Goal: Task Accomplishment & Management: Complete application form

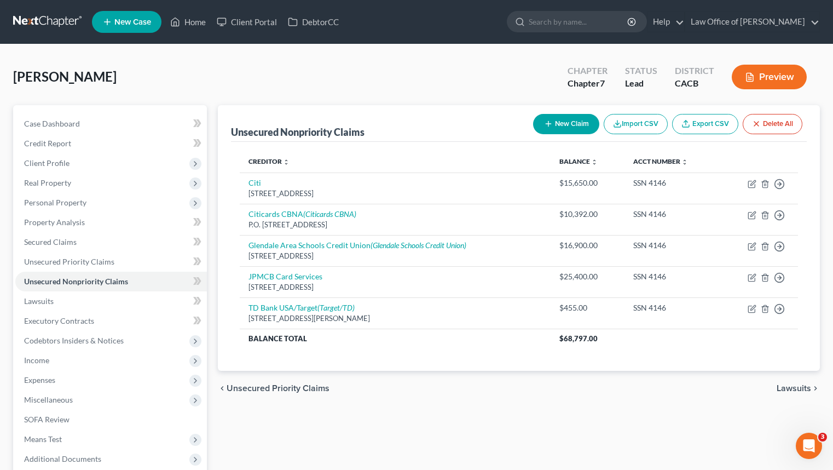
click at [48, 23] on link at bounding box center [48, 22] width 70 height 20
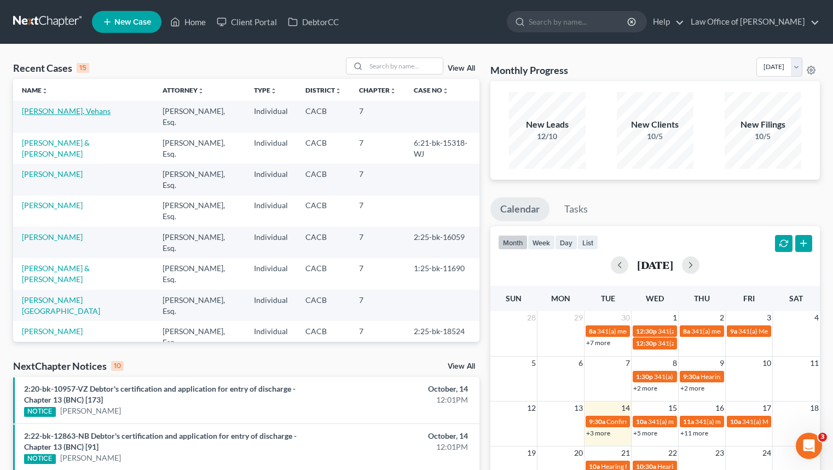
click at [44, 113] on link "[PERSON_NAME], Vehans" at bounding box center [66, 110] width 89 height 9
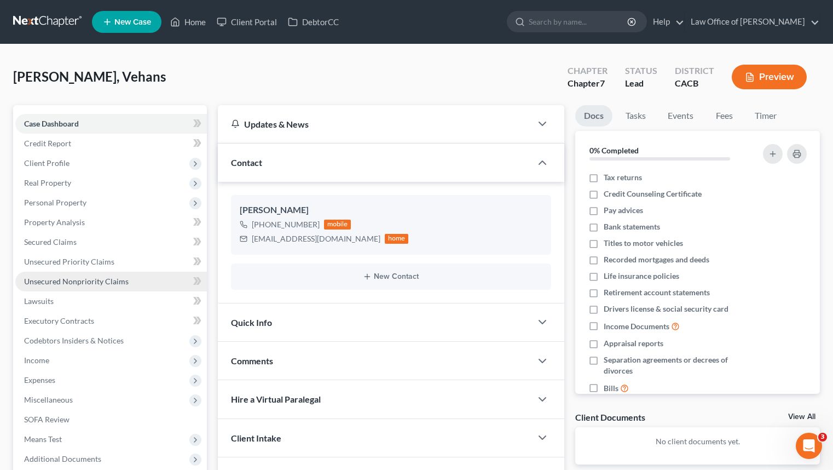
click at [139, 275] on link "Unsecured Nonpriority Claims" at bounding box center [111, 282] width 192 height 20
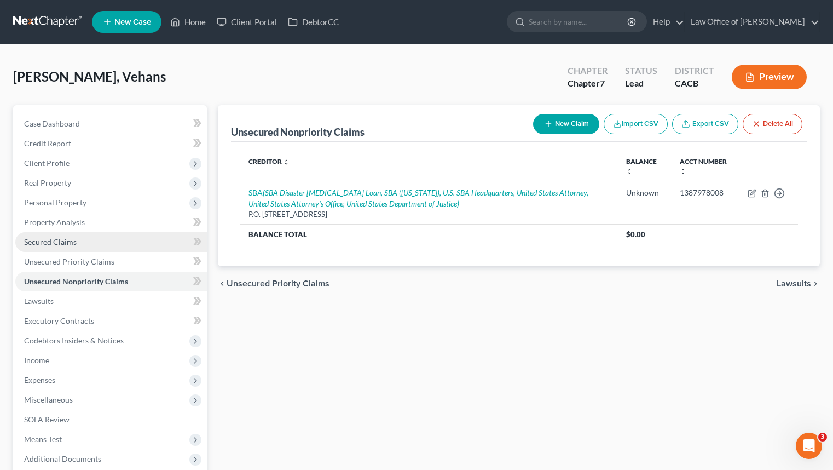
click at [131, 235] on link "Secured Claims" at bounding box center [111, 242] width 192 height 20
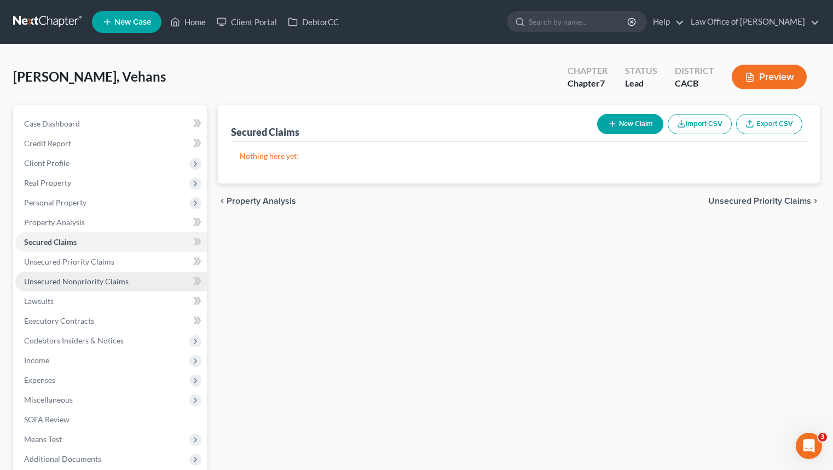
click at [146, 284] on link "Unsecured Nonpriority Claims" at bounding box center [111, 282] width 192 height 20
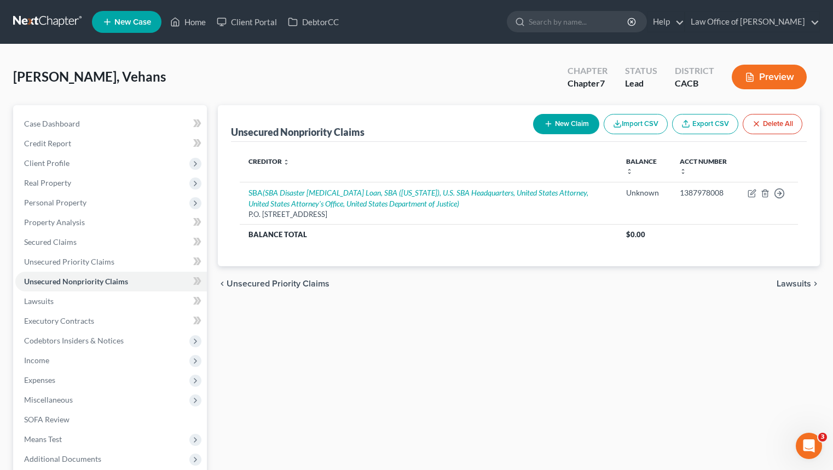
click at [574, 123] on button "New Claim" at bounding box center [566, 124] width 66 height 20
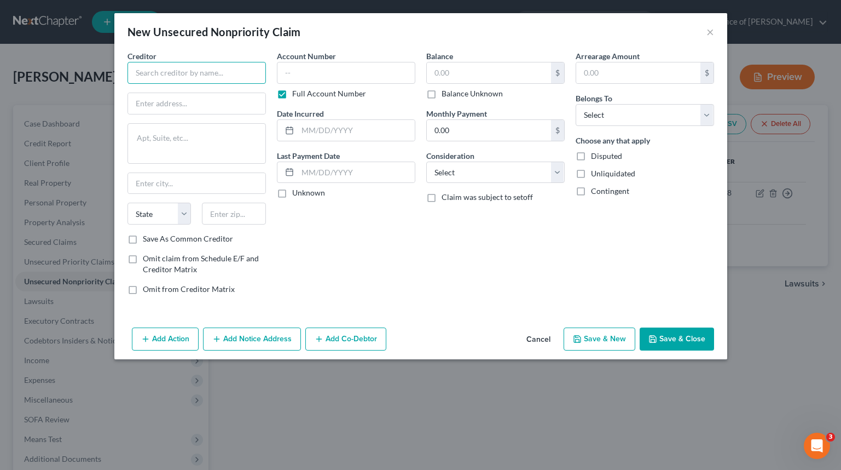
click at [218, 78] on input "text" at bounding box center [197, 73] width 139 height 22
click at [821, 166] on div "New Unsecured Nonpriority Claim × Creditor * Capital One State AL AK AR AZ CA C…" at bounding box center [420, 235] width 841 height 470
type input "Capital One"
click at [350, 65] on input "text" at bounding box center [346, 73] width 139 height 22
click at [222, 76] on input "Capital One" at bounding box center [197, 73] width 139 height 22
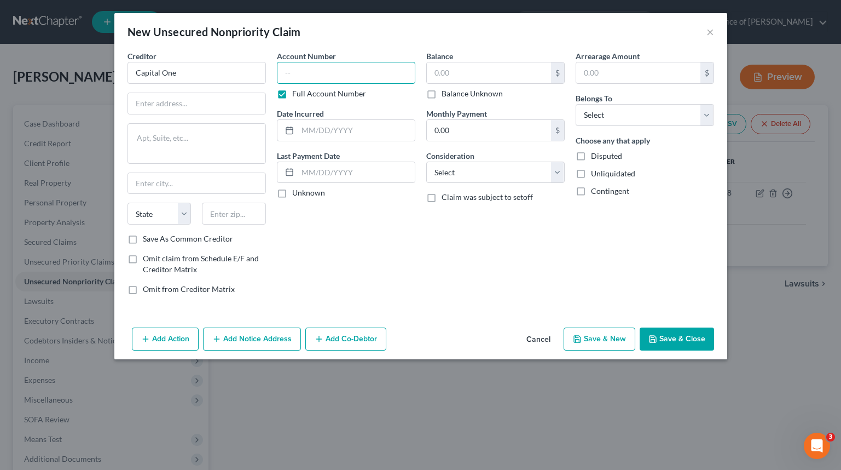
click at [395, 76] on input "text" at bounding box center [346, 73] width 139 height 22
type input "7805"
click at [512, 77] on input "text" at bounding box center [489, 72] width 124 height 21
type input "11,720"
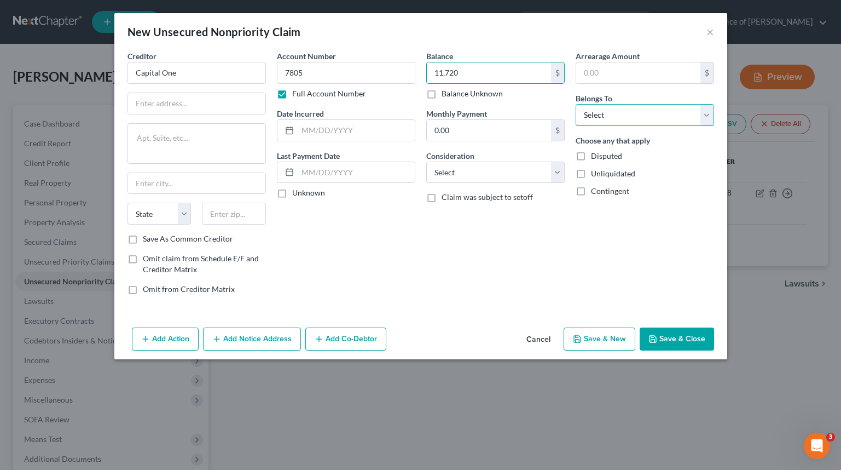
click at [656, 111] on select "Select Debtor 1 Only Debtor 2 Only Debtor 1 And Debtor 2 Only At Least One Of T…" at bounding box center [645, 115] width 139 height 22
select select "0"
click at [576, 104] on select "Select Debtor 1 Only Debtor 2 Only Debtor 1 And Debtor 2 Only At Least One Of T…" at bounding box center [645, 115] width 139 height 22
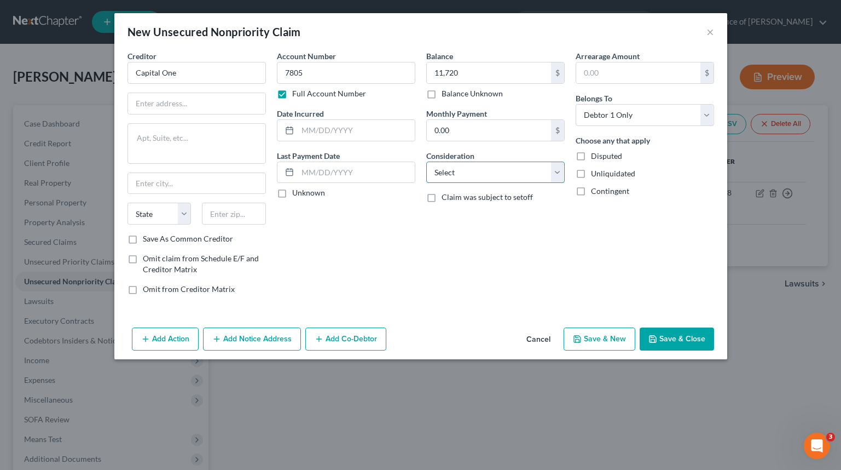
click at [535, 170] on select "Select Cable / Satellite Services Collection Agency Credit Card Debt Debt Couns…" at bounding box center [495, 173] width 139 height 22
select select "2"
click at [426, 162] on select "Select Cable / Satellite Services Collection Agency Credit Card Debt Debt Couns…" at bounding box center [495, 173] width 139 height 22
click at [223, 119] on div "Creditor * Capital One State AL AK AR AZ CA CO CT DE DC FL GA GU HI ID IL IN IA…" at bounding box center [197, 141] width 139 height 183
click at [241, 108] on input "text" at bounding box center [196, 103] width 137 height 21
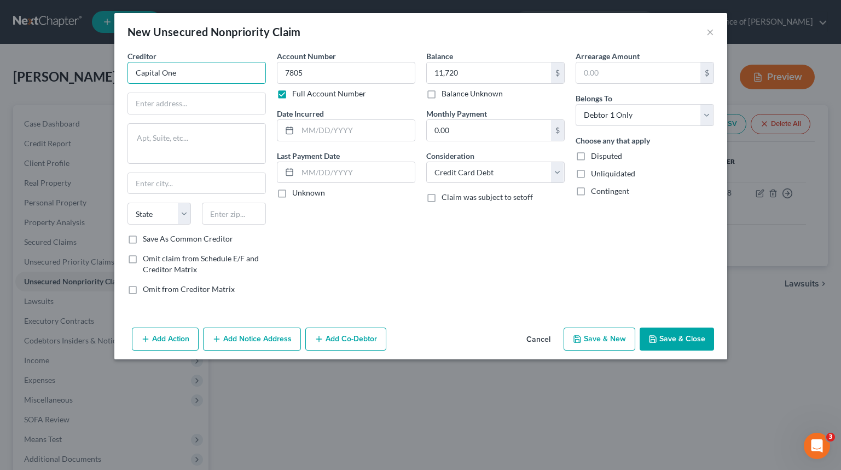
click at [243, 83] on input "Capital One" at bounding box center [197, 73] width 139 height 22
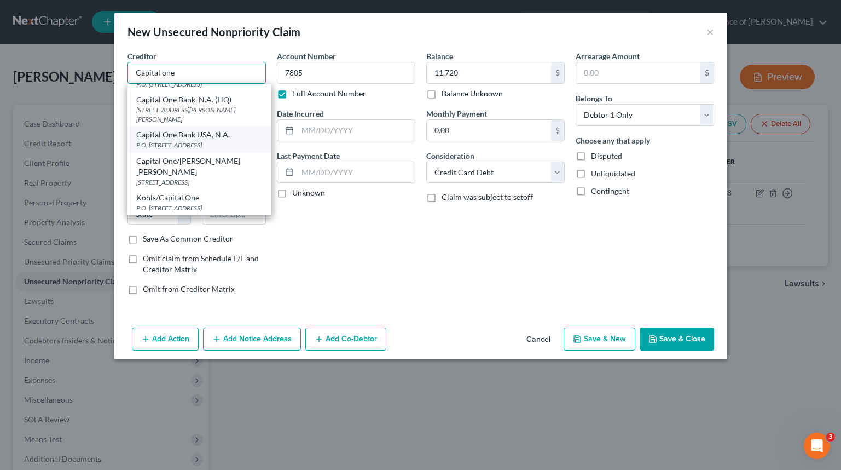
scroll to position [267, 0]
type input "Capital one"
click at [341, 291] on div "Account Number 7805 Full Account Number Date Incurred Last Payment Date Unknown" at bounding box center [346, 176] width 149 height 253
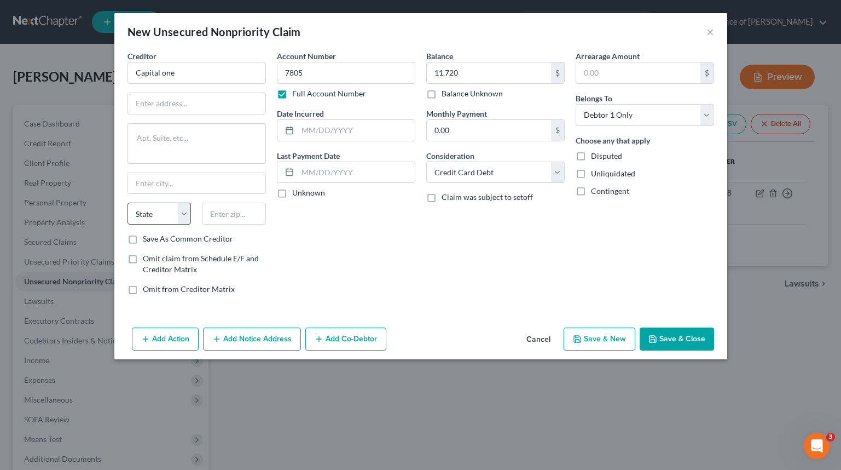
scroll to position [0, 0]
click at [274, 347] on button "Add Notice Address" at bounding box center [252, 338] width 98 height 23
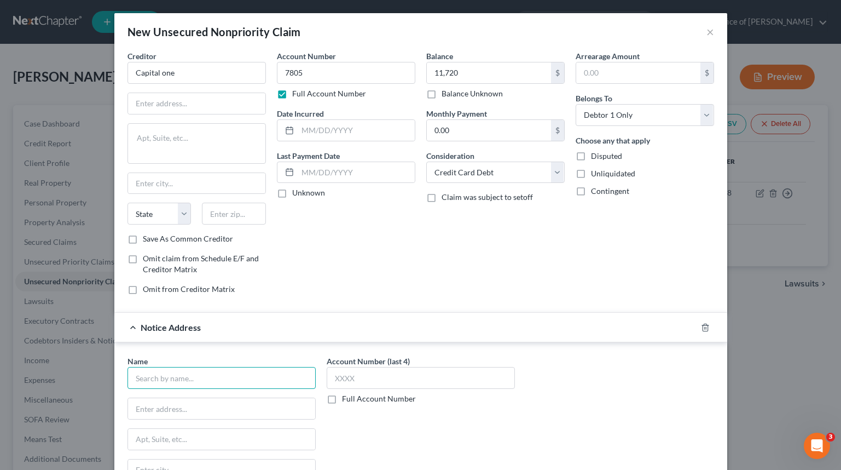
click at [177, 384] on input "text" at bounding box center [222, 378] width 188 height 22
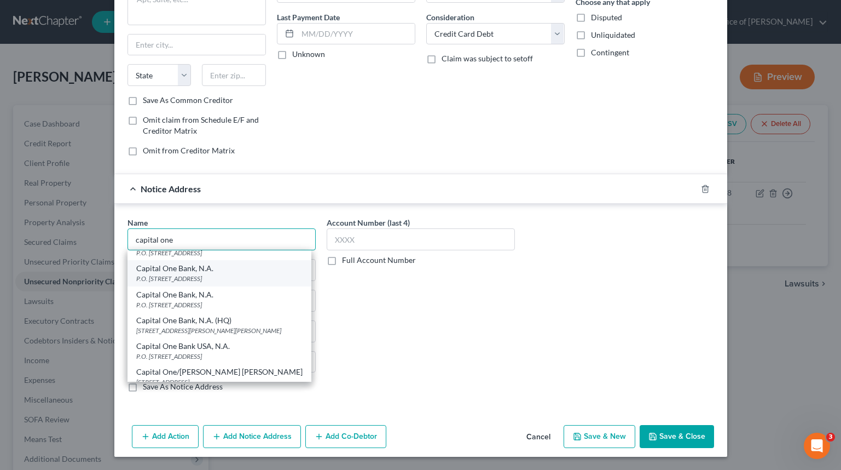
scroll to position [212, 0]
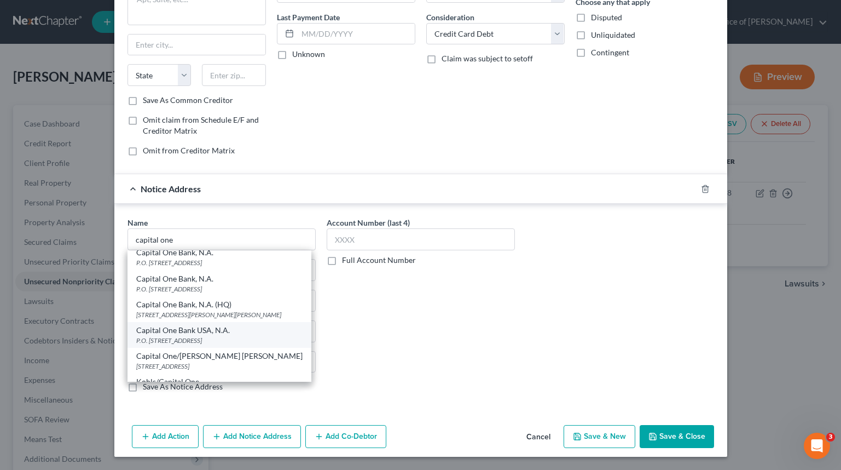
click at [252, 343] on div "P.O. Box 31293, Salt Lake City, UT 84131" at bounding box center [219, 340] width 166 height 9
type input "Capital One Bank USA, N.A."
type input "P.O. Box 31293"
type input "Salt Lake City"
select select "46"
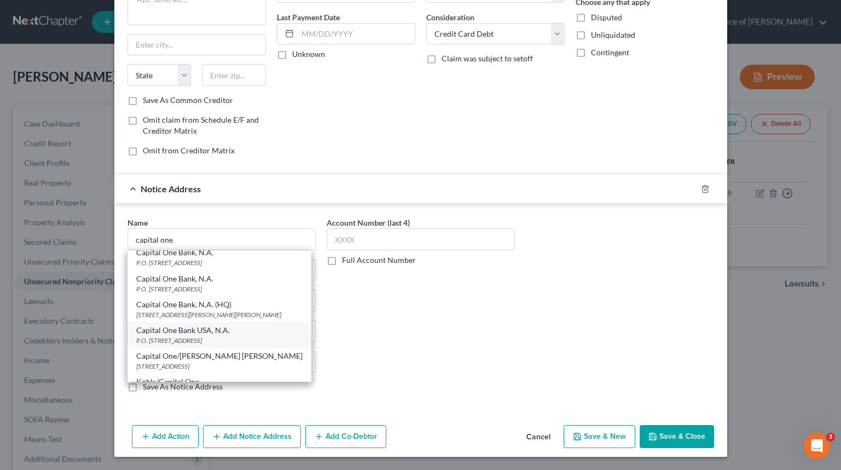
type input "84131"
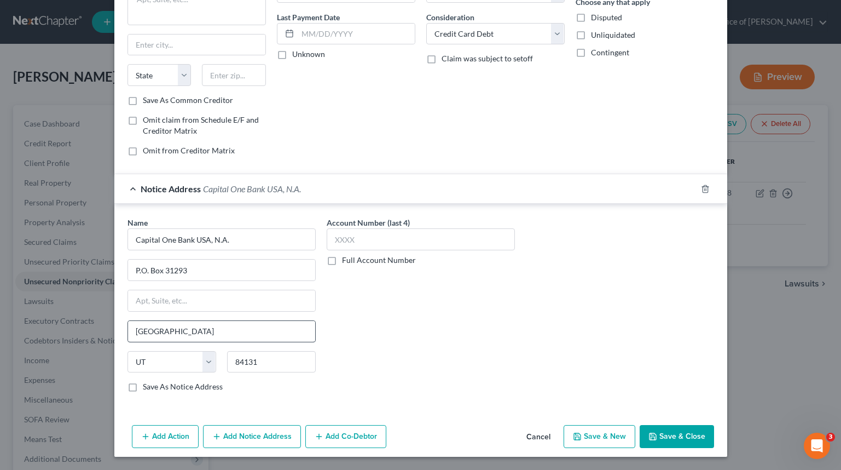
scroll to position [0, 0]
click at [352, 260] on label "Full Account Number" at bounding box center [379, 260] width 74 height 11
click at [352, 260] on input "Full Account Number" at bounding box center [350, 258] width 7 height 7
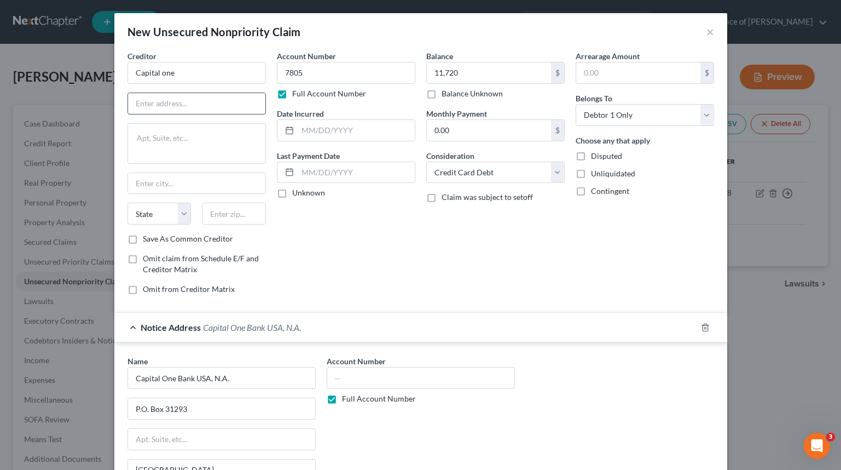
click at [137, 106] on input "text" at bounding box center [196, 103] width 137 height 21
type input "PO Box 30939"
click at [234, 217] on input "text" at bounding box center [234, 214] width 64 height 22
click at [345, 129] on input "text" at bounding box center [356, 130] width 117 height 21
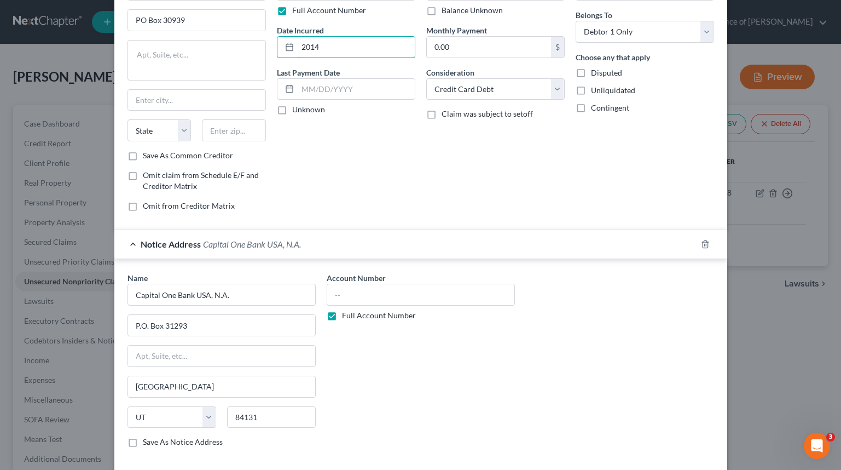
scroll to position [139, 0]
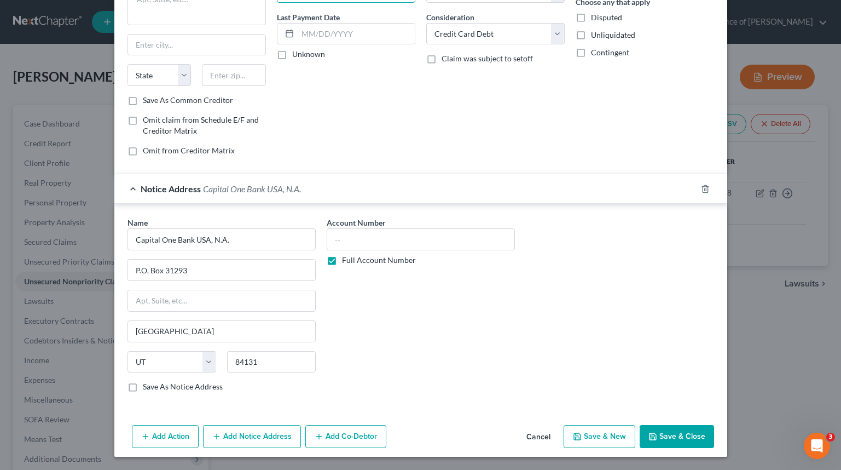
type input "2014"
click at [683, 445] on button "Save & Close" at bounding box center [677, 436] width 74 height 23
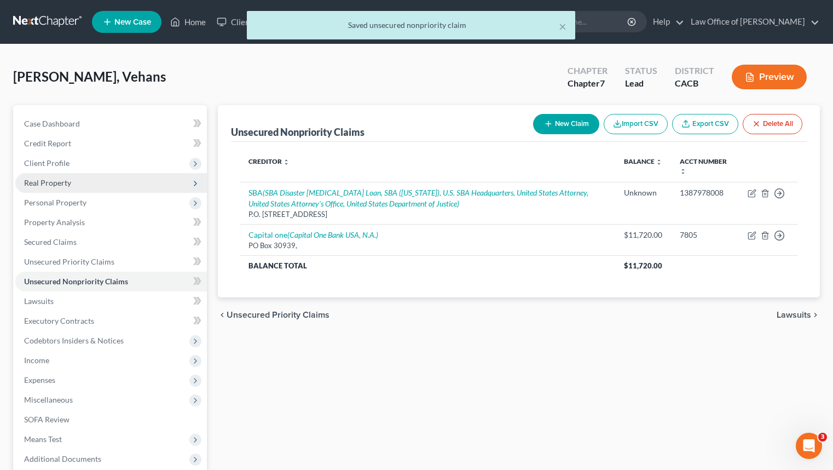
click at [120, 183] on span "Real Property" at bounding box center [111, 183] width 192 height 20
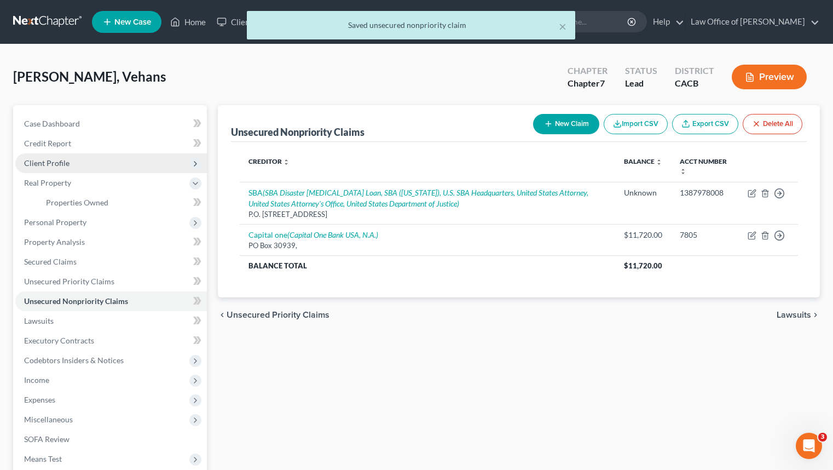
click at [122, 162] on span "Client Profile" at bounding box center [111, 163] width 192 height 20
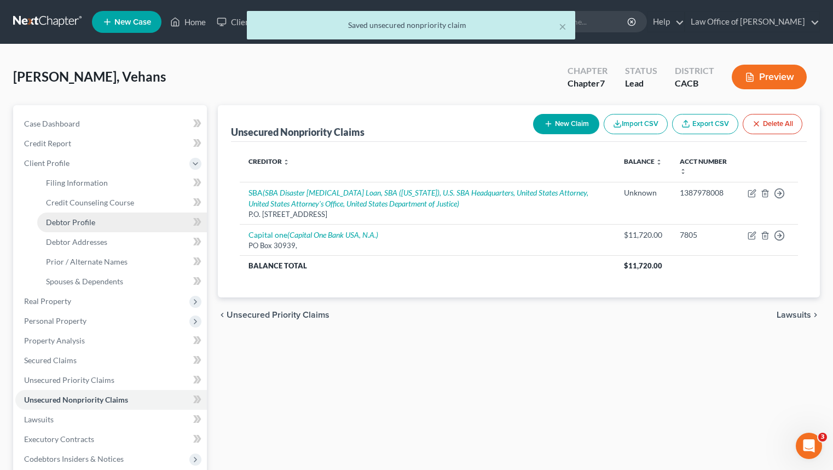
click at [137, 219] on link "Debtor Profile" at bounding box center [122, 222] width 170 height 20
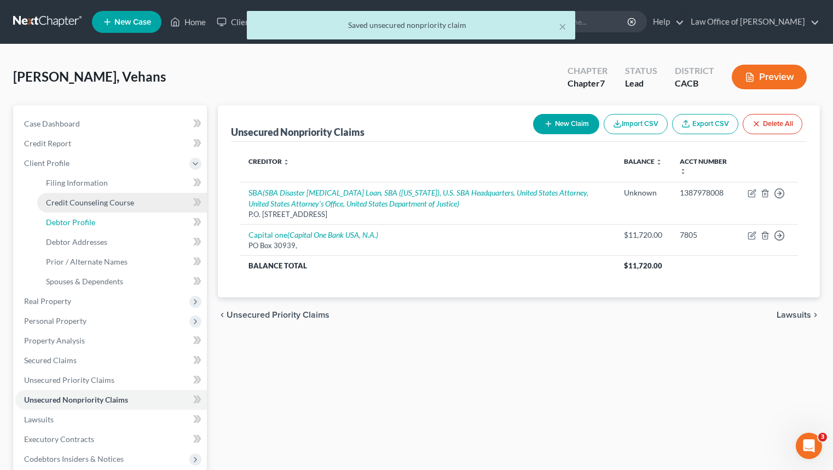
select select "0"
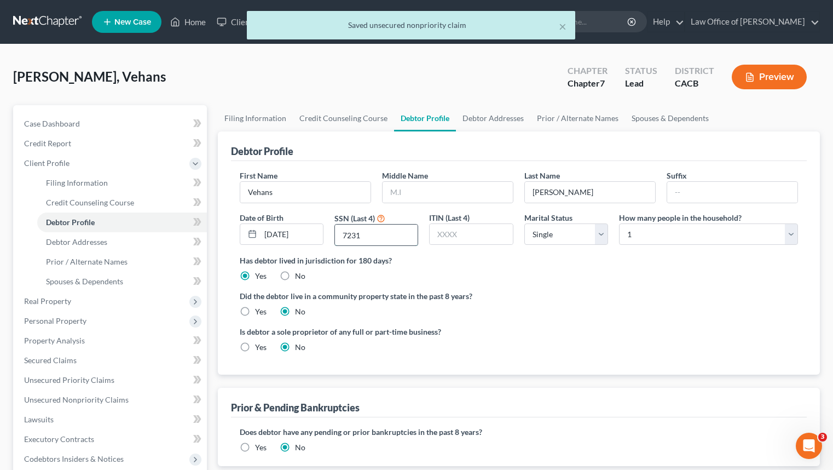
click at [393, 230] on input "7231" at bounding box center [376, 234] width 83 height 21
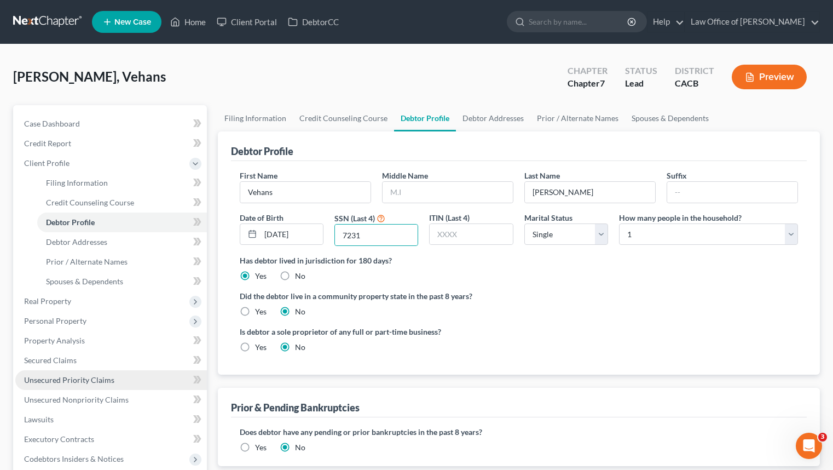
click at [129, 380] on link "Unsecured Priority Claims" at bounding box center [111, 380] width 192 height 20
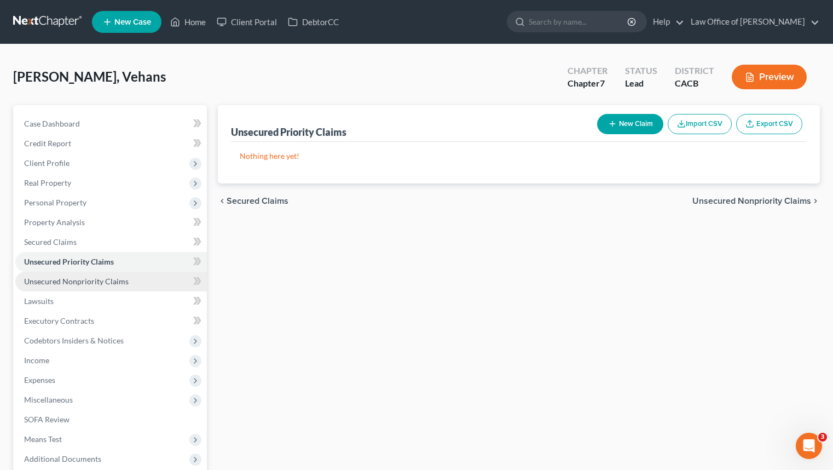
click at [145, 286] on link "Unsecured Nonpriority Claims" at bounding box center [111, 282] width 192 height 20
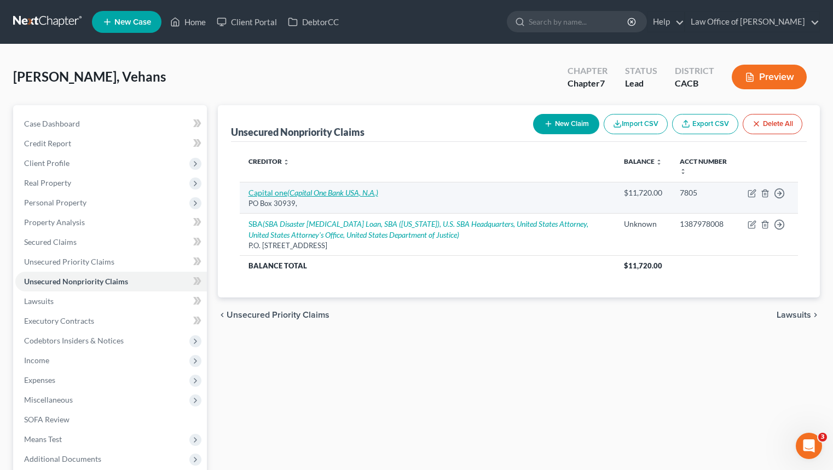
click at [305, 190] on icon "(Capital One Bank USA, N.A.)" at bounding box center [332, 192] width 91 height 9
select select "2"
select select "0"
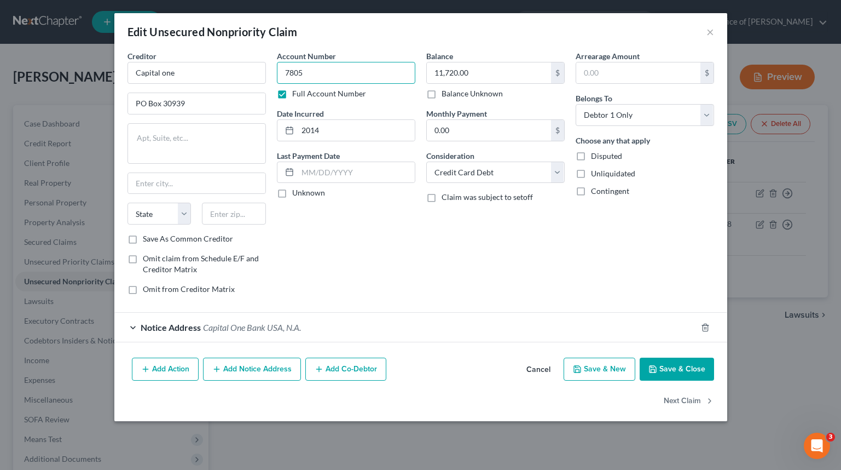
click at [333, 78] on input "7805" at bounding box center [346, 73] width 139 height 22
paste input "231"
click at [287, 73] on input "7231" at bounding box center [346, 73] width 139 height 22
type input "SSN 7231"
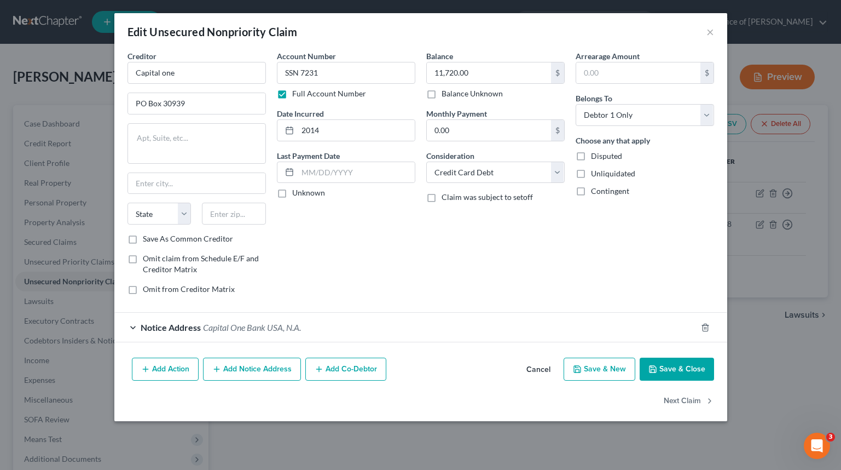
click at [690, 387] on div "Add Action Add Notice Address Add Co-Debtor Cancel Save & New Save & Close" at bounding box center [420, 371] width 613 height 36
click at [701, 356] on div "Add Action Add Notice Address Add Co-Debtor Cancel Save & New Save & Close" at bounding box center [420, 371] width 613 height 36
click at [693, 368] on button "Save & Close" at bounding box center [677, 368] width 74 height 23
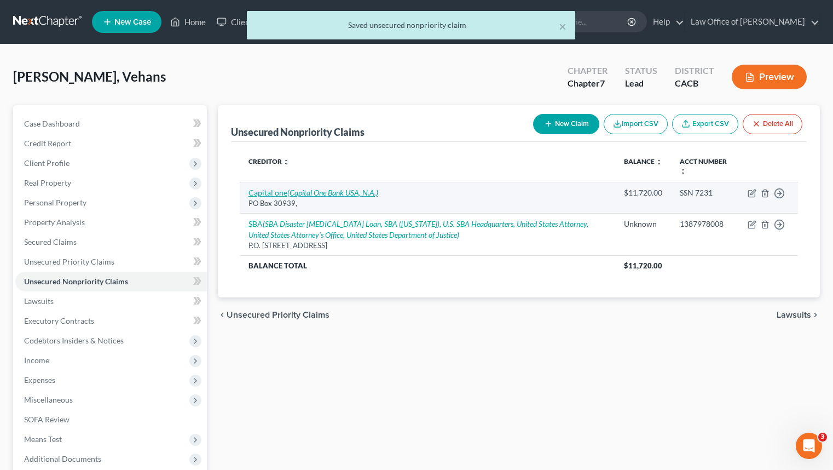
click at [340, 195] on icon "(Capital One Bank USA, N.A.)" at bounding box center [332, 192] width 91 height 9
select select "2"
select select "0"
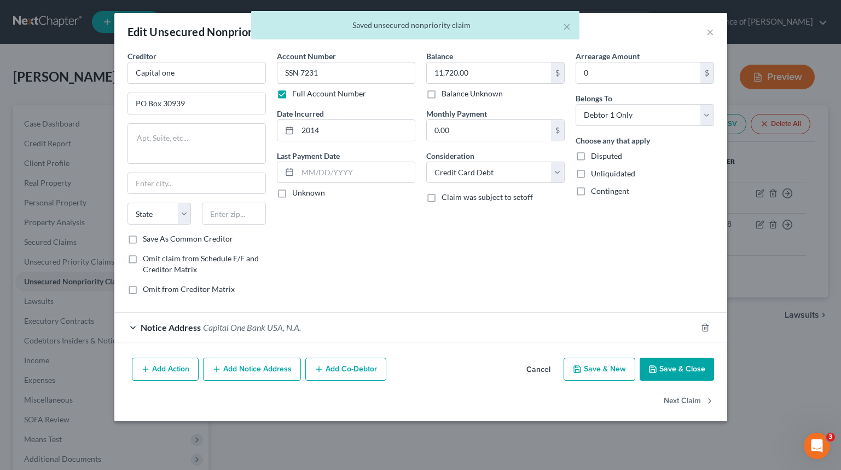
click at [233, 89] on div "Creditor * Capital one PO Box 30939 State AL AK AR AZ CA CO CT DE DC FL GA GU H…" at bounding box center [197, 141] width 139 height 183
click at [206, 175] on input "text" at bounding box center [196, 183] width 137 height 21
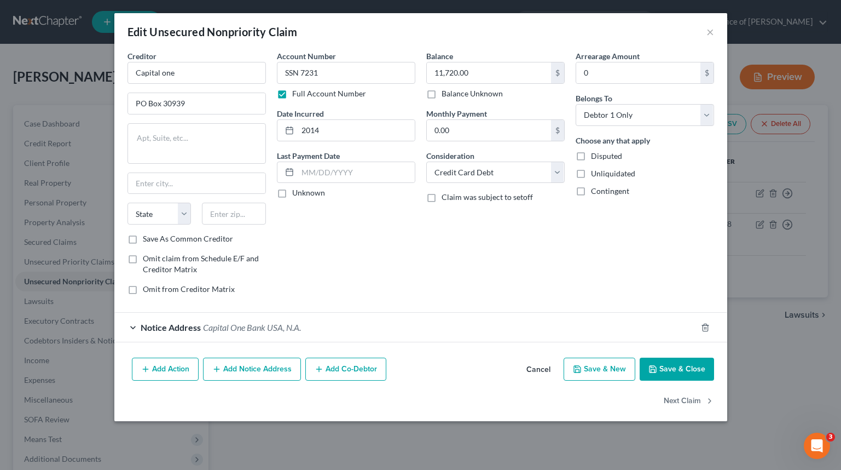
click at [397, 326] on div "Notice Address Capital One Bank USA, N.A." at bounding box center [405, 327] width 583 height 29
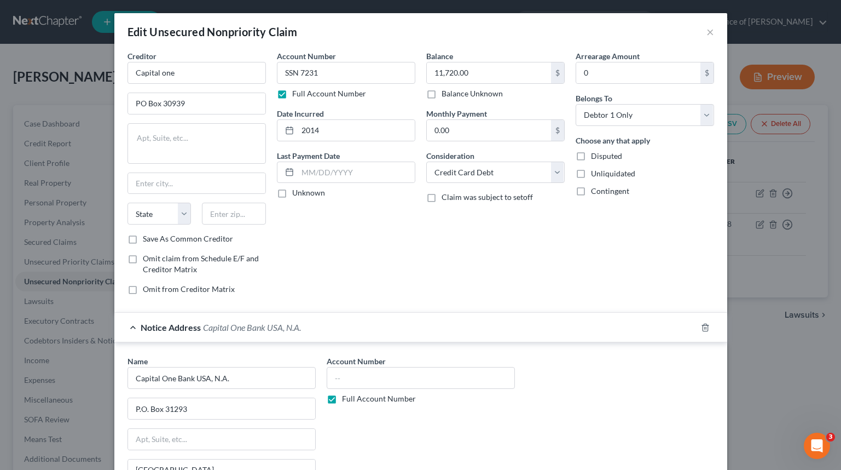
click at [326, 332] on div "Notice Address Capital One Bank USA, N.A." at bounding box center [405, 327] width 583 height 29
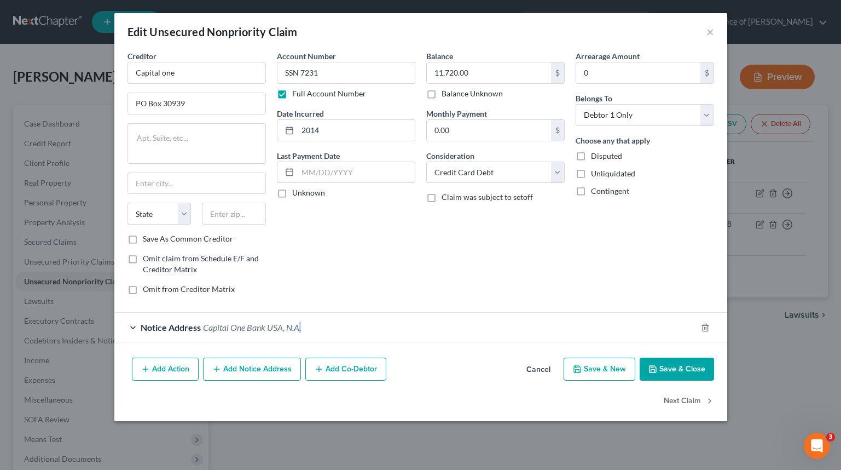
click at [326, 332] on div "Notice Address Capital One Bank USA, N.A." at bounding box center [405, 327] width 583 height 29
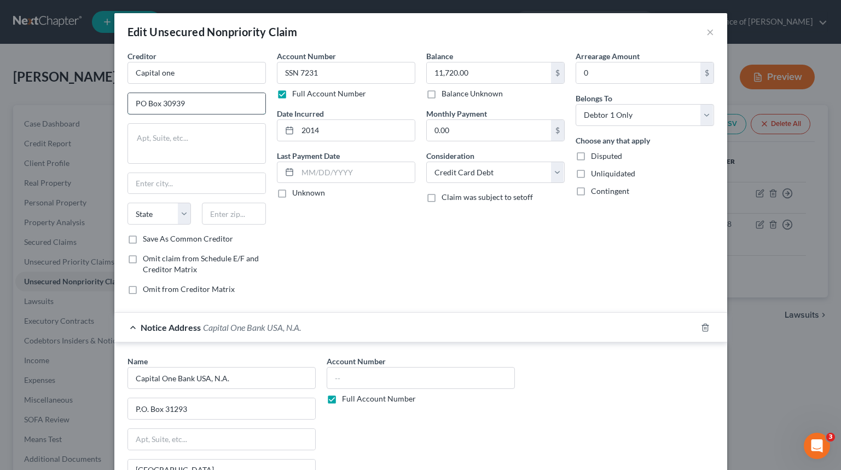
click at [221, 111] on input "PO Box 30939" at bounding box center [196, 103] width 137 height 21
click at [252, 377] on input "Capital One Bank USA, N.A." at bounding box center [222, 378] width 188 height 22
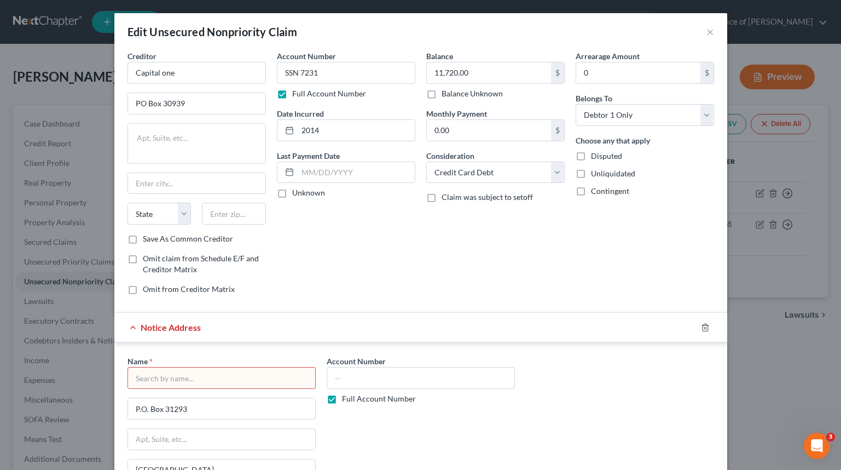
click at [209, 371] on input "text" at bounding box center [222, 378] width 188 height 22
click at [209, 372] on input "text" at bounding box center [222, 378] width 188 height 22
click at [702, 36] on div "Edit Unsecured Nonpriority Claim ×" at bounding box center [420, 31] width 613 height 37
click at [710, 32] on button "×" at bounding box center [711, 31] width 8 height 13
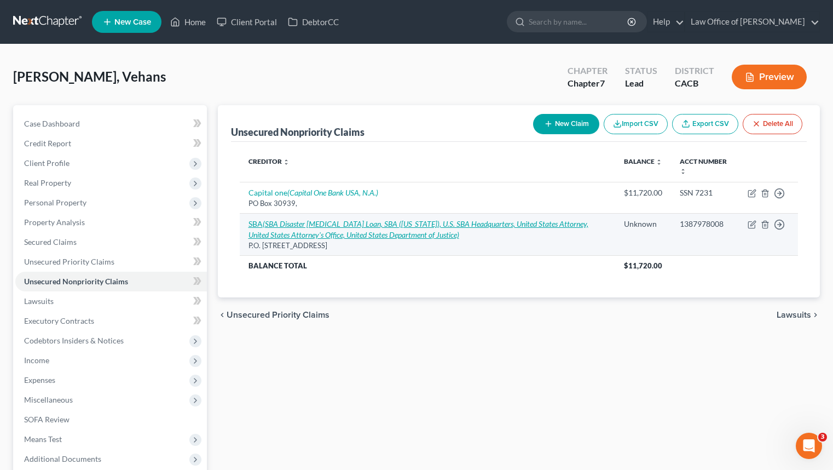
click at [345, 230] on icon "(SBA Disaster Covid Loan, SBA (Texas), U.S. SBA Headquarters, United States Att…" at bounding box center [419, 229] width 340 height 20
select select "38"
select select "14"
select select "3"
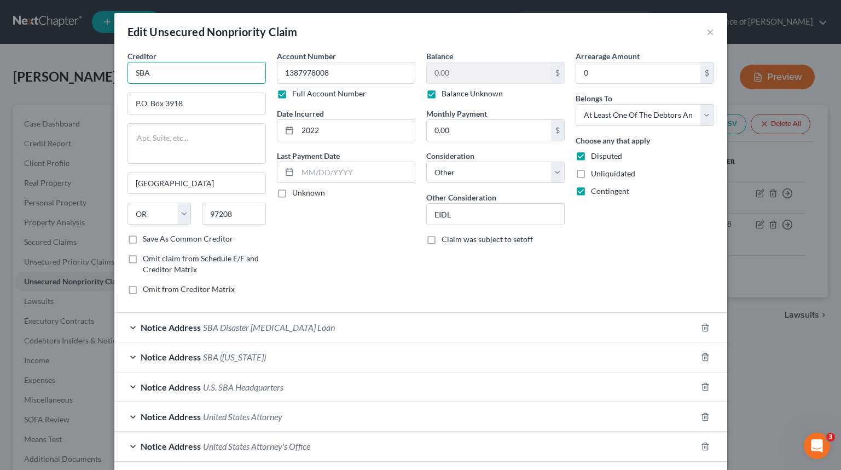
click at [199, 66] on input "SBA" at bounding box center [197, 73] width 139 height 22
click at [707, 27] on button "×" at bounding box center [711, 31] width 8 height 13
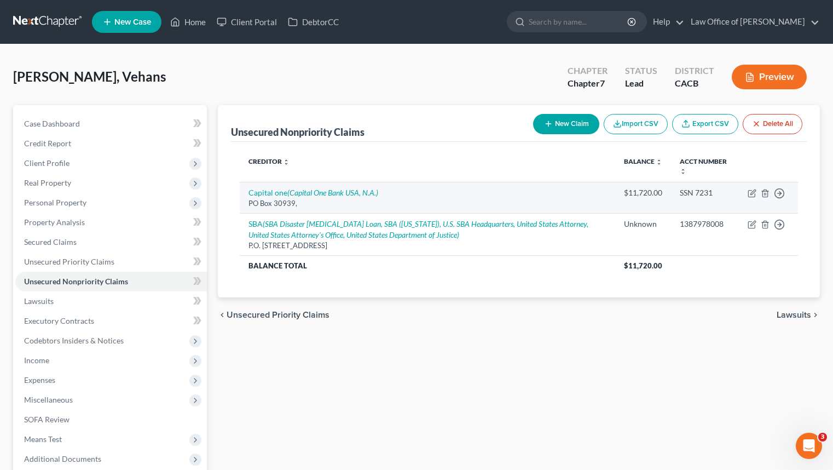
click at [336, 198] on div "PO Box 30939," at bounding box center [428, 203] width 358 height 10
click at [353, 194] on icon "(Capital One Bank USA, N.A.)" at bounding box center [332, 192] width 91 height 9
select select "2"
select select "0"
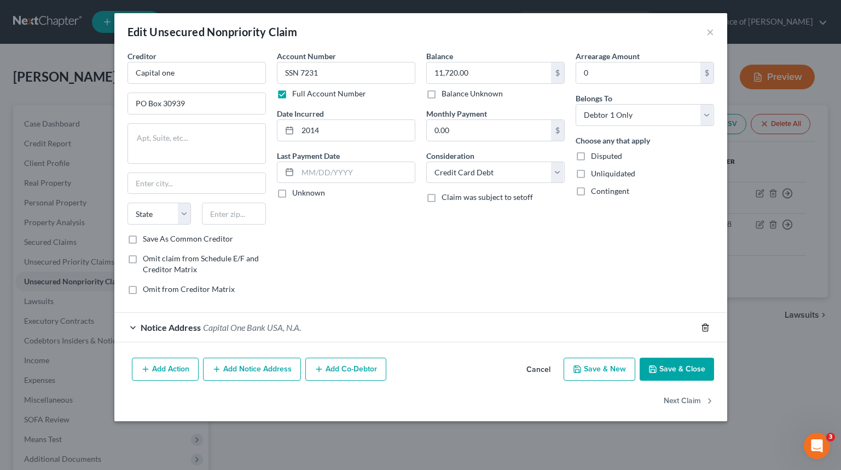
click at [701, 331] on icon "button" at bounding box center [705, 327] width 9 height 9
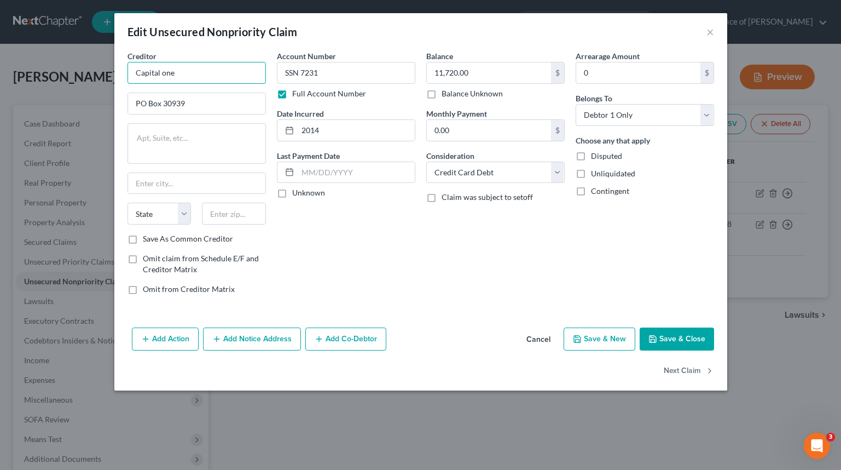
click at [208, 79] on input "Capital one" at bounding box center [197, 73] width 139 height 22
click at [205, 72] on input "Capital one" at bounding box center [197, 73] width 139 height 22
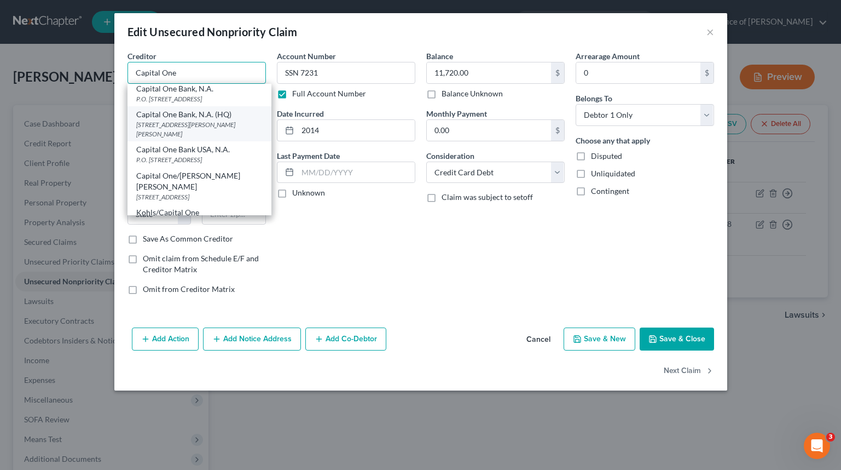
scroll to position [235, 0]
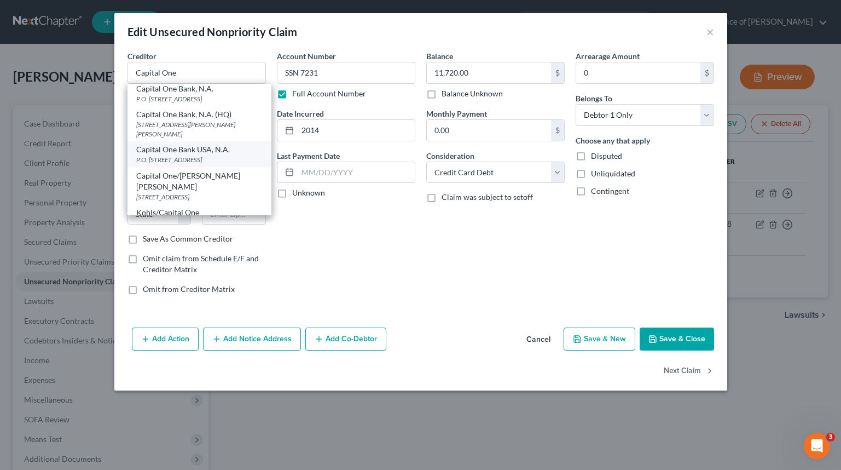
click at [235, 155] on div "Capital One Bank USA, N.A." at bounding box center [199, 149] width 126 height 11
type input "Capital One Bank USA, N.A."
type input "P.O. Box 31293"
type input "Salt Lake City"
select select "46"
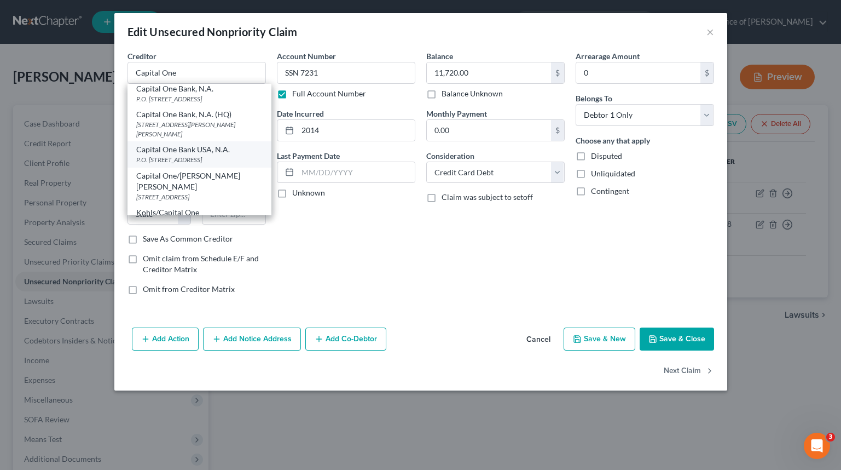
type input "84131"
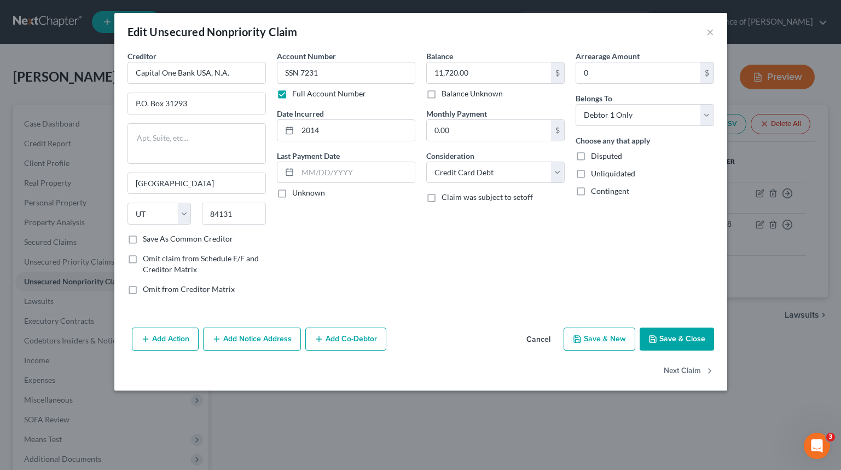
click at [665, 332] on button "Save & Close" at bounding box center [677, 338] width 74 height 23
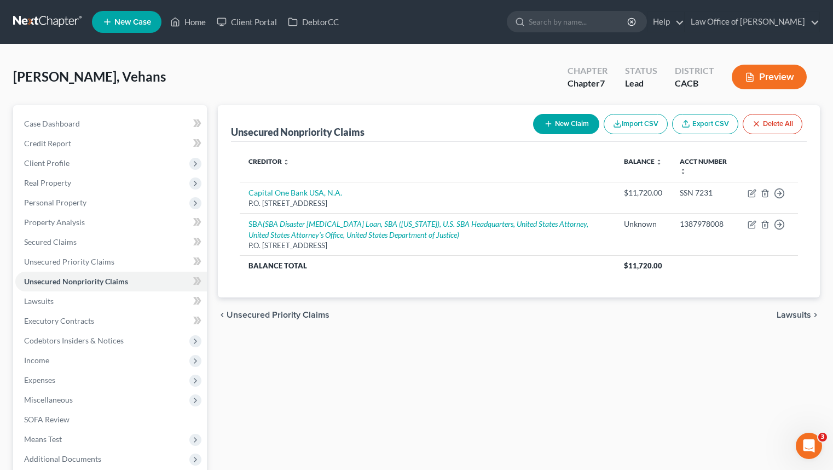
click at [541, 129] on button "New Claim" at bounding box center [566, 124] width 66 height 20
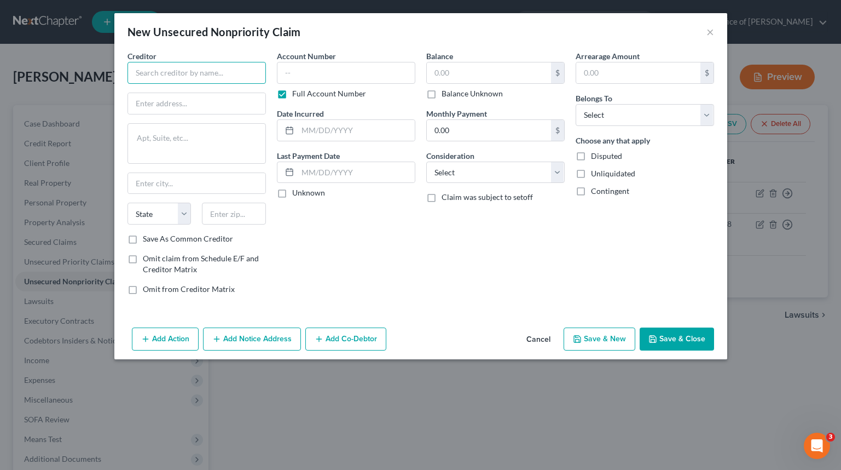
click at [234, 67] on input "text" at bounding box center [197, 73] width 139 height 22
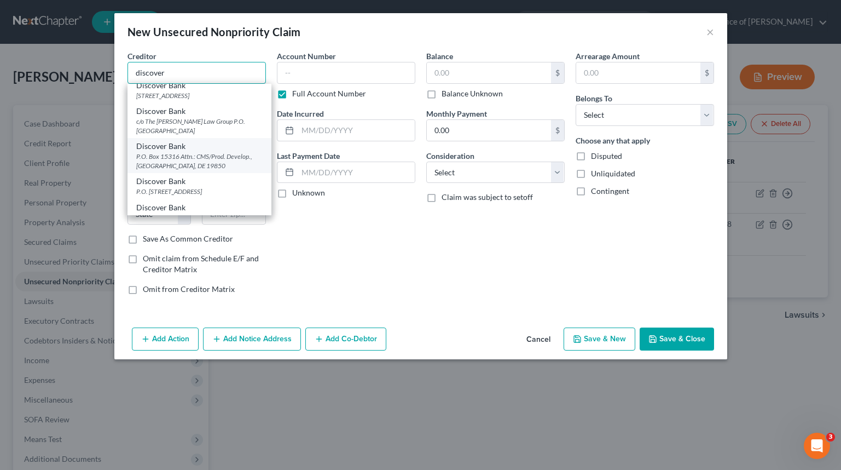
scroll to position [16, 0]
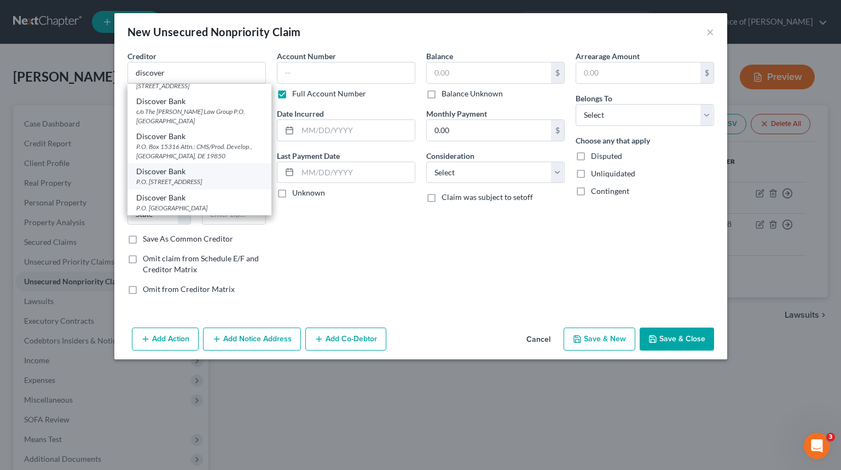
click at [234, 186] on div "P.O. Box 30939, Salt Lake City, UT 84130" at bounding box center [199, 181] width 126 height 9
type input "Discover Bank"
type input "P.O. Box 30939"
type input "Salt Lake City"
select select "46"
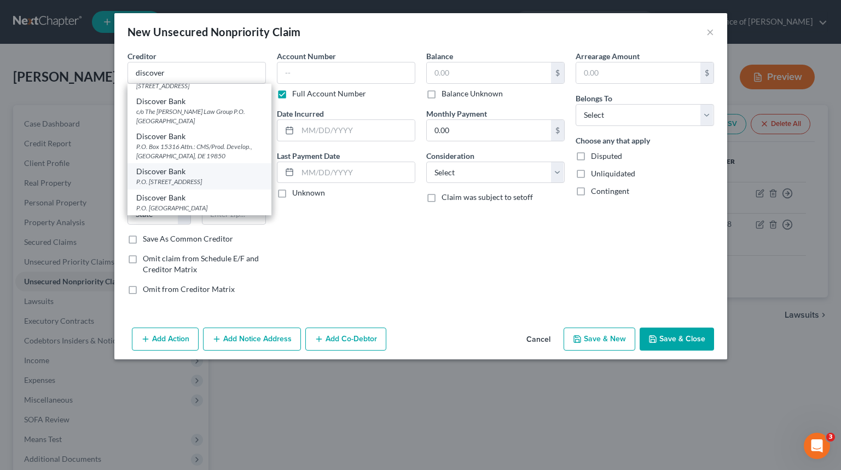
type input "84130"
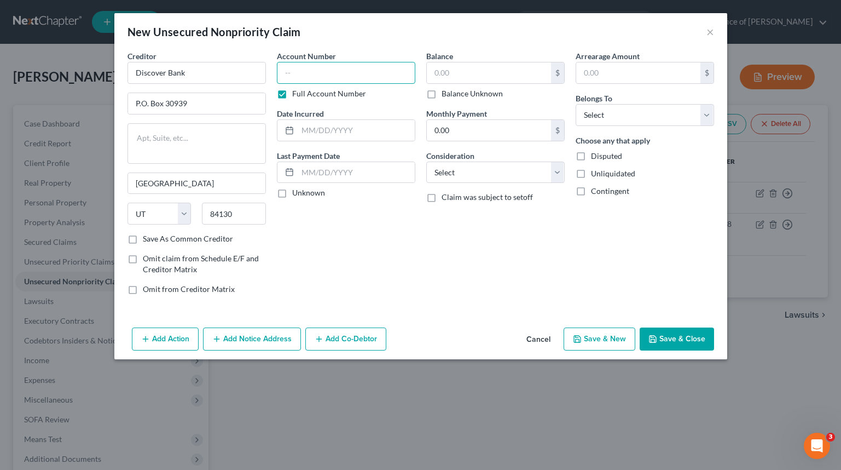
click at [360, 71] on input "text" at bounding box center [346, 73] width 139 height 22
paste input "Capital One Bank USA, N.A."
type input "Capital One Bank USA, N.A."
click at [358, 77] on input "Capital One Bank USA, N.A." at bounding box center [346, 73] width 139 height 22
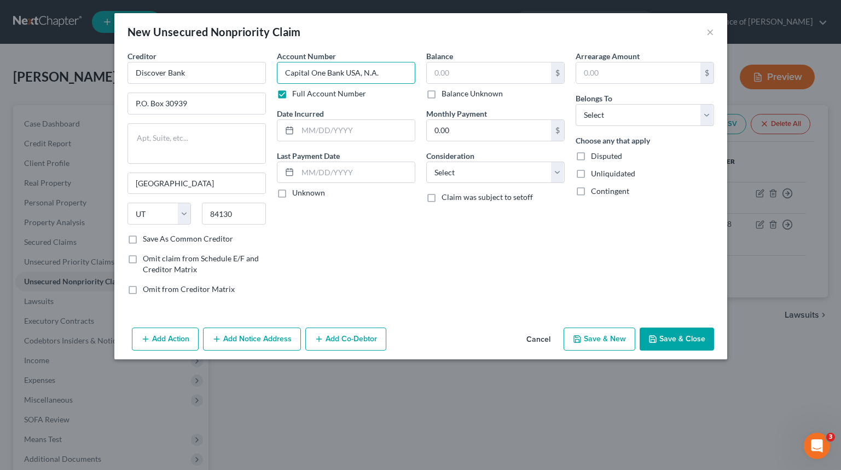
click at [359, 77] on input "Capital One Bank USA, N.A." at bounding box center [346, 73] width 139 height 22
type input "SSN"
click at [455, 83] on input "text" at bounding box center [489, 72] width 124 height 21
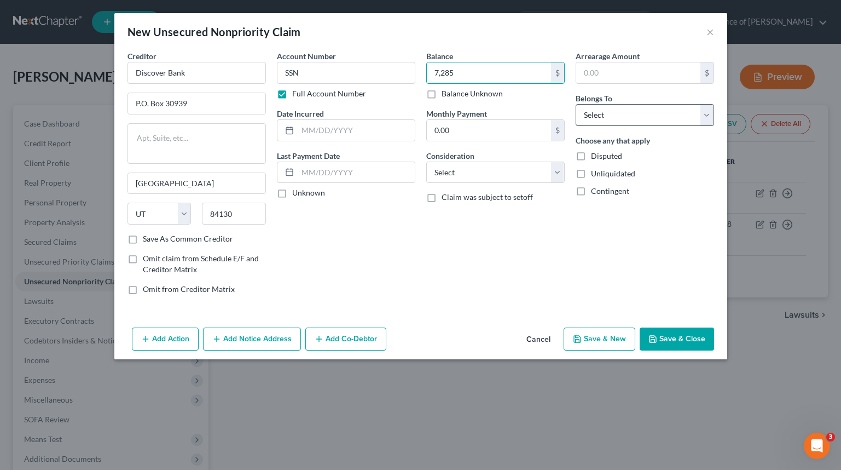
type input "7,285"
click at [693, 107] on select "Select Debtor 1 Only Debtor 2 Only Debtor 1 And Debtor 2 Only At Least One Of T…" at bounding box center [645, 115] width 139 height 22
select select "0"
click at [576, 104] on select "Select Debtor 1 Only Debtor 2 Only Debtor 1 And Debtor 2 Only At Least One Of T…" at bounding box center [645, 115] width 139 height 22
click at [468, 166] on select "Select Cable / Satellite Services Collection Agency Credit Card Debt Debt Couns…" at bounding box center [495, 173] width 139 height 22
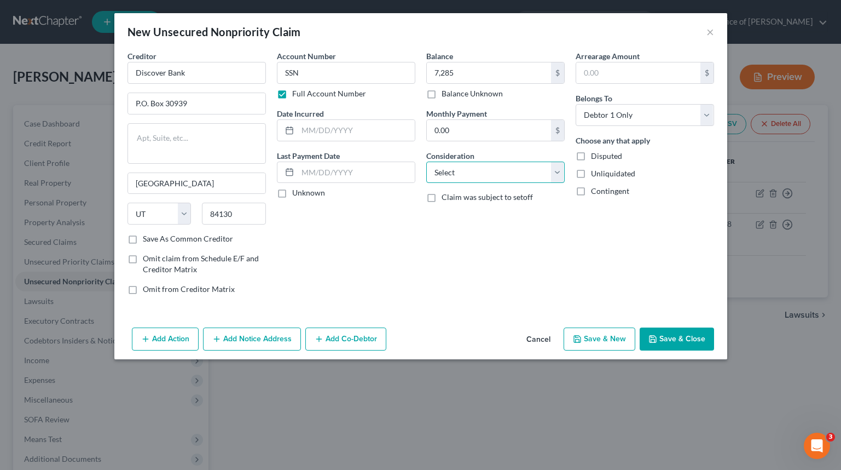
select select "2"
click at [426, 162] on select "Select Cable / Satellite Services Collection Agency Credit Card Debt Debt Couns…" at bounding box center [495, 173] width 139 height 22
click at [372, 128] on input "text" at bounding box center [356, 130] width 117 height 21
type input "2017"
click at [666, 332] on button "Save & Close" at bounding box center [677, 338] width 74 height 23
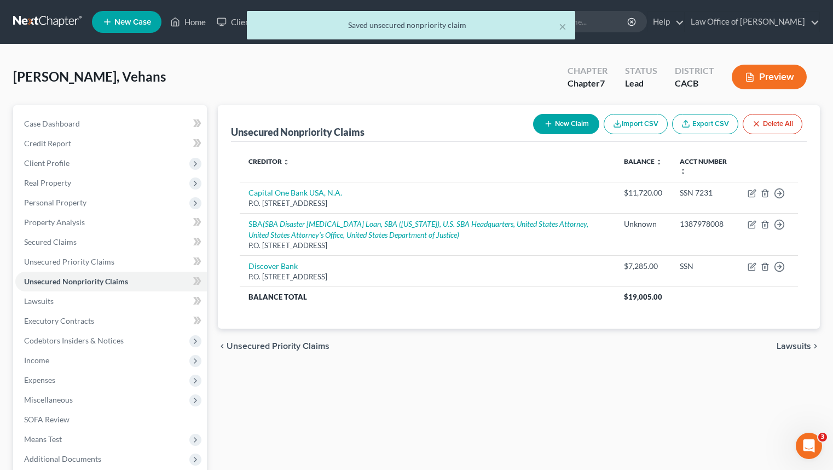
click at [551, 118] on button "New Claim" at bounding box center [566, 124] width 66 height 20
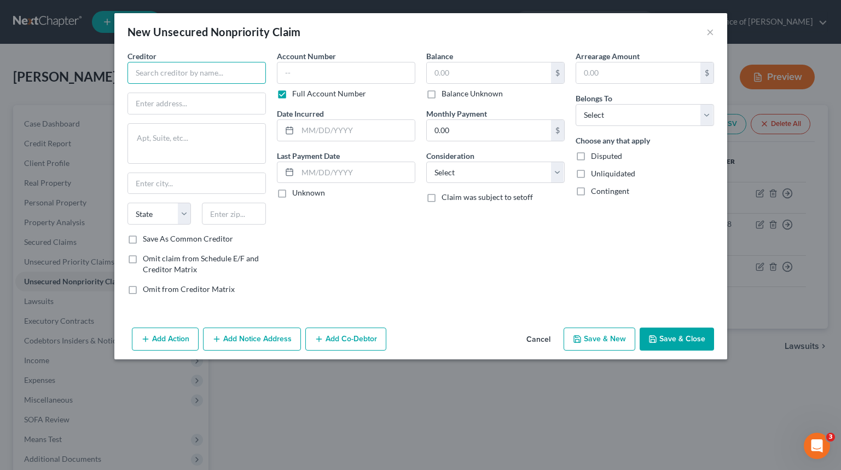
click at [199, 68] on input "text" at bounding box center [197, 73] width 139 height 22
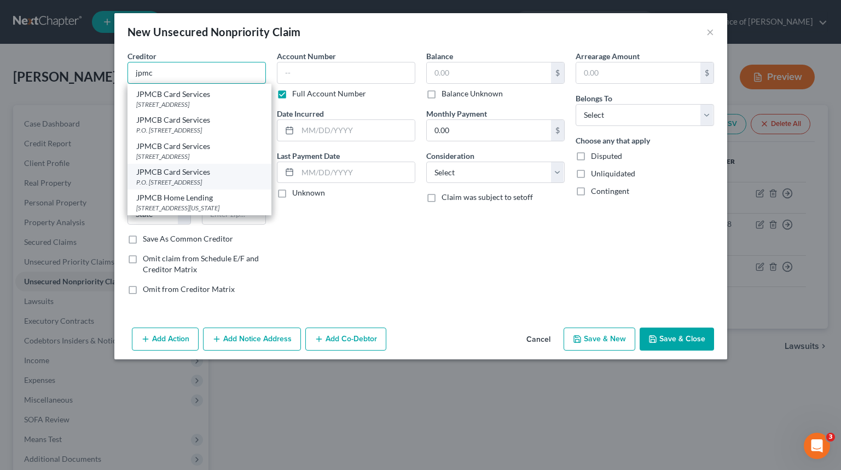
scroll to position [105, 0]
click at [222, 155] on div "PO Box 15369, Wilmington, DE 19850" at bounding box center [199, 156] width 126 height 9
type input "JPMCB Card Services"
type input "PO Box 15369"
type input "Wilmington"
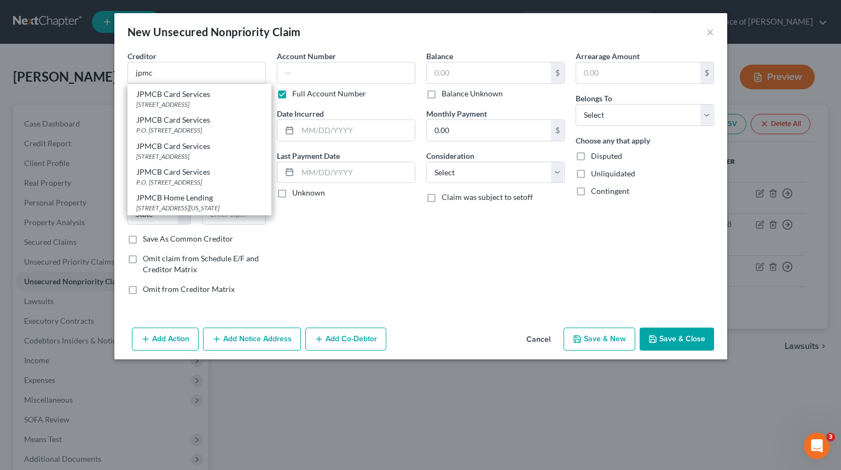
select select "7"
type input "19850"
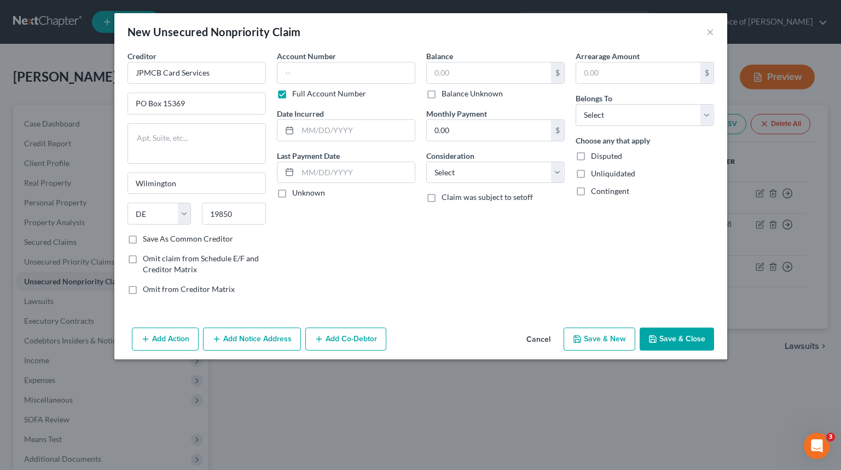
scroll to position [0, 0]
click at [344, 62] on input "text" at bounding box center [346, 73] width 139 height 22
type input "SSN"
click at [510, 65] on input "text" at bounding box center [489, 72] width 124 height 21
type input "13,356"
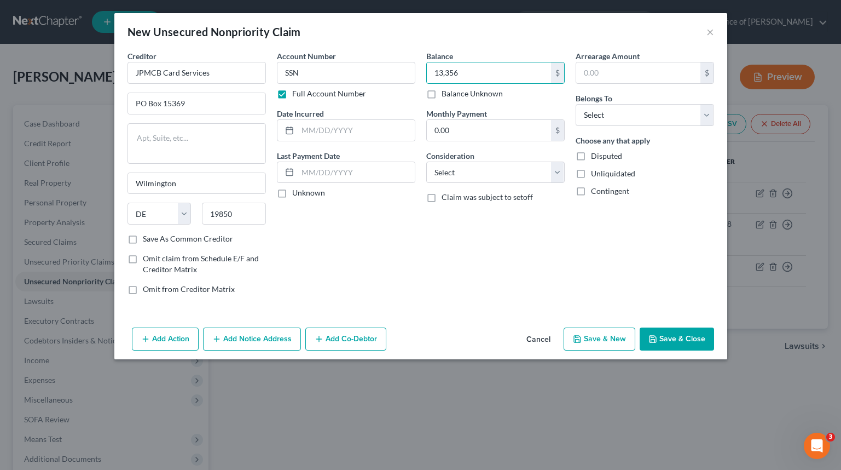
click at [666, 132] on div "Arrearage Amount $ Belongs To * Select Debtor 1 Only Debtor 2 Only Debtor 1 And…" at bounding box center [644, 176] width 149 height 253
click at [670, 126] on div "Arrearage Amount $ Belongs To * Select Debtor 1 Only Debtor 2 Only Debtor 1 And…" at bounding box center [644, 176] width 149 height 253
click at [667, 121] on select "Select Debtor 1 Only Debtor 2 Only Debtor 1 And Debtor 2 Only At Least One Of T…" at bounding box center [645, 115] width 139 height 22
select select "0"
click at [576, 104] on select "Select Debtor 1 Only Debtor 2 Only Debtor 1 And Debtor 2 Only At Least One Of T…" at bounding box center [645, 115] width 139 height 22
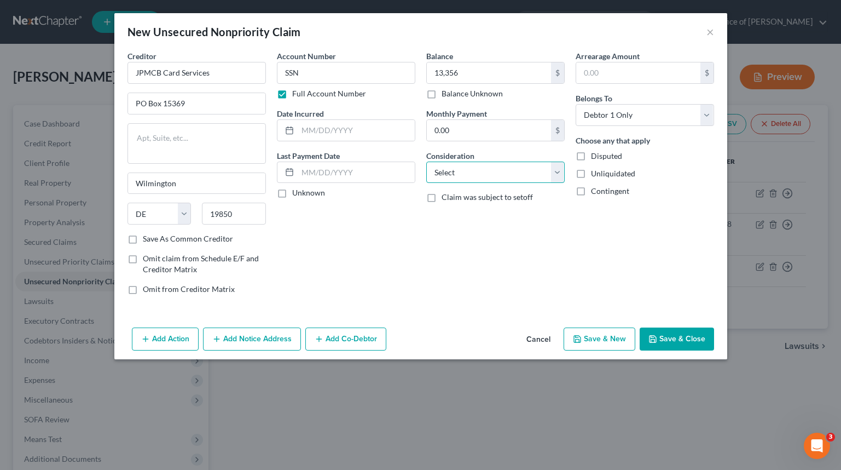
click at [510, 172] on select "Select Cable / Satellite Services Collection Agency Credit Card Debt Debt Couns…" at bounding box center [495, 173] width 139 height 22
select select "2"
click at [426, 162] on select "Select Cable / Satellite Services Collection Agency Credit Card Debt Debt Couns…" at bounding box center [495, 173] width 139 height 22
click at [334, 123] on input "text" at bounding box center [356, 130] width 117 height 21
type input "2018"
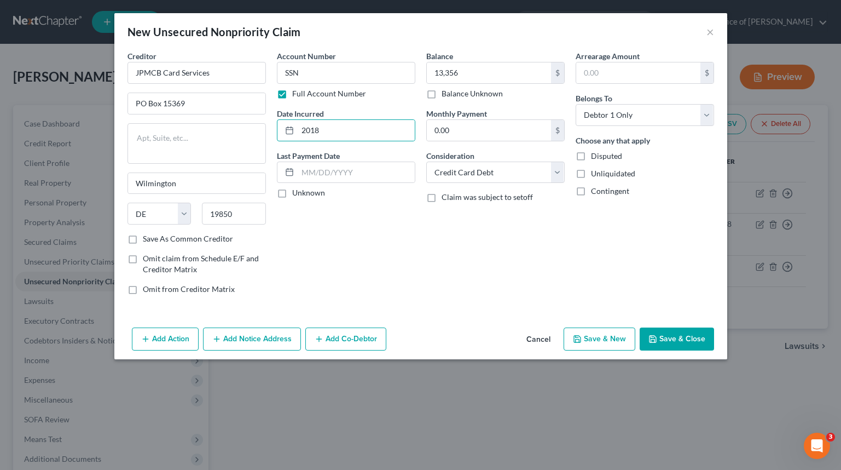
click at [434, 295] on div "Balance 13,356.00 $ Balance Unknown Balance Undetermined 13,356 $ Balance Unkno…" at bounding box center [495, 176] width 149 height 253
click at [660, 331] on button "Save & Close" at bounding box center [677, 338] width 74 height 23
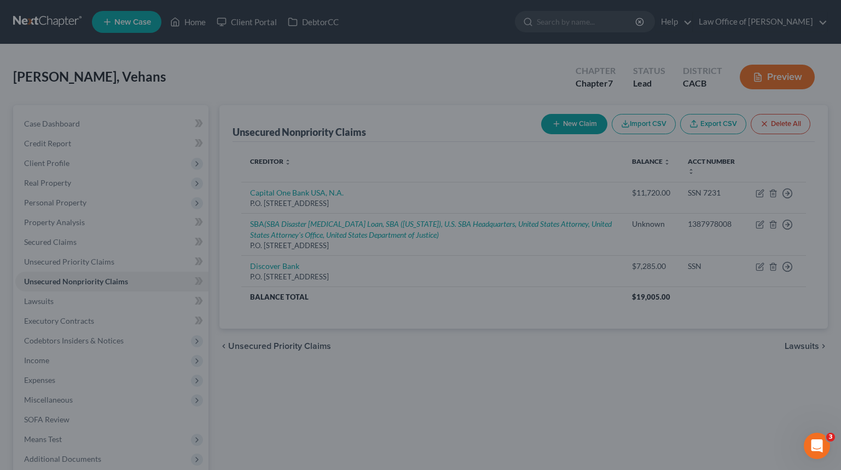
type input "13,356.00"
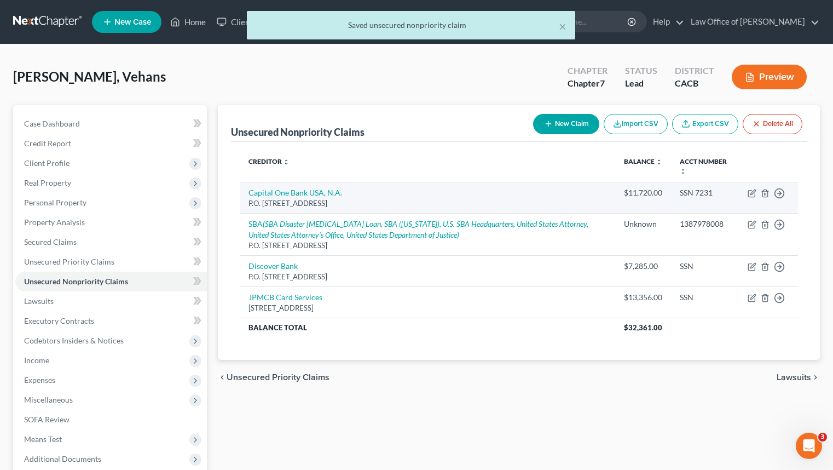
click at [285, 198] on div "P.O. Box 31293, Salt Lake City, UT 84131" at bounding box center [428, 203] width 358 height 10
click at [289, 191] on link "Capital One Bank USA, N.A." at bounding box center [296, 192] width 94 height 9
select select "46"
select select "2"
select select "0"
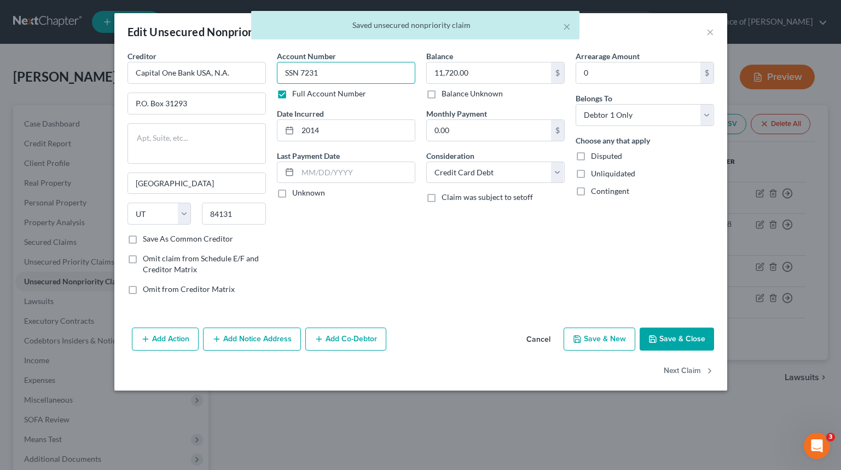
click at [354, 62] on input "SSN 7231" at bounding box center [346, 73] width 139 height 22
click at [352, 72] on input "SSN 7231" at bounding box center [346, 73] width 139 height 22
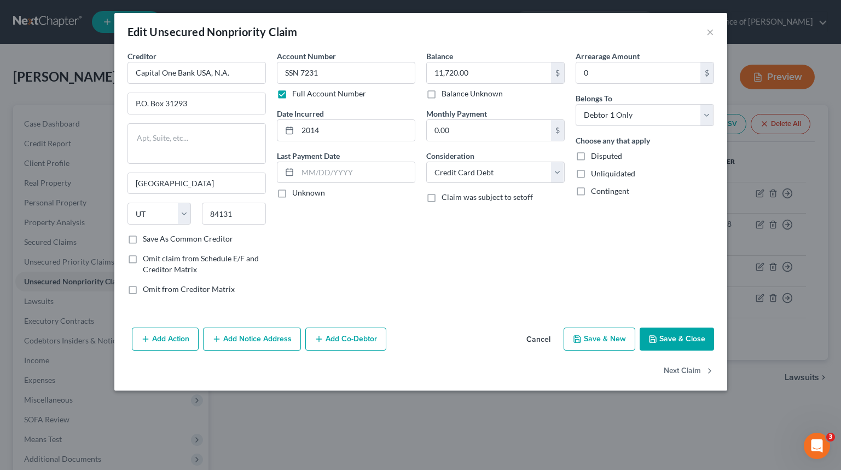
click at [676, 339] on button "Save & Close" at bounding box center [677, 338] width 74 height 23
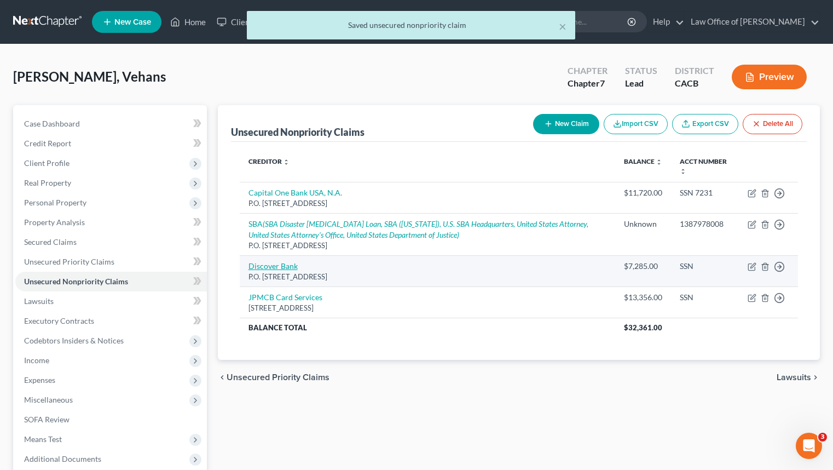
click at [281, 263] on link "Discover Bank" at bounding box center [273, 265] width 49 height 9
select select "46"
select select "2"
select select "0"
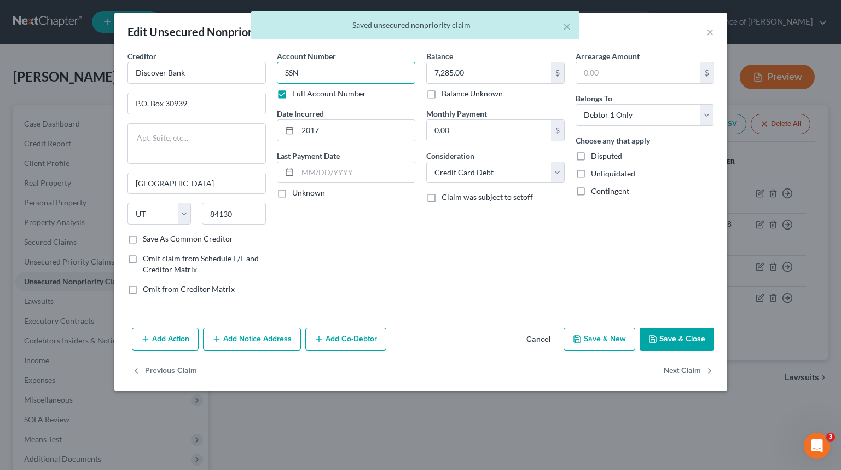
click at [339, 65] on input "SSN" at bounding box center [346, 73] width 139 height 22
click at [338, 67] on input "SSN" at bounding box center [346, 73] width 139 height 22
paste input "7231"
type input "SSN 7231"
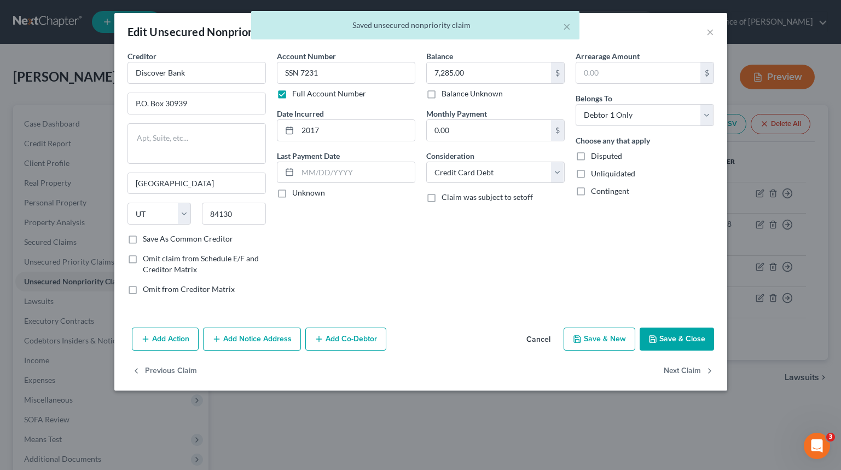
click at [686, 337] on button "Save & Close" at bounding box center [677, 338] width 74 height 23
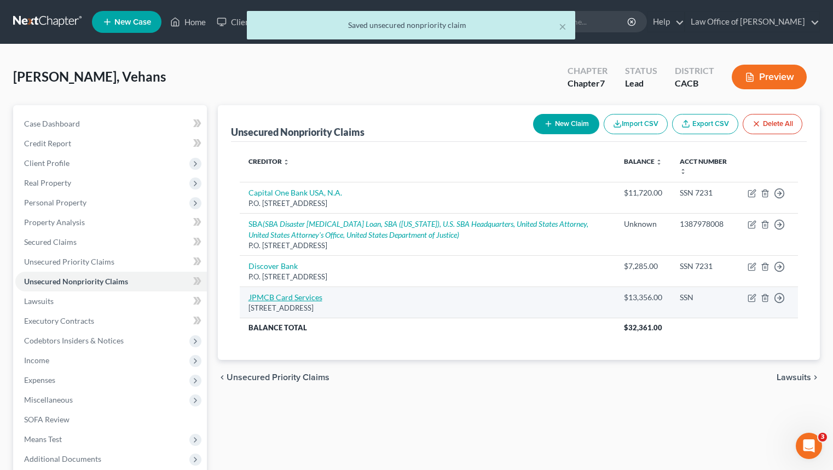
click at [275, 299] on link "JPMCB Card Services" at bounding box center [286, 296] width 74 height 9
select select "7"
select select "2"
select select "0"
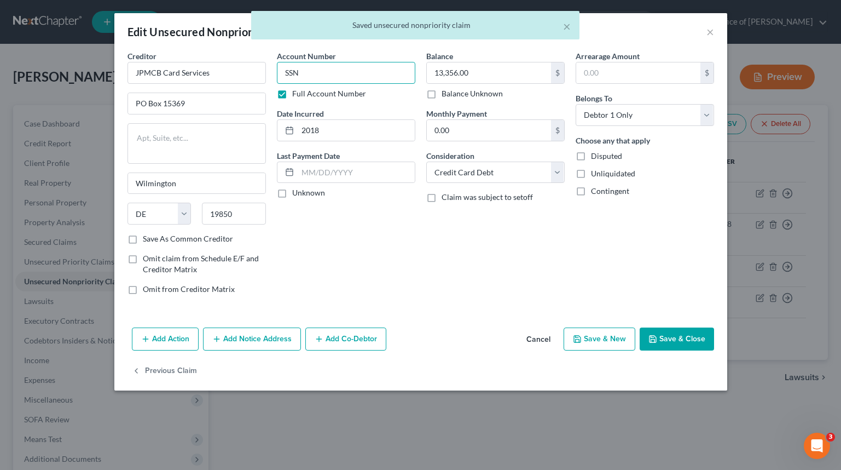
click at [337, 73] on input "SSN" at bounding box center [346, 73] width 139 height 22
paste input "7231"
type input "SSN 7231"
click at [694, 335] on button "Save & Close" at bounding box center [677, 338] width 74 height 23
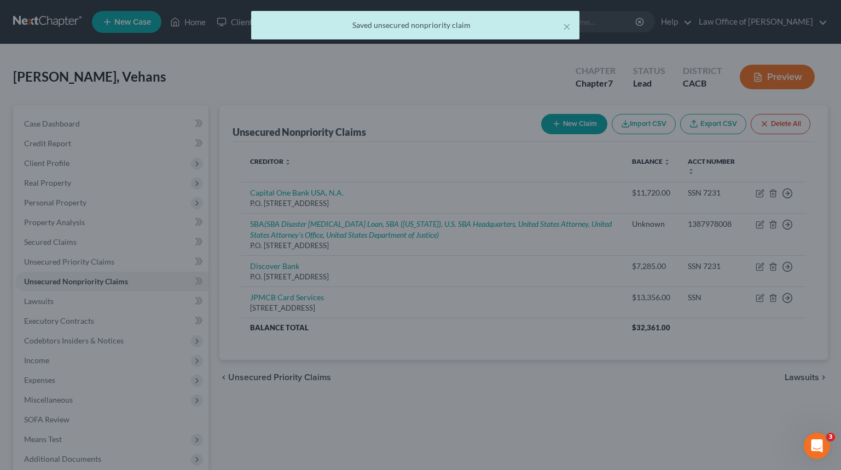
type input "0"
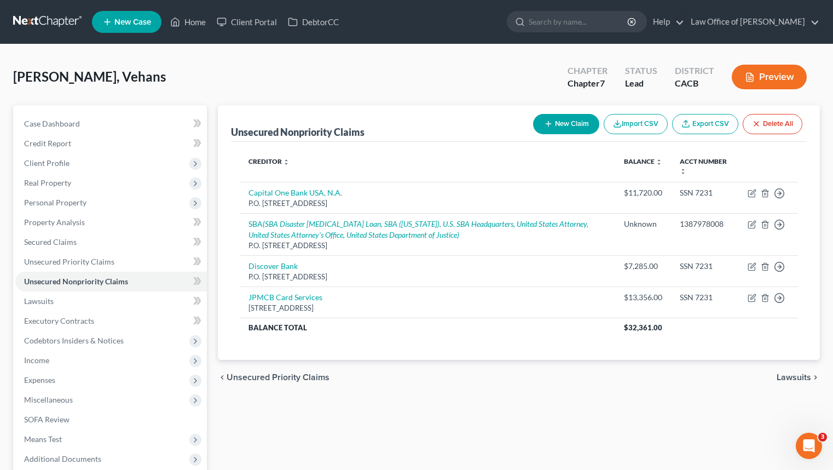
click at [588, 131] on button "New Claim" at bounding box center [566, 124] width 66 height 20
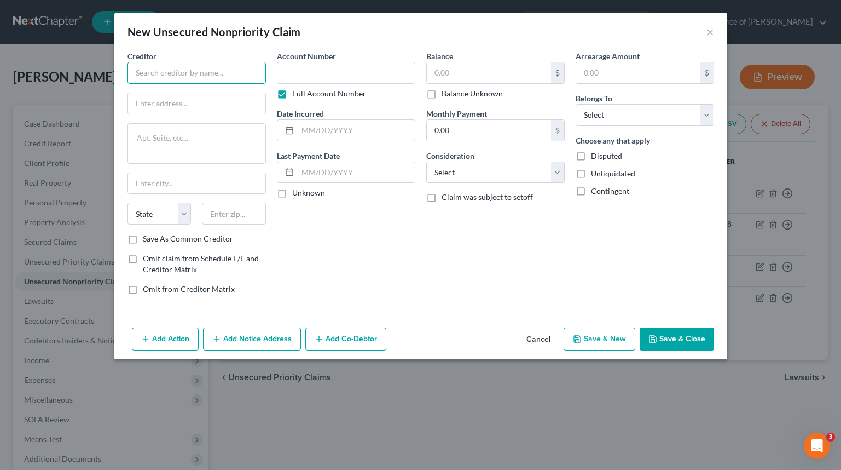
click at [217, 74] on input "text" at bounding box center [197, 73] width 139 height 22
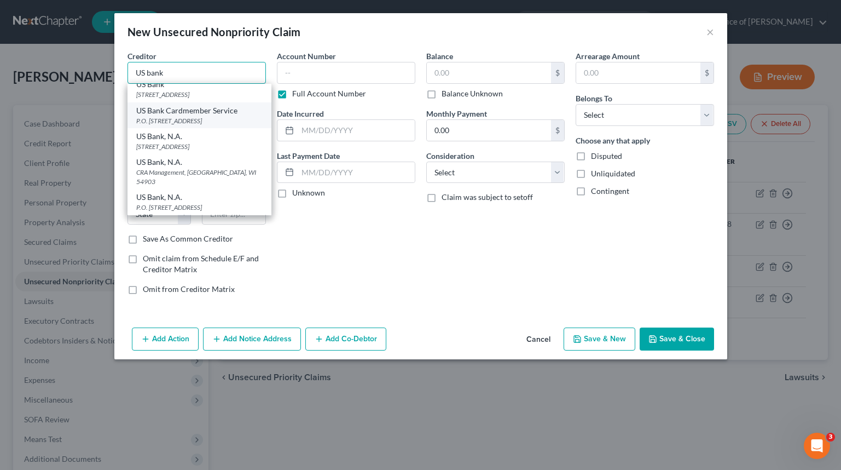
scroll to position [145, 0]
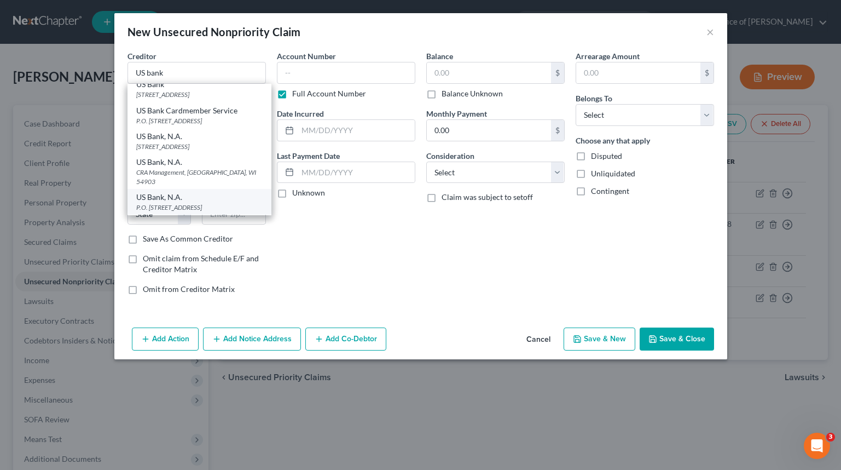
click at [225, 205] on div "P.O. Box 108 CB Disputes, Saint Louis, MO 63166" at bounding box center [199, 207] width 126 height 9
type input "US Bank, N.A."
type input "P.O. Box 108"
type textarea "CB Disputes"
type input "Saint Louis"
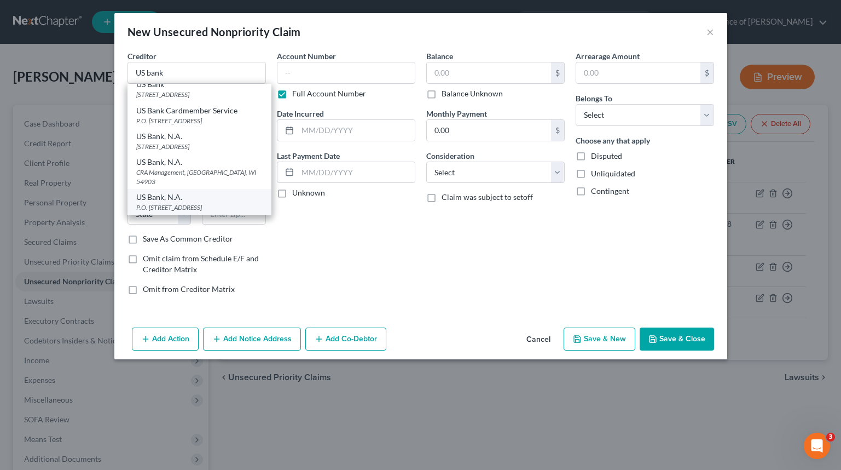
select select "26"
type input "63166"
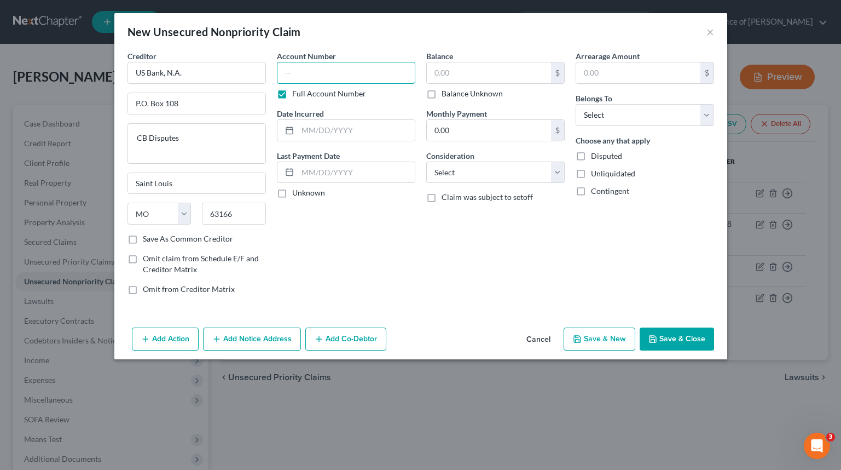
click at [367, 76] on input "text" at bounding box center [346, 73] width 139 height 22
paste input "SSN 7231"
type input "SSN 7231"
click at [499, 77] on input "text" at bounding box center [489, 72] width 124 height 21
type input "11,746"
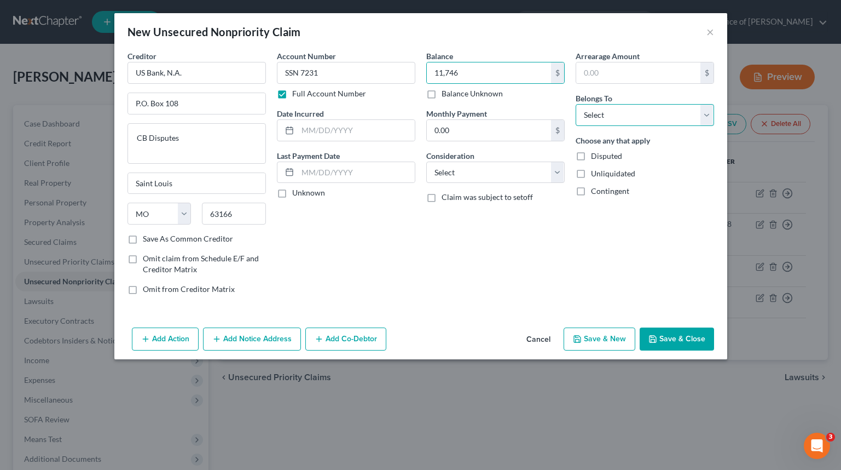
click at [655, 120] on select "Select Debtor 1 Only Debtor 2 Only Debtor 1 And Debtor 2 Only At Least One Of T…" at bounding box center [645, 115] width 139 height 22
select select "0"
click at [576, 104] on select "Select Debtor 1 Only Debtor 2 Only Debtor 1 And Debtor 2 Only At Least One Of T…" at bounding box center [645, 115] width 139 height 22
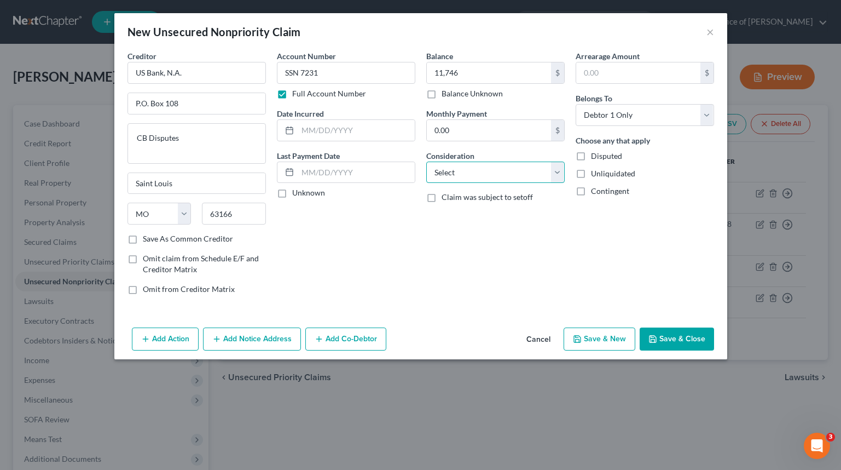
click at [527, 168] on select "Select Cable / Satellite Services Collection Agency Credit Card Debt Debt Couns…" at bounding box center [495, 173] width 139 height 22
select select "2"
click at [426, 162] on select "Select Cable / Satellite Services Collection Agency Credit Card Debt Debt Couns…" at bounding box center [495, 173] width 139 height 22
click at [344, 126] on input "text" at bounding box center [356, 130] width 117 height 21
type input "2013"
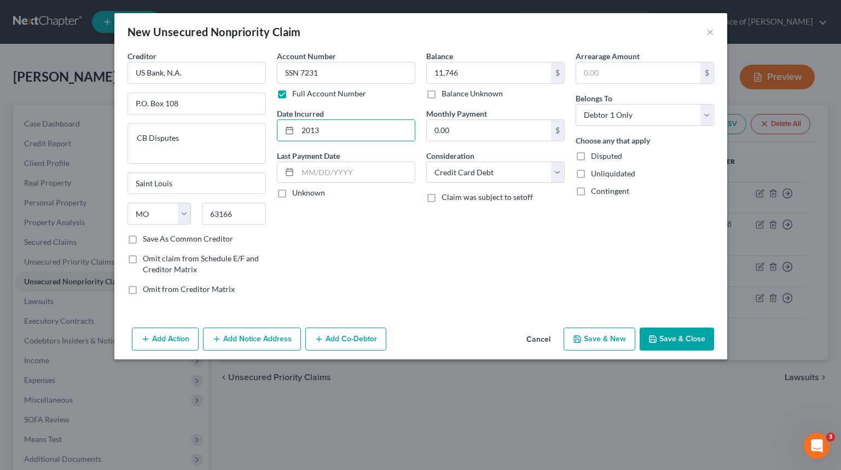
click at [433, 241] on div "Balance 11,746.00 $ Balance Unknown Balance Undetermined 11,746 $ Balance Unkno…" at bounding box center [495, 176] width 149 height 253
click at [699, 344] on button "Save & Close" at bounding box center [677, 338] width 74 height 23
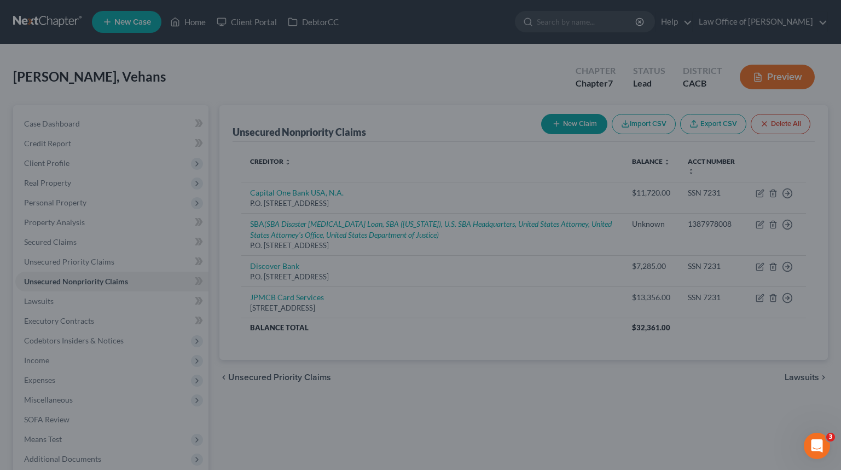
type input "11,746.00"
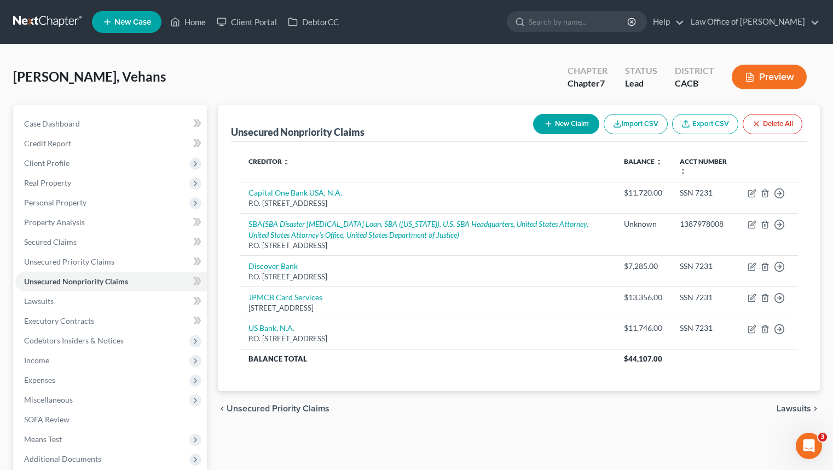
click at [573, 122] on button "New Claim" at bounding box center [566, 124] width 66 height 20
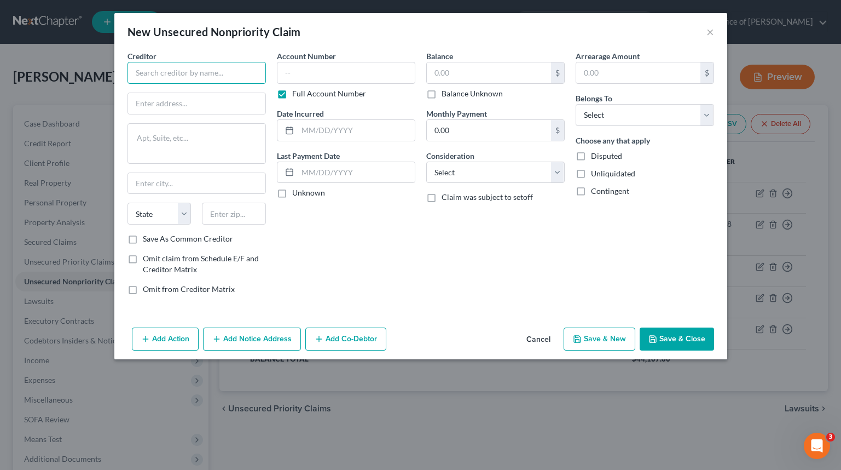
click at [224, 79] on input "text" at bounding box center [197, 73] width 139 height 22
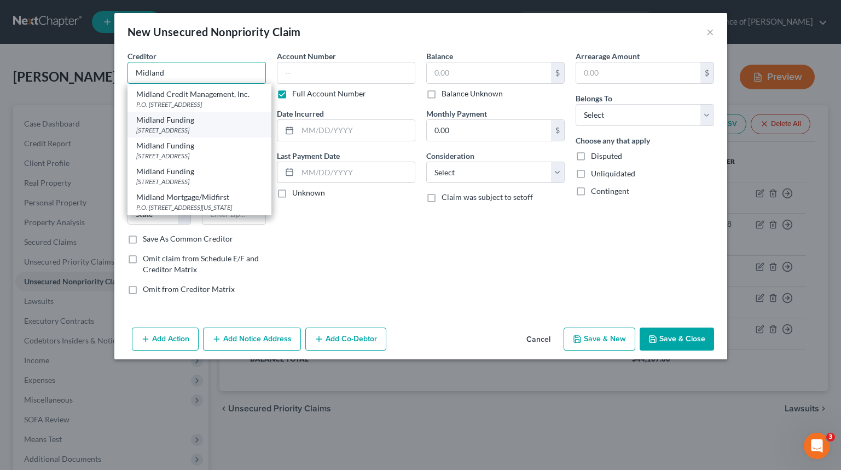
scroll to position [201, 0]
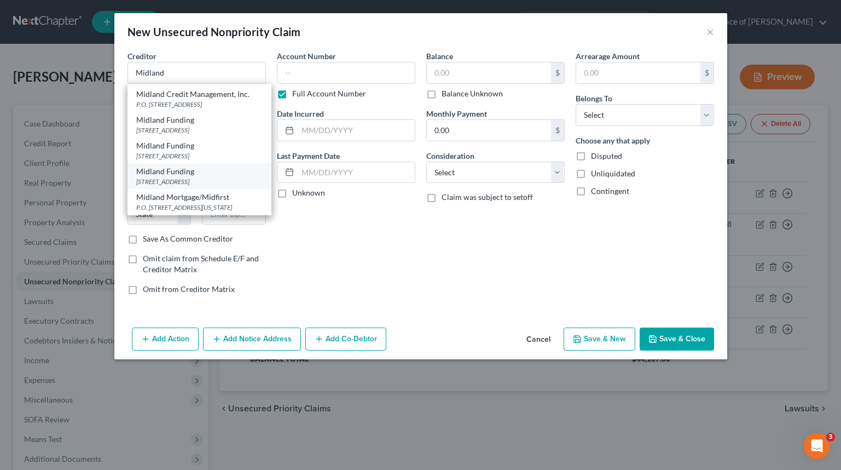
click at [219, 177] on div "320 East Big Beaver Road, #300, Troy, MI 48083" at bounding box center [199, 181] width 126 height 9
type input "Midland Funding"
type input "320 East Big Beaver Road, #300"
type input "Troy"
select select "23"
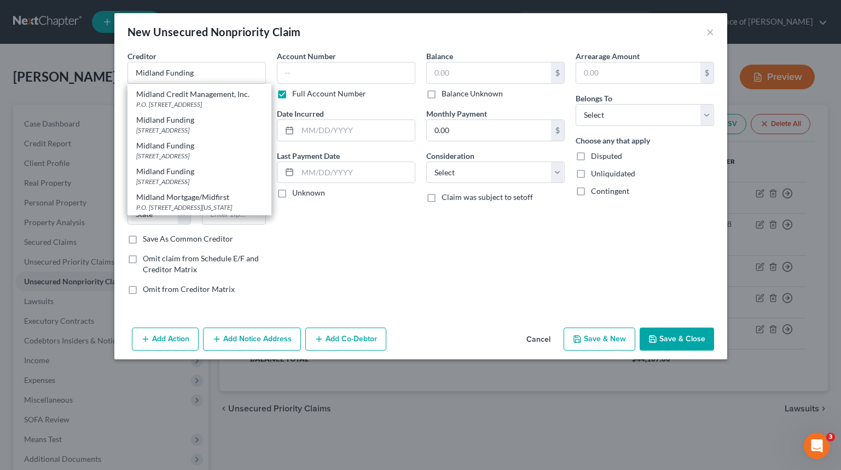
type input "48083"
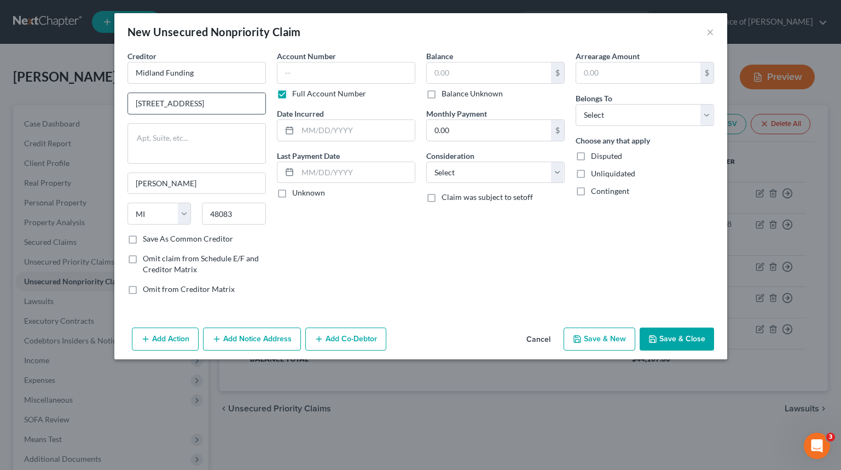
drag, startPoint x: 247, startPoint y: 105, endPoint x: 226, endPoint y: 106, distance: 21.9
click at [226, 106] on input "320 East Big Beaver Road, #300" at bounding box center [196, 103] width 137 height 21
type input "320 East Big Beaver Road"
click at [226, 147] on textarea at bounding box center [197, 143] width 139 height 41
type textarea "STE"
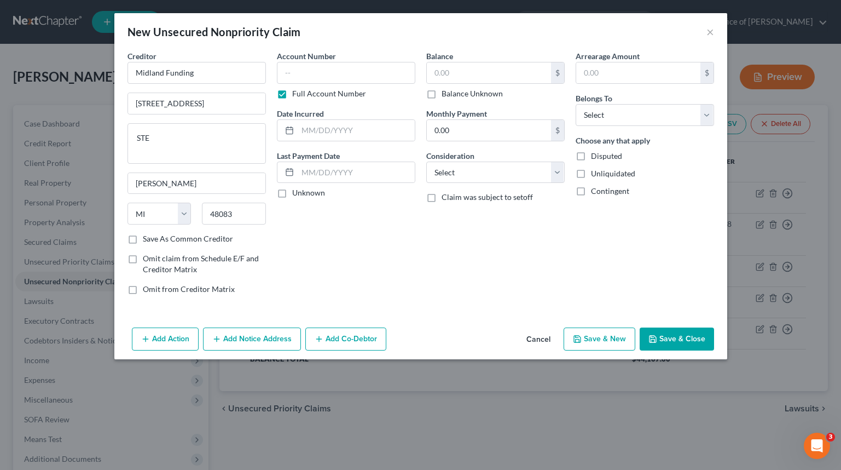
click at [443, 258] on div "Balance $ Balance Unknown Balance Undetermined $ Balance Unknown Monthly Paymen…" at bounding box center [495, 176] width 149 height 253
click at [362, 64] on input "text" at bounding box center [346, 73] width 139 height 22
paste input "SSN 7231"
type input "SSN 7231"
click at [471, 75] on input "text" at bounding box center [489, 72] width 124 height 21
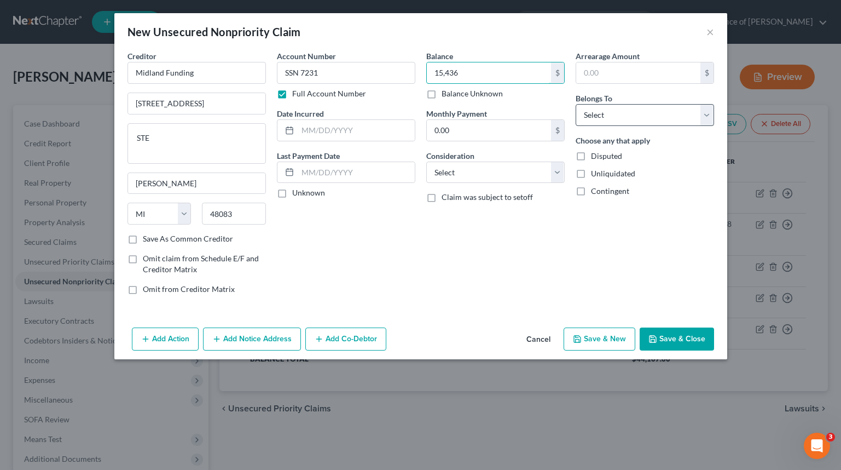
type input "15,436"
click at [628, 112] on select "Select Debtor 1 Only Debtor 2 Only Debtor 1 And Debtor 2 Only At Least One Of T…" at bounding box center [645, 115] width 139 height 22
click at [470, 73] on input "15,436" at bounding box center [489, 72] width 124 height 21
click at [663, 109] on select "Select Debtor 1 Only Debtor 2 Only Debtor 1 And Debtor 2 Only At Least One Of T…" at bounding box center [645, 115] width 139 height 22
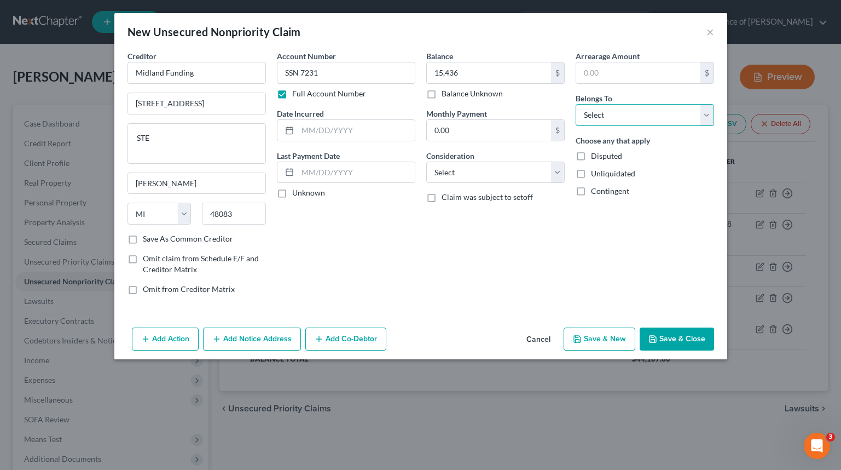
select select "0"
click at [576, 104] on select "Select Debtor 1 Only Debtor 2 Only Debtor 1 And Debtor 2 Only At Least One Of T…" at bounding box center [645, 115] width 139 height 22
click at [474, 184] on div "Balance 15,436.00 $ Balance Unknown Balance Undetermined 15,436 $ Balance Unkno…" at bounding box center [495, 176] width 149 height 253
click at [483, 176] on select "Select Cable / Satellite Services Collection Agency Credit Card Debt Debt Couns…" at bounding box center [495, 173] width 139 height 22
select select "2"
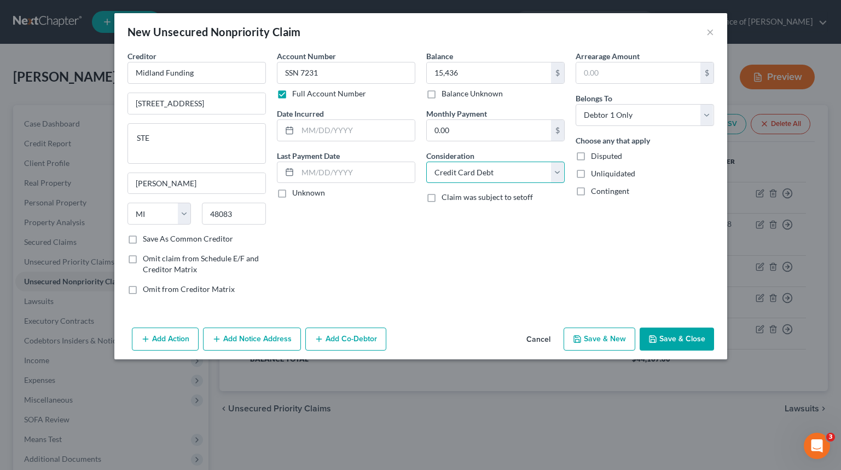
click at [426, 162] on select "Select Cable / Satellite Services Collection Agency Credit Card Debt Debt Couns…" at bounding box center [495, 173] width 139 height 22
click at [354, 137] on input "text" at bounding box center [356, 130] width 117 height 21
type input "2023"
click at [687, 345] on button "Save & Close" at bounding box center [677, 338] width 74 height 23
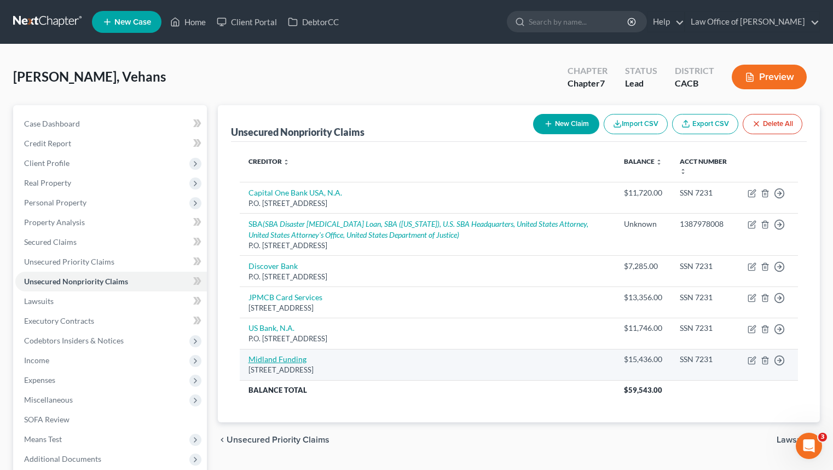
click at [290, 360] on link "Midland Funding" at bounding box center [278, 358] width 58 height 9
select select "23"
select select "2"
select select "0"
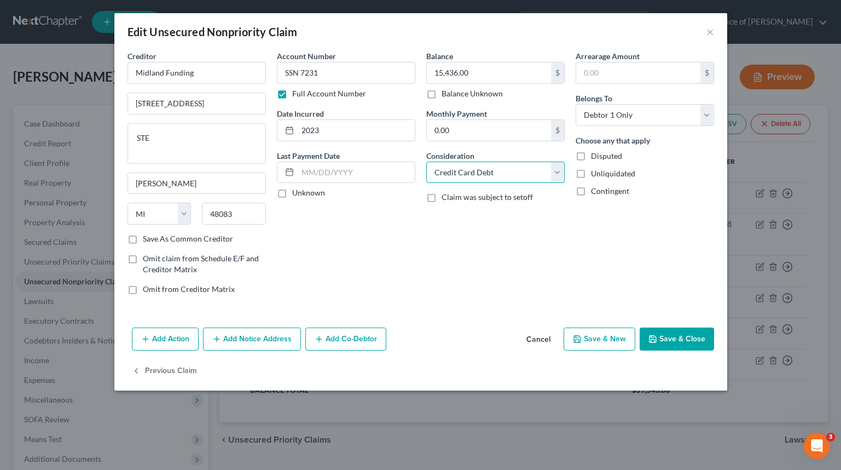
click at [517, 172] on select "Select Cable / Satellite Services Collection Agency Credit Card Debt Debt Couns…" at bounding box center [495, 173] width 139 height 22
select select "1"
click at [426, 162] on select "Select Cable / Satellite Services Collection Agency Credit Card Debt Debt Couns…" at bounding box center [495, 173] width 139 height 22
click at [276, 342] on button "Add Notice Address" at bounding box center [252, 338] width 98 height 23
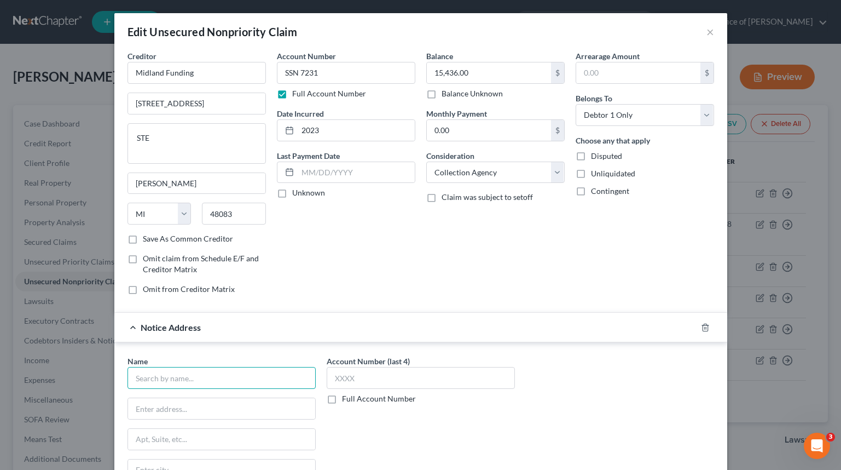
click at [236, 383] on input "text" at bounding box center [222, 378] width 188 height 22
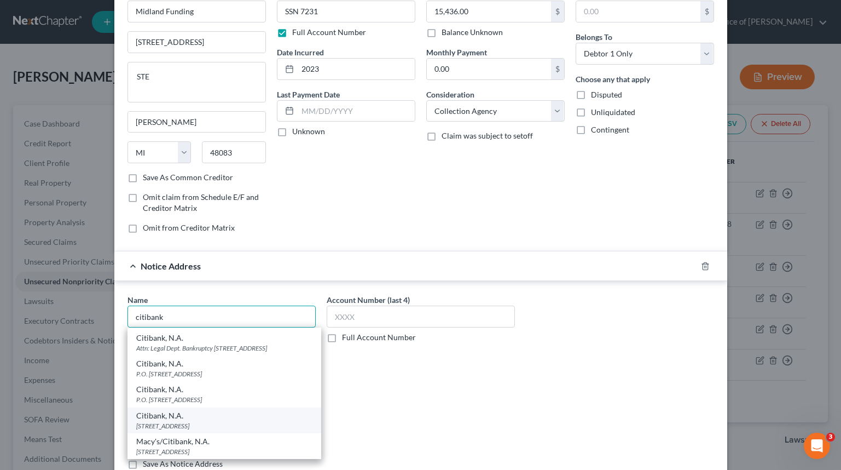
scroll to position [359, 0]
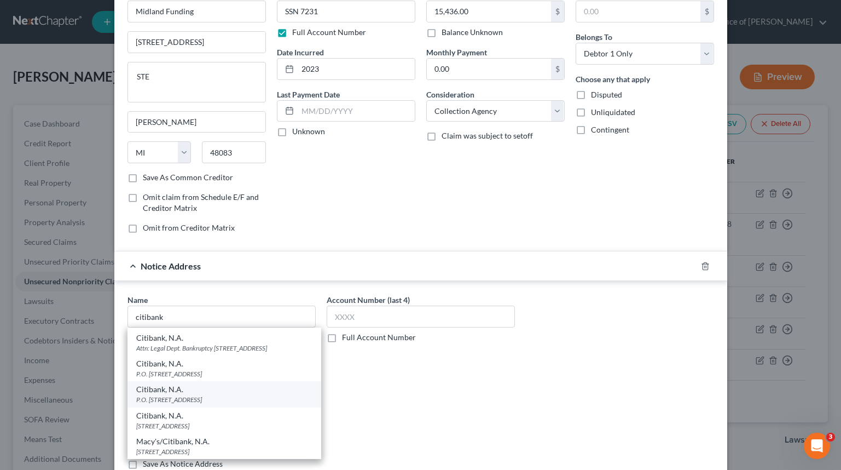
click at [246, 401] on div "P.O. [STREET_ADDRESS]" at bounding box center [224, 399] width 176 height 9
type input "Citibank, N.A."
type input "P.O. Box 6497"
type input "[GEOGRAPHIC_DATA]"
select select "43"
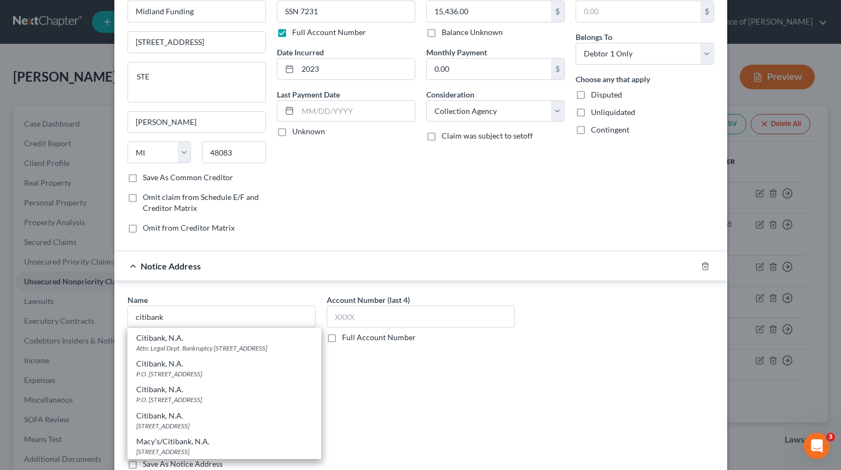
type input "57117"
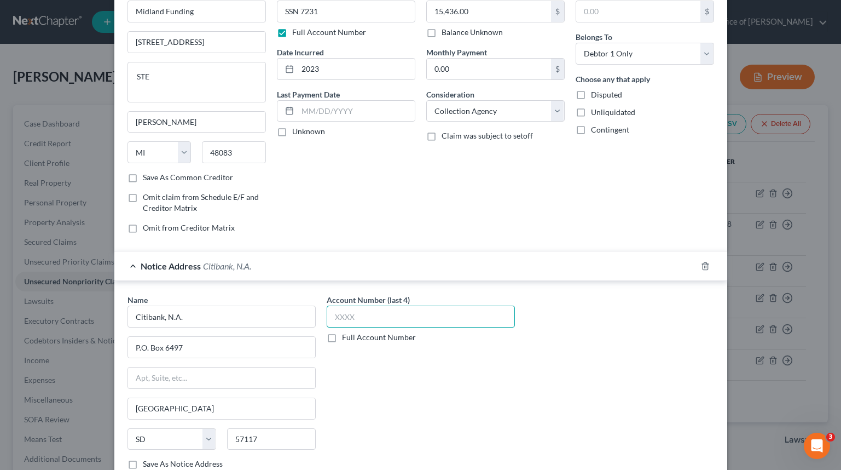
click at [404, 319] on input "text" at bounding box center [421, 316] width 188 height 22
click at [368, 337] on label "Full Account Number" at bounding box center [379, 337] width 74 height 11
click at [354, 337] on input "Full Account Number" at bounding box center [350, 335] width 7 height 7
drag, startPoint x: 380, startPoint y: 320, endPoint x: 372, endPoint y: 320, distance: 7.7
click at [380, 320] on input "text" at bounding box center [421, 316] width 188 height 22
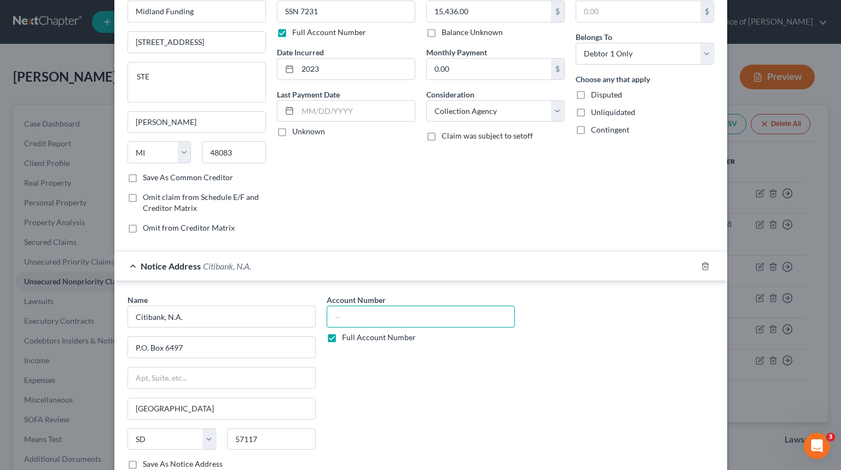
paste input "SSN 7231"
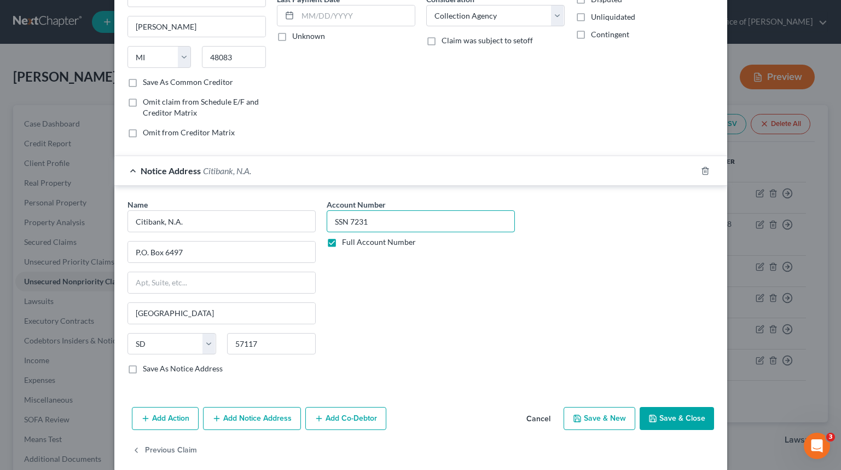
scroll to position [170, 0]
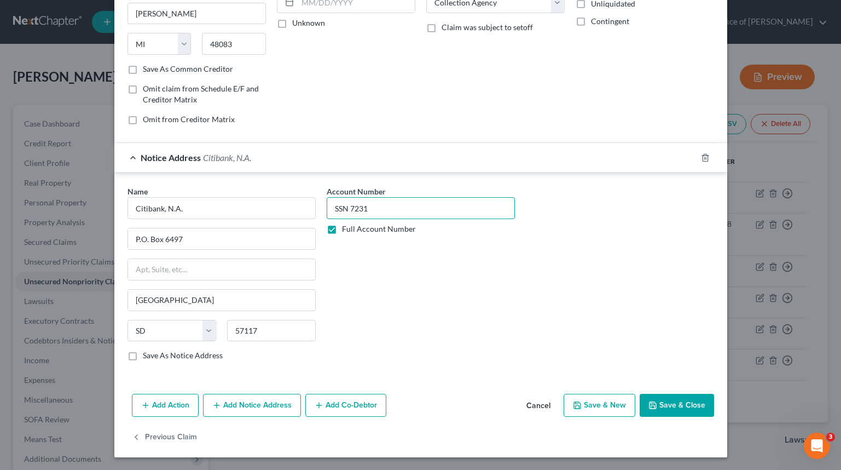
type input "SSN 7231"
click at [677, 403] on button "Save & Close" at bounding box center [677, 405] width 74 height 23
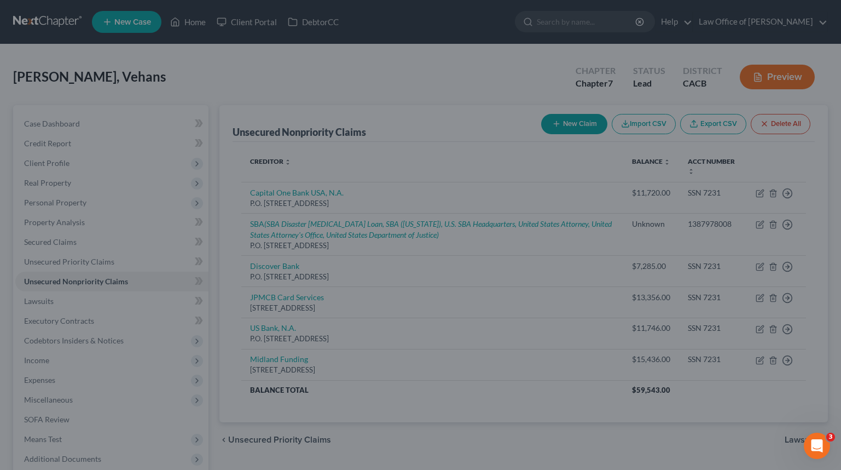
scroll to position [0, 0]
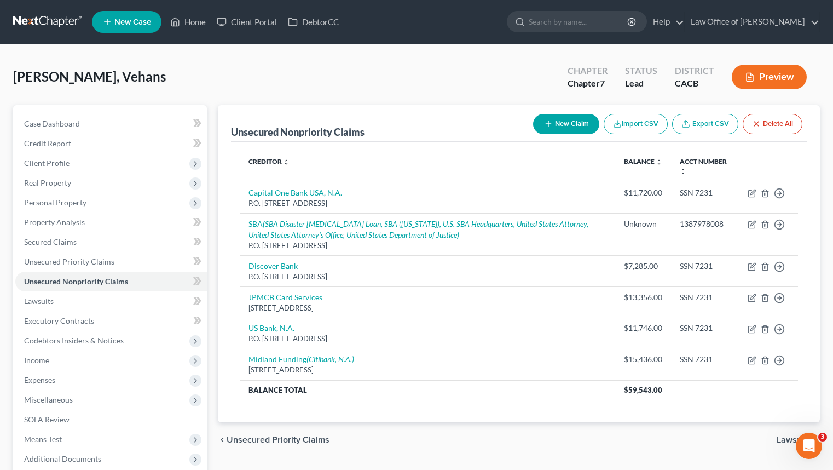
click at [558, 126] on button "New Claim" at bounding box center [566, 124] width 66 height 20
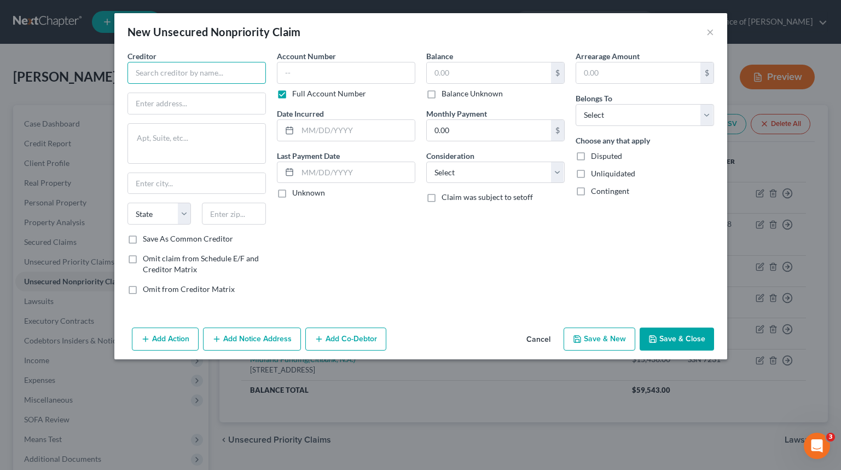
click at [212, 77] on input "text" at bounding box center [197, 73] width 139 height 22
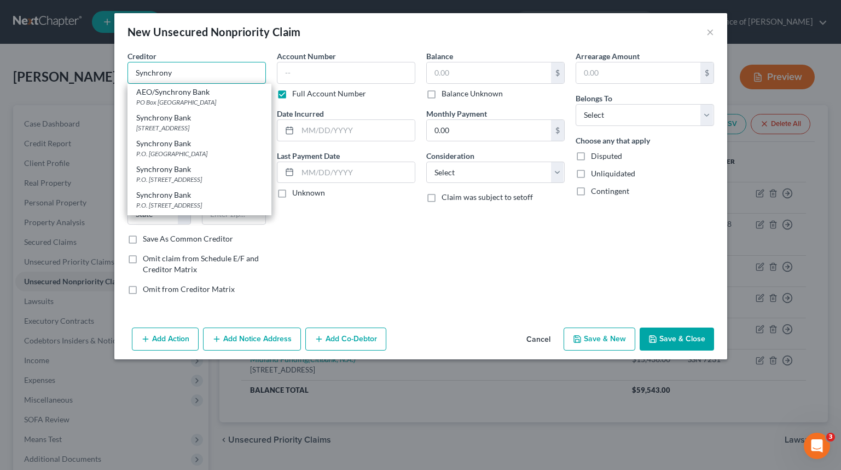
click at [182, 72] on input "Synchrony" at bounding box center [197, 73] width 139 height 22
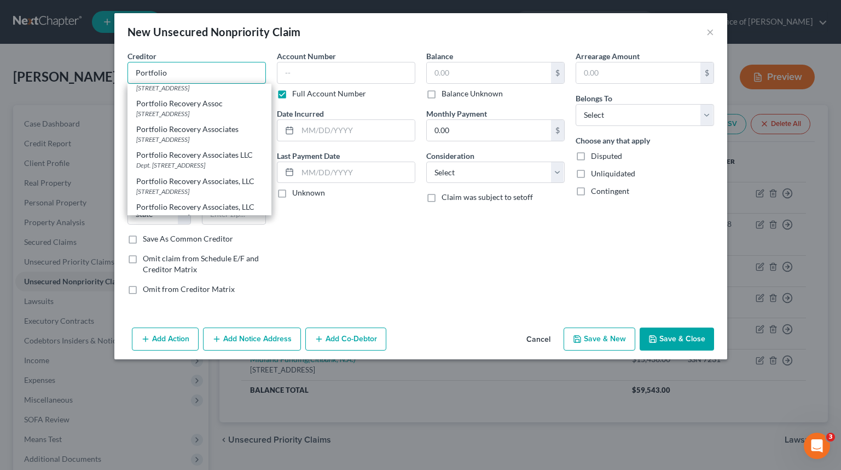
scroll to position [214, 0]
click at [241, 118] on div "120 Corporate Dr., Norfolk, VA 23513" at bounding box center [199, 113] width 126 height 9
type input "Portfolio Recovery Assoc"
type input "120 Corporate Dr."
type input "Norfolk"
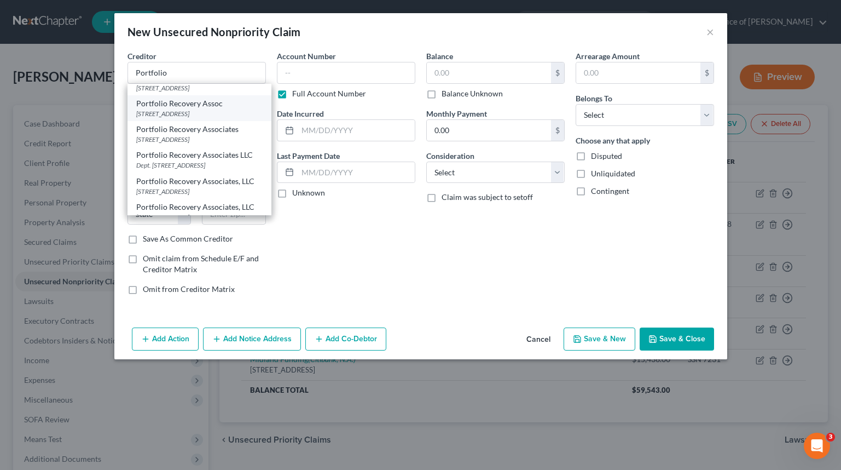
select select "48"
type input "23513"
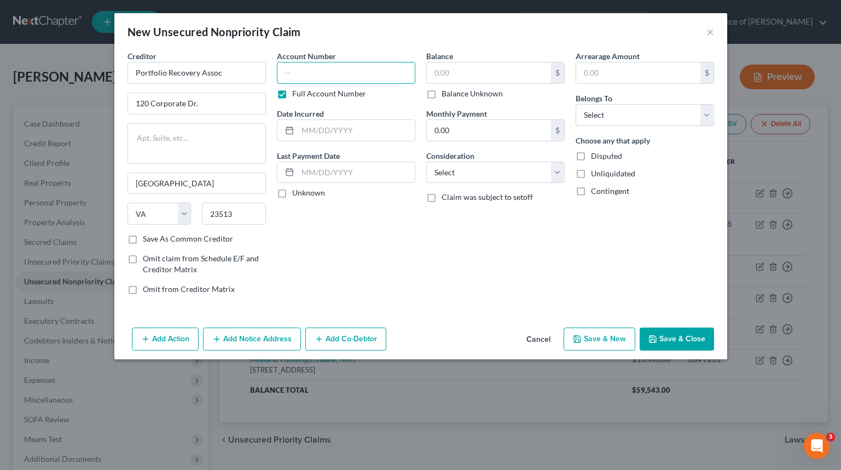
click at [316, 67] on input "text" at bounding box center [346, 73] width 139 height 22
paste input "SSN 7231"
type input "SSN 7231"
click at [514, 82] on input "text" at bounding box center [489, 72] width 124 height 21
click at [511, 80] on input "text" at bounding box center [489, 72] width 124 height 21
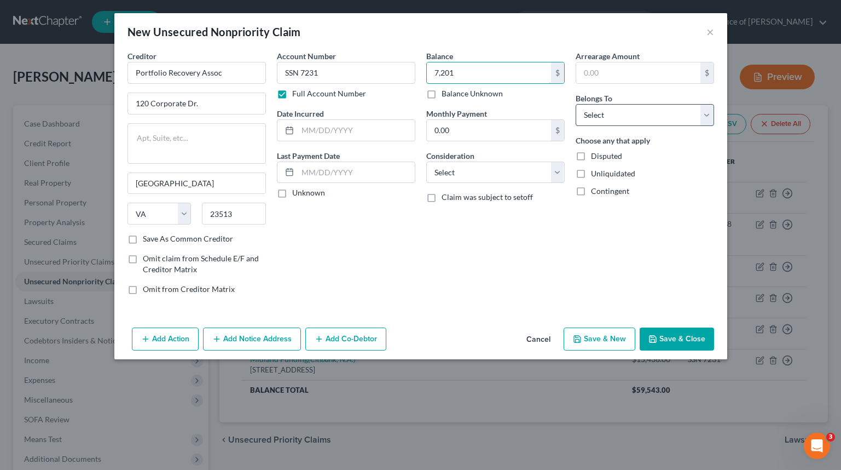
type input "7,201"
click at [594, 105] on select "Select Debtor 1 Only Debtor 2 Only Debtor 1 And Debtor 2 Only At Least One Of T…" at bounding box center [645, 115] width 139 height 22
select select "0"
click at [576, 104] on select "Select Debtor 1 Only Debtor 2 Only Debtor 1 And Debtor 2 Only At Least One Of T…" at bounding box center [645, 115] width 139 height 22
click at [514, 178] on select "Select Cable / Satellite Services Collection Agency Credit Card Debt Debt Couns…" at bounding box center [495, 173] width 139 height 22
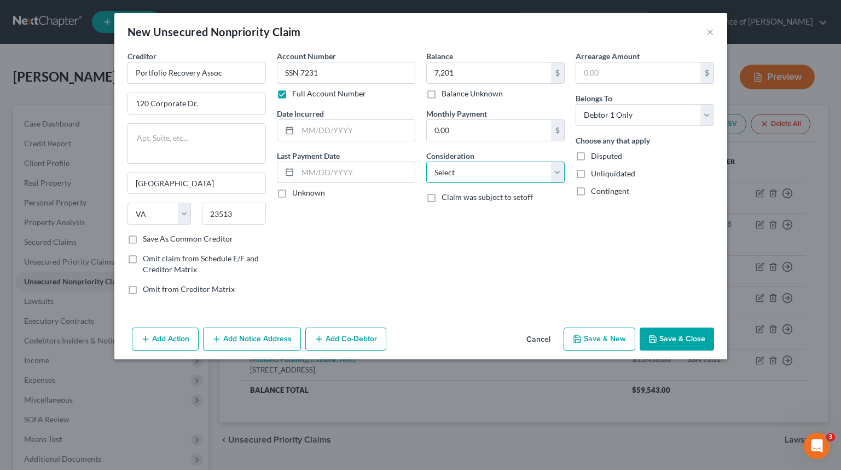
select select "1"
click at [426, 162] on select "Select Cable / Satellite Services Collection Agency Credit Card Debt Debt Couns…" at bounding box center [495, 173] width 139 height 22
click at [343, 130] on input "text" at bounding box center [356, 130] width 117 height 21
type input "2023"
click at [241, 341] on button "Add Notice Address" at bounding box center [252, 338] width 98 height 23
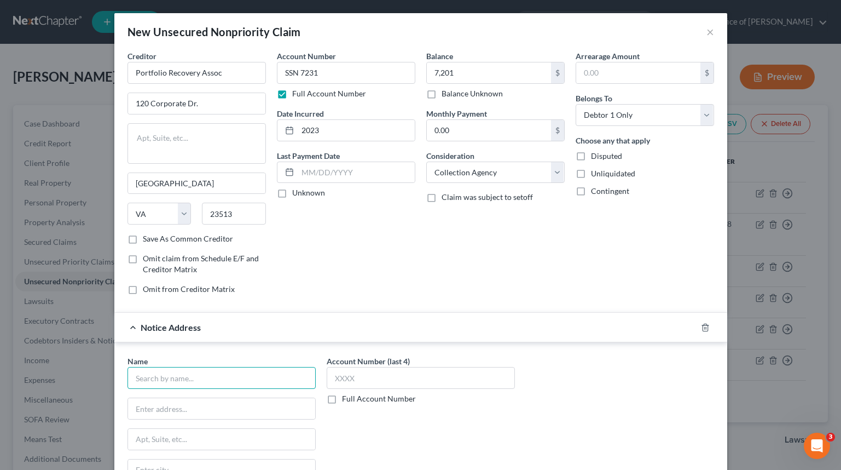
click at [234, 382] on input "text" at bounding box center [222, 378] width 188 height 22
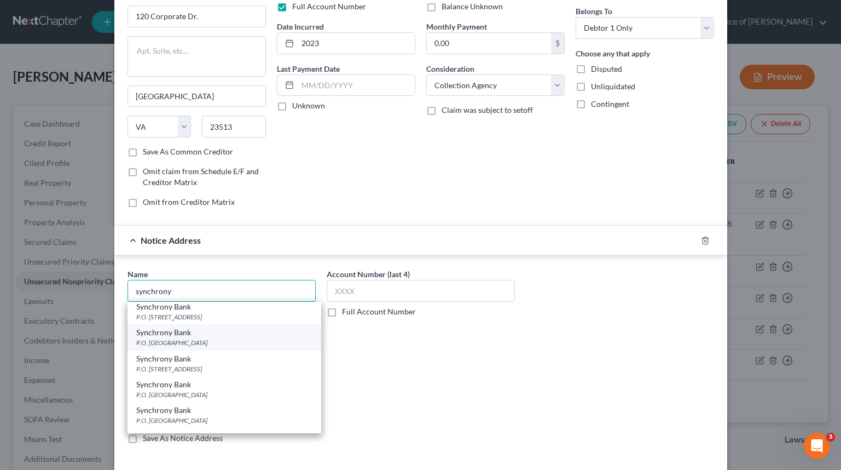
scroll to position [201, 0]
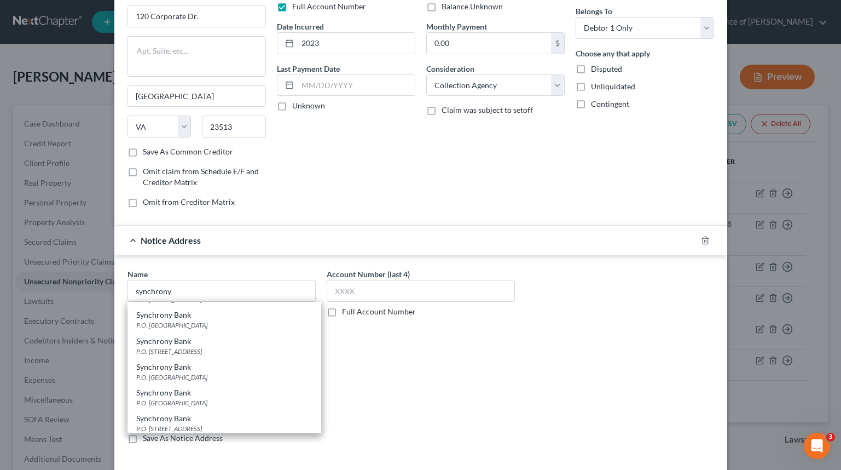
click at [270, 315] on div "Synchrony Bank" at bounding box center [224, 314] width 176 height 11
type input "Synchrony Bank"
type input "P.O. Box 965005"
type input "Orlando"
select select "9"
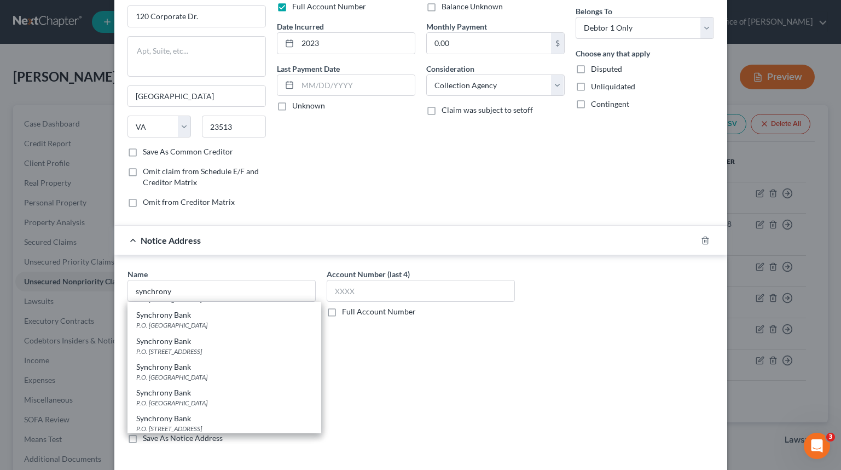
type input "32896"
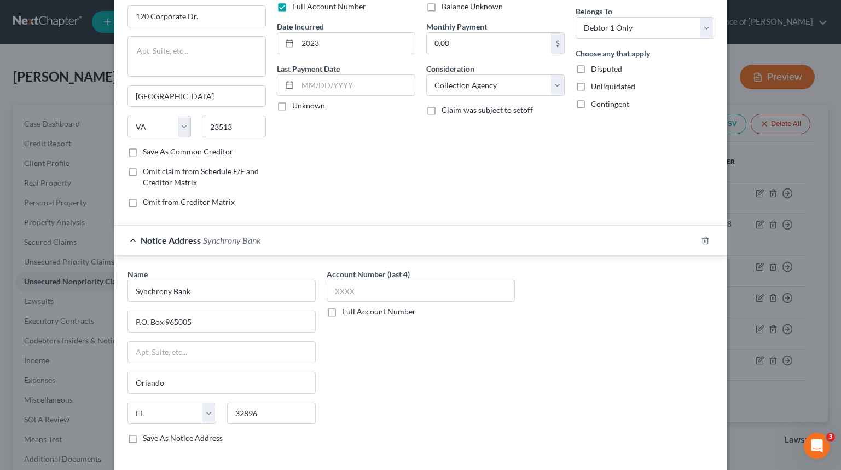
scroll to position [0, 0]
click at [403, 319] on div "Account Number (last 4) Full Account Number" at bounding box center [420, 360] width 199 height 184
click at [402, 309] on label "Full Account Number" at bounding box center [379, 311] width 74 height 11
click at [354, 309] on input "Full Account Number" at bounding box center [350, 309] width 7 height 7
click at [410, 299] on input "text" at bounding box center [421, 291] width 188 height 22
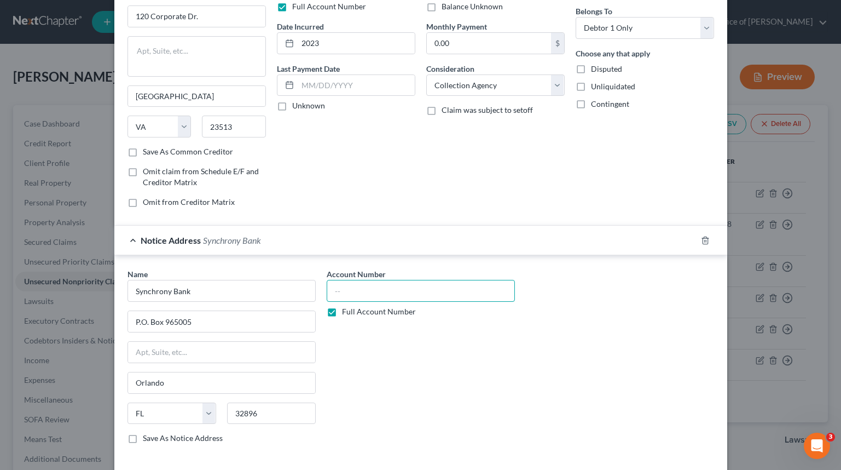
paste input "SSN 7231"
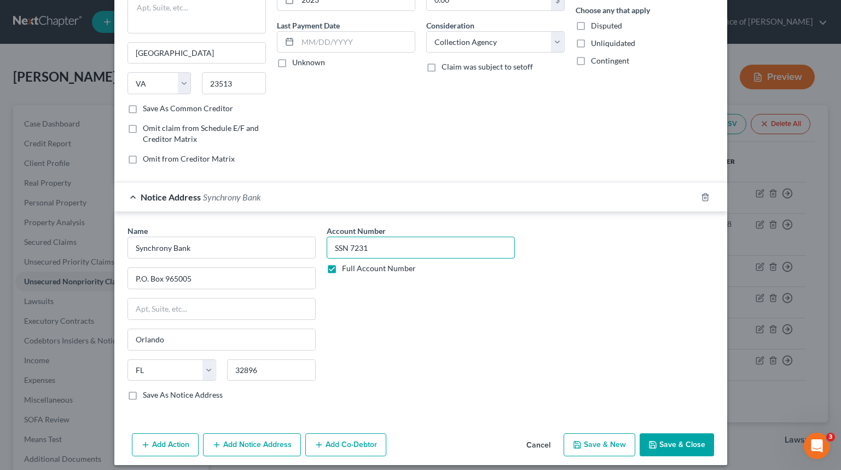
scroll to position [139, 0]
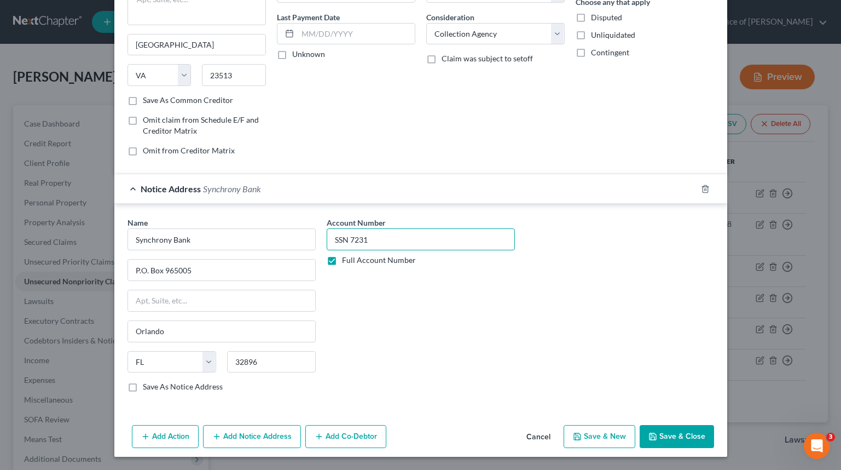
type input "SSN 7231"
click at [693, 435] on button "Save & Close" at bounding box center [677, 436] width 74 height 23
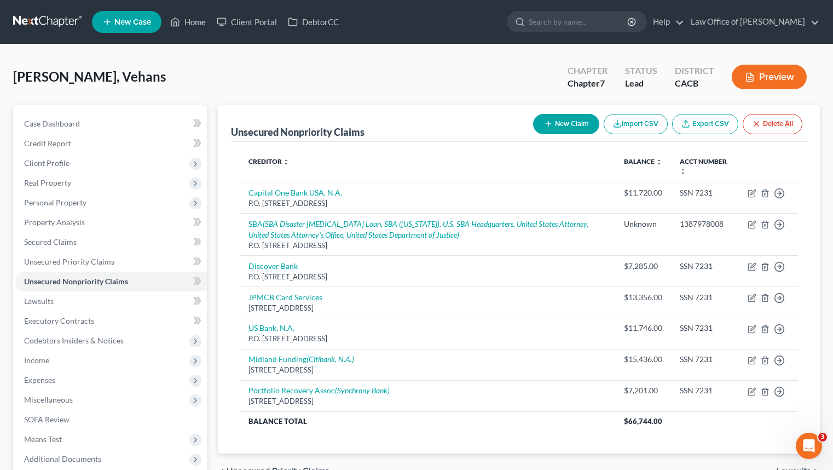
click at [590, 129] on button "New Claim" at bounding box center [566, 124] width 66 height 20
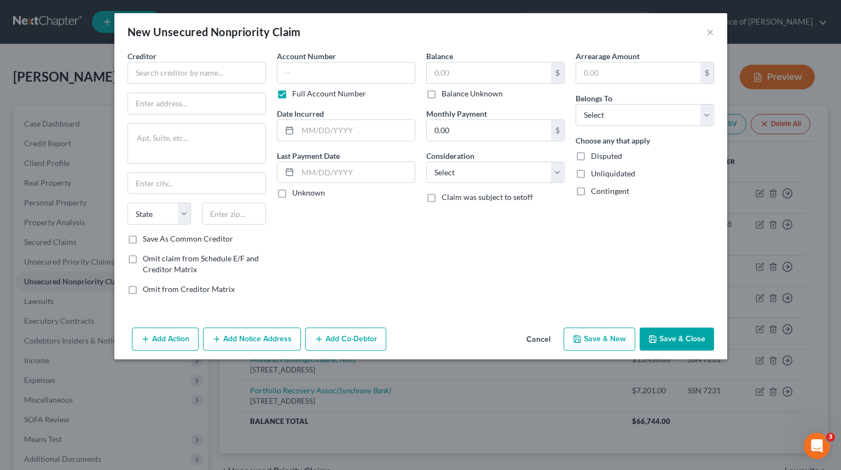
click at [410, 393] on div "New Unsecured Nonpriority Claim × Creditor * State AL AK AR AZ CA CO CT DE DC F…" at bounding box center [420, 235] width 841 height 470
click at [350, 397] on div "New Unsecured Nonpriority Claim × Creditor * State AL AK AR AZ CA CO CT DE DC F…" at bounding box center [420, 235] width 841 height 470
click at [482, 393] on div "New Unsecured Nonpriority Claim × Creditor * State AL AK AR AZ CA CO CT DE DC F…" at bounding box center [420, 235] width 841 height 470
click at [190, 64] on input "text" at bounding box center [197, 73] width 139 height 22
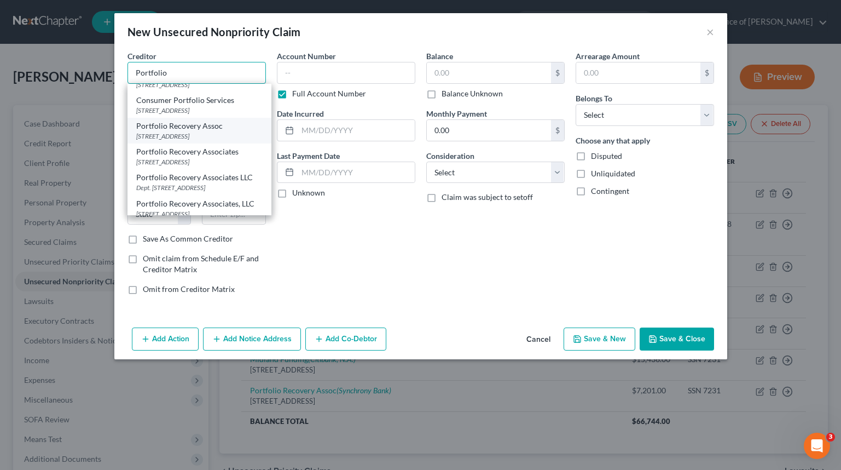
scroll to position [193, 0]
click at [240, 129] on div "Portfolio Recovery Assoc" at bounding box center [199, 123] width 126 height 11
type input "Portfolio Recovery Assoc"
type input "120 Corporate Dr."
type input "Norfolk"
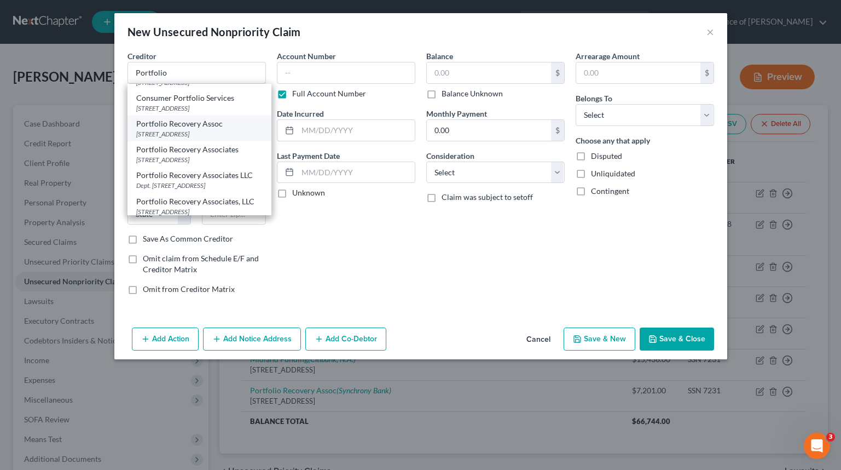
select select "48"
type input "23513"
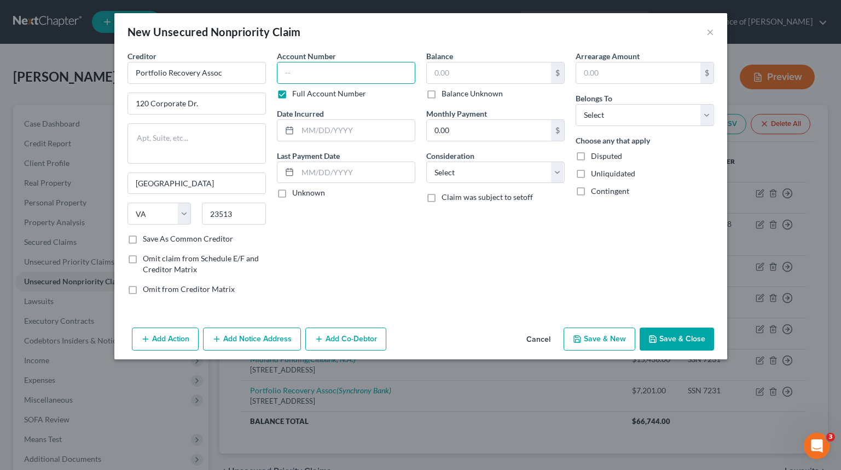
click at [354, 76] on input "text" at bounding box center [346, 73] width 139 height 22
paste input "SSN 7231"
type input "SSN 7231"
click at [470, 78] on input "text" at bounding box center [489, 72] width 124 height 21
type input "5,527"
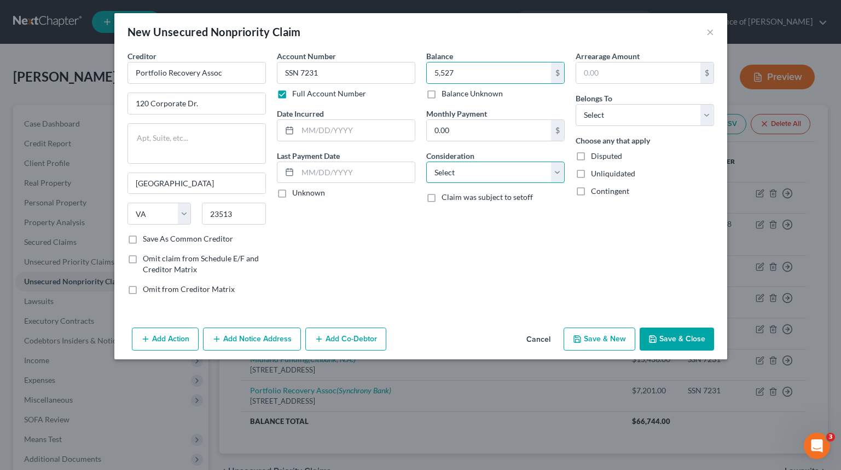
click at [516, 178] on select "Select Cable / Satellite Services Collection Agency Credit Card Debt Debt Couns…" at bounding box center [495, 173] width 139 height 22
select select "1"
click at [426, 162] on select "Select Cable / Satellite Services Collection Agency Credit Card Debt Debt Couns…" at bounding box center [495, 173] width 139 height 22
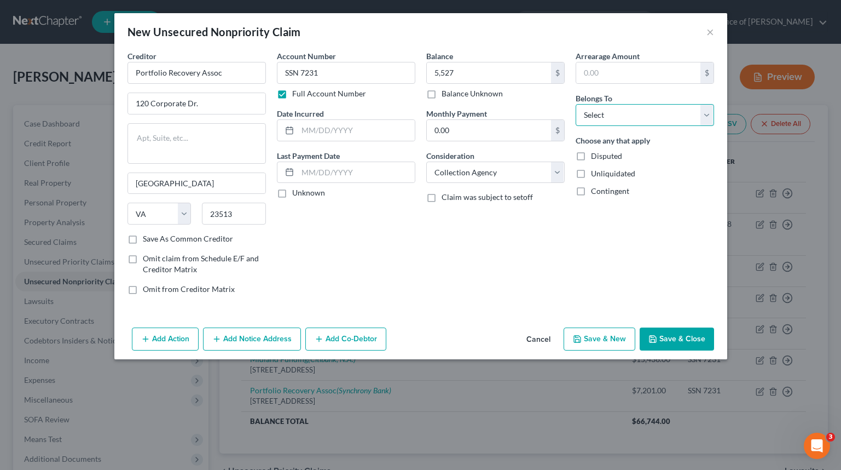
click at [593, 113] on select "Select Debtor 1 Only Debtor 2 Only Debtor 1 And Debtor 2 Only At Least One Of T…" at bounding box center [645, 115] width 139 height 22
select select "0"
click at [576, 104] on select "Select Debtor 1 Only Debtor 2 Only Debtor 1 And Debtor 2 Only At Least One Of T…" at bounding box center [645, 115] width 139 height 22
click at [355, 133] on input "text" at bounding box center [356, 130] width 117 height 21
type input "2024"
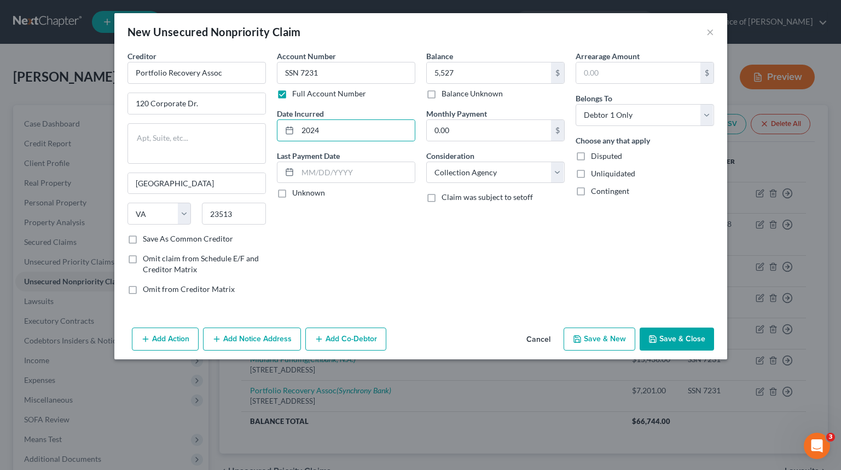
click at [254, 331] on button "Add Notice Address" at bounding box center [252, 338] width 98 height 23
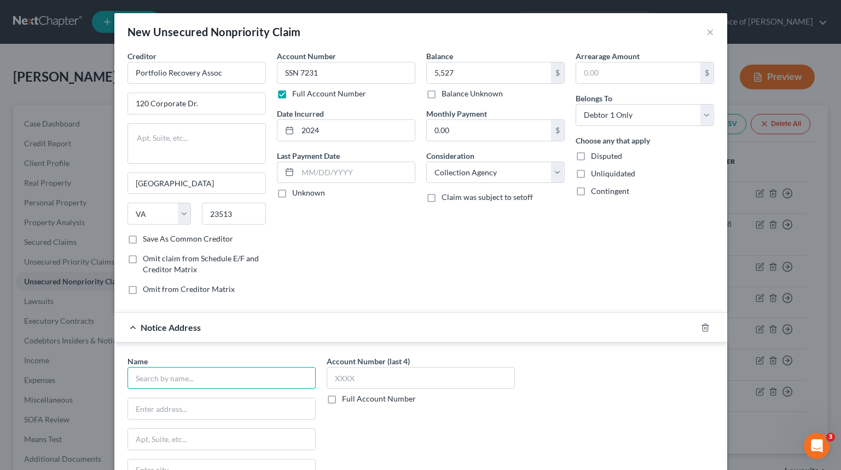
click at [154, 369] on input "text" at bounding box center [222, 378] width 188 height 22
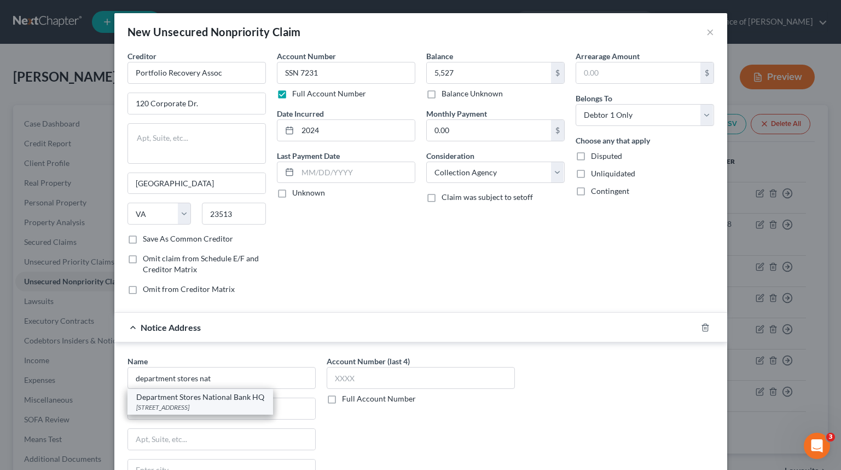
click at [210, 403] on div "701 E 60th Street N, Sioux Falls, SD 57104" at bounding box center [200, 406] width 128 height 9
type input "Department Stores National Bank HQ"
type input "701 E 60th Street N"
type input "[GEOGRAPHIC_DATA]"
select select "43"
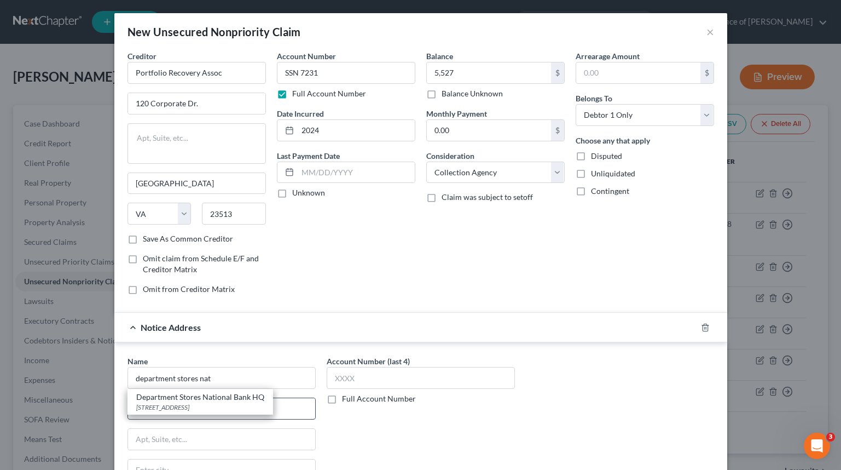
type input "57104"
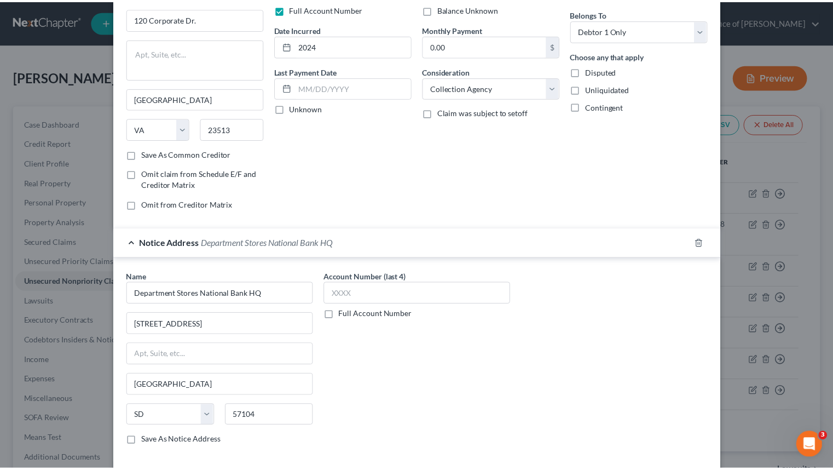
scroll to position [139, 0]
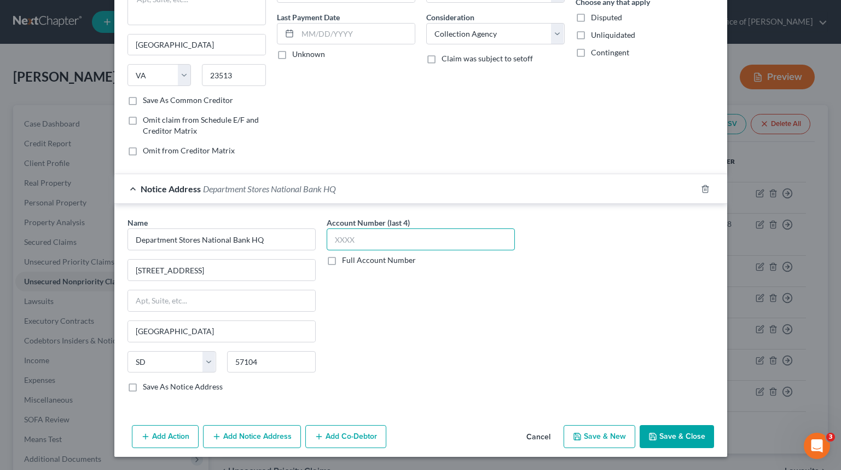
click at [404, 247] on input "text" at bounding box center [421, 239] width 188 height 22
click at [364, 293] on div "Account Number (last 4) Full Account Number" at bounding box center [420, 309] width 199 height 184
click at [383, 249] on input "text" at bounding box center [421, 239] width 188 height 22
click at [384, 256] on label "Full Account Number" at bounding box center [379, 260] width 74 height 11
click at [354, 256] on input "Full Account Number" at bounding box center [350, 258] width 7 height 7
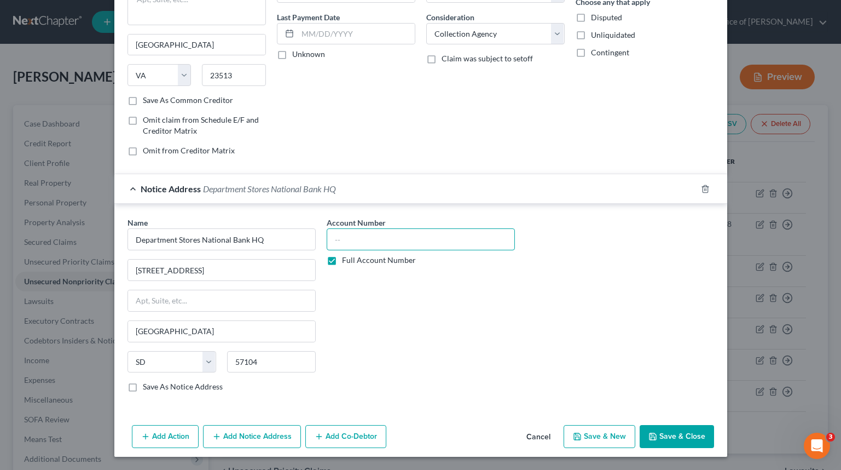
click at [399, 237] on input "text" at bounding box center [421, 239] width 188 height 22
paste input "SSN 7231"
type input "SSN 7231"
click at [673, 429] on button "Save & Close" at bounding box center [677, 436] width 74 height 23
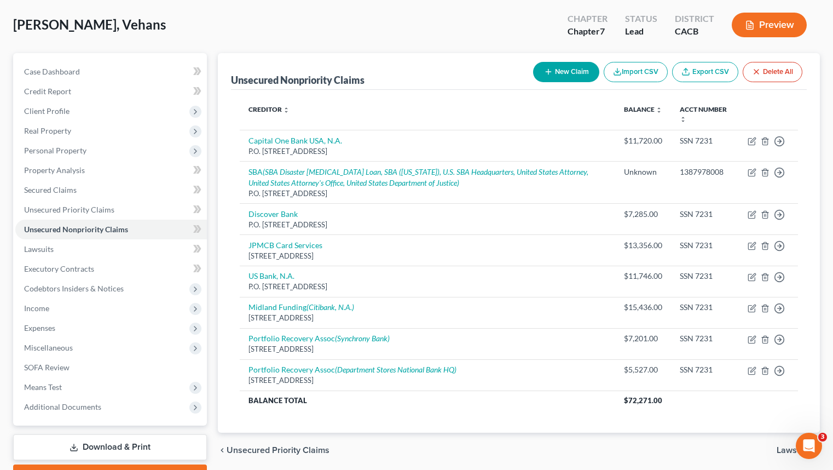
scroll to position [0, 0]
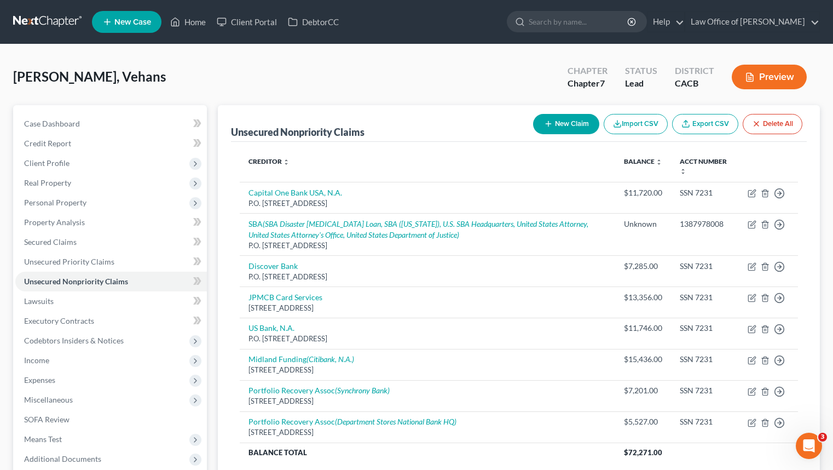
click at [99, 18] on link "New Case" at bounding box center [127, 22] width 70 height 22
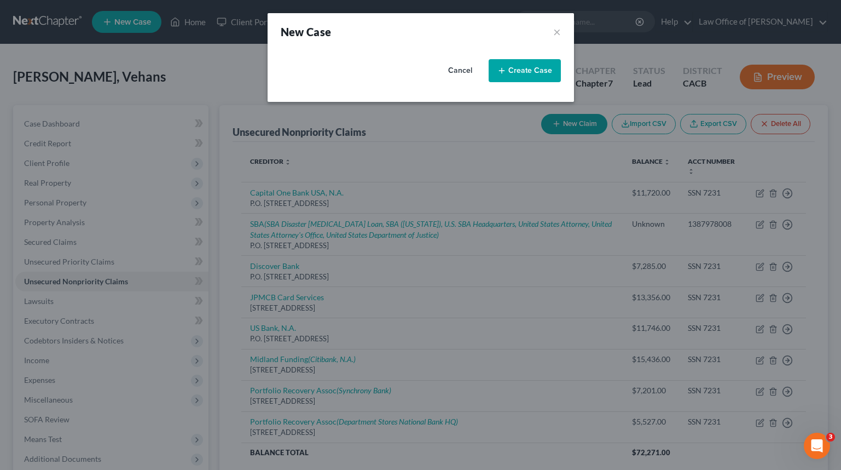
select select "7"
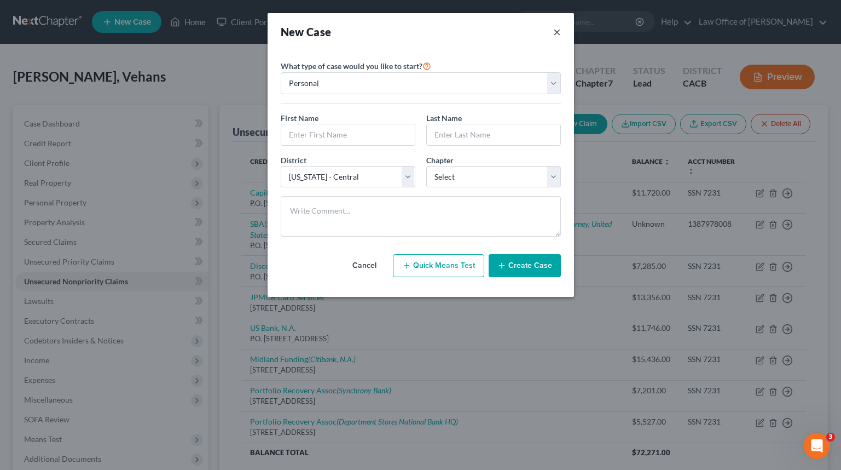
click at [558, 36] on button "×" at bounding box center [557, 31] width 8 height 15
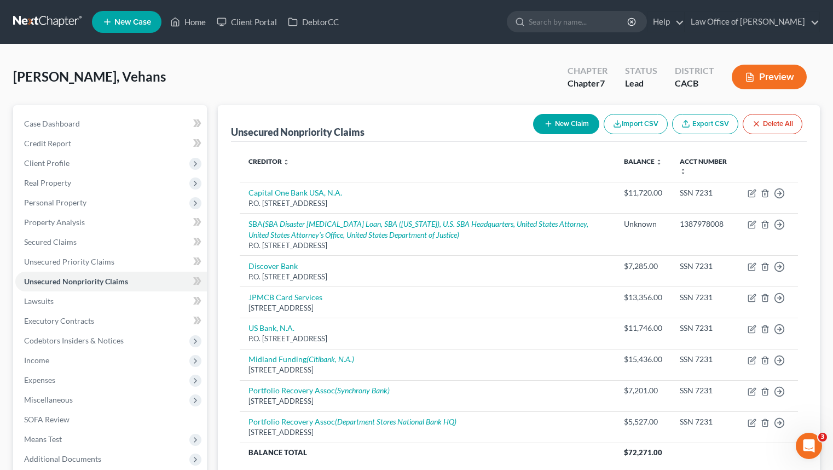
click at [44, 21] on link at bounding box center [48, 22] width 70 height 20
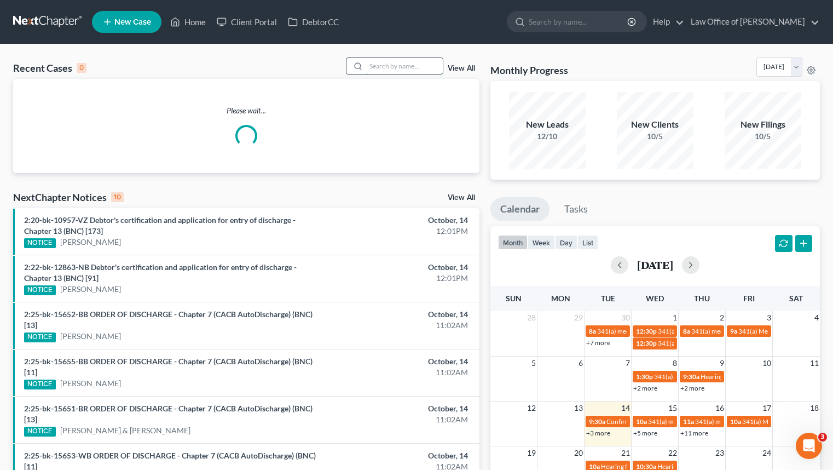
click at [394, 58] on input "search" at bounding box center [404, 66] width 77 height 16
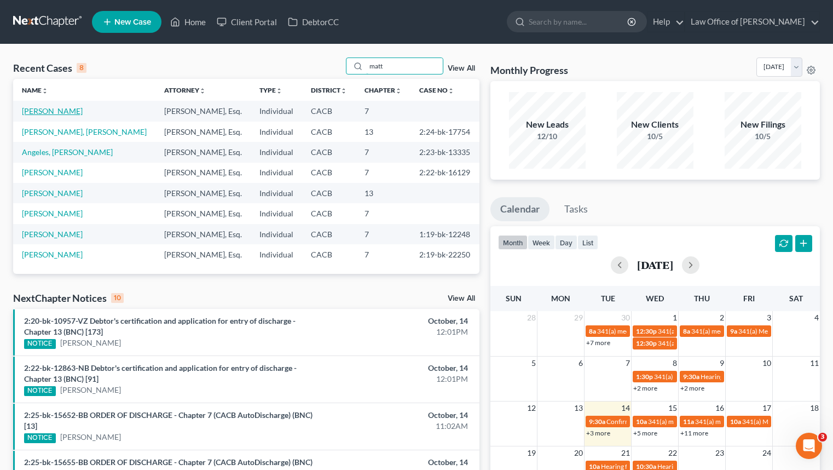
type input "matt"
click at [51, 112] on link "[PERSON_NAME]" at bounding box center [52, 110] width 61 height 9
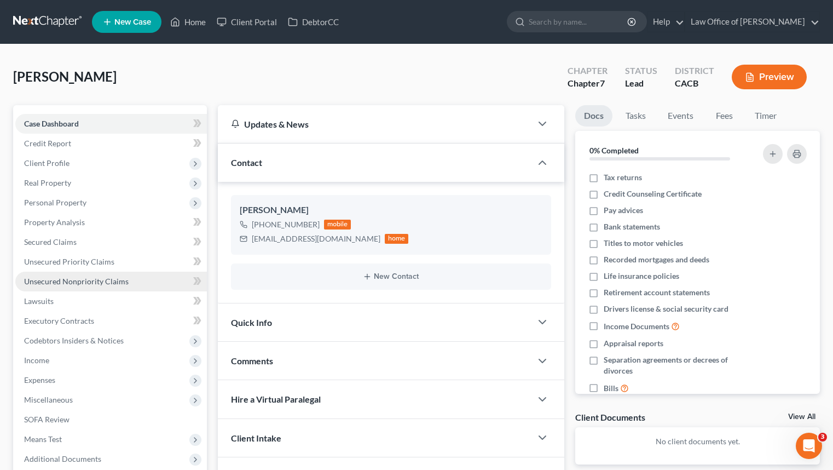
click at [118, 285] on span "Unsecured Nonpriority Claims" at bounding box center [76, 280] width 105 height 9
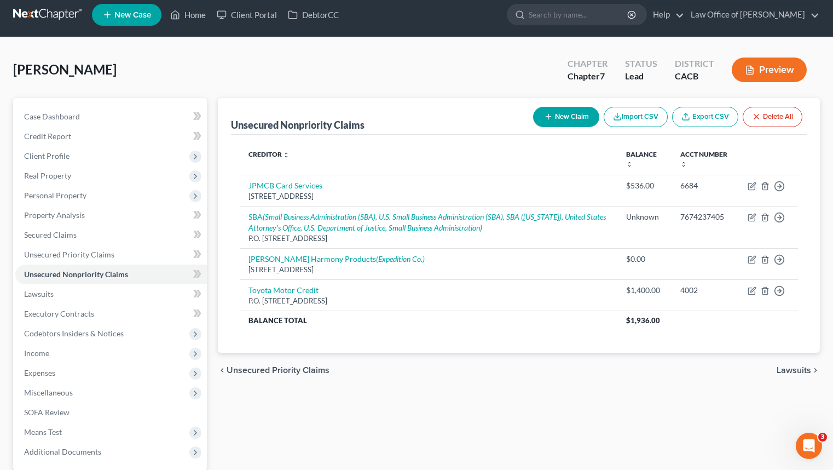
scroll to position [8, 0]
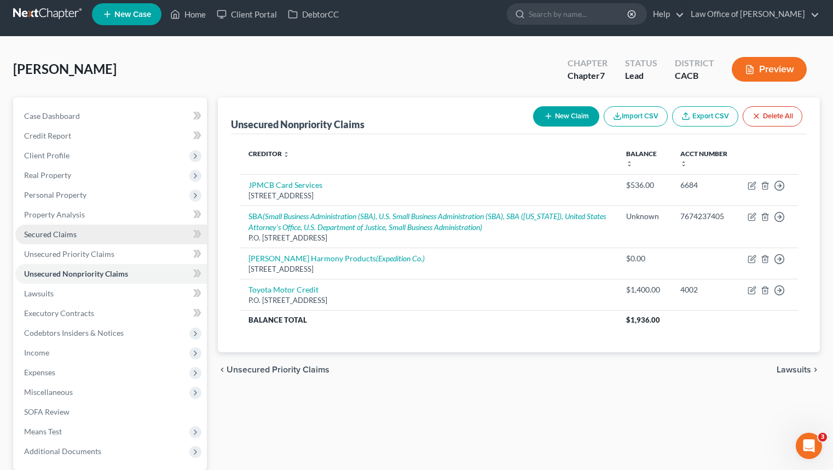
click at [93, 231] on link "Secured Claims" at bounding box center [111, 234] width 192 height 20
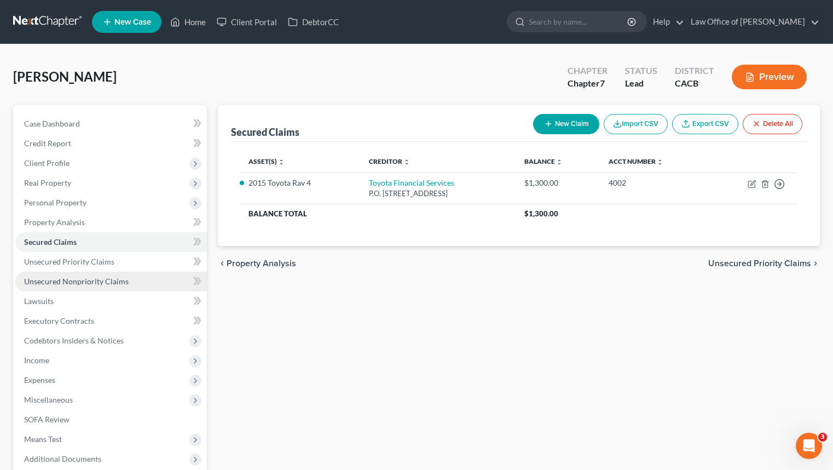
click at [132, 280] on link "Unsecured Nonpriority Claims" at bounding box center [111, 282] width 192 height 20
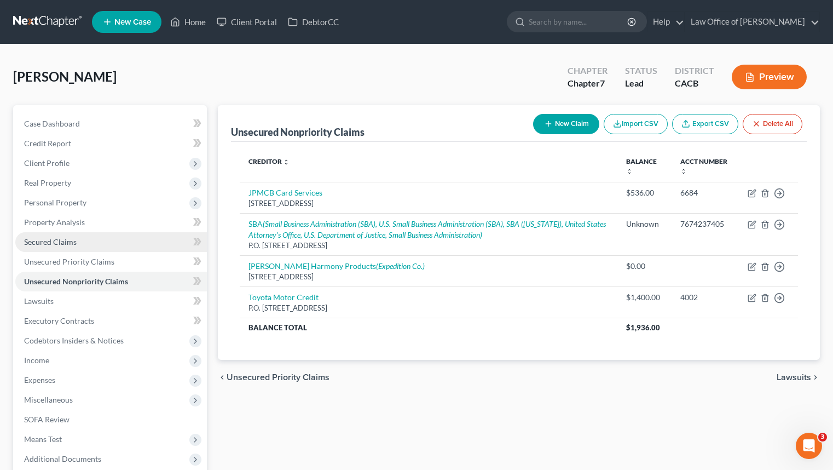
click at [104, 246] on link "Secured Claims" at bounding box center [111, 242] width 192 height 20
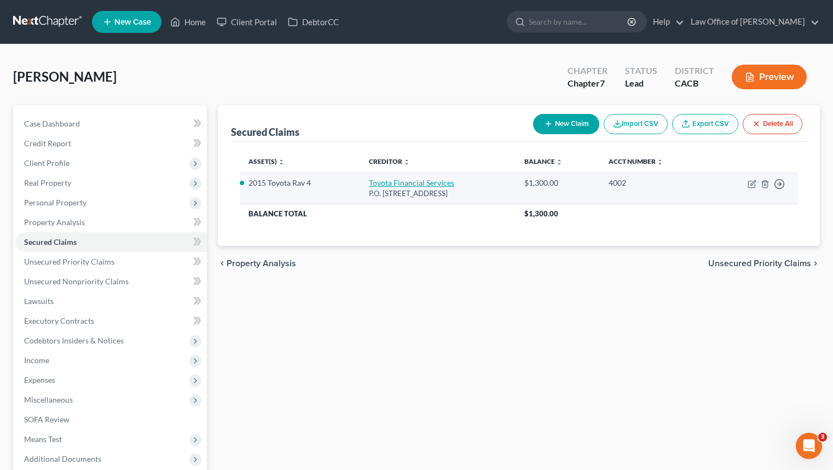
click at [425, 184] on link "Toyota Financial Services" at bounding box center [411, 182] width 85 height 9
select select "14"
select select "0"
select select "2"
select select "0"
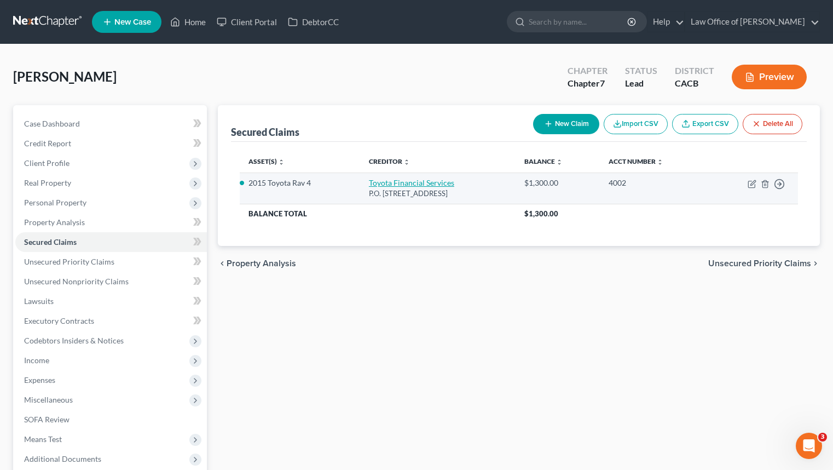
select select "0"
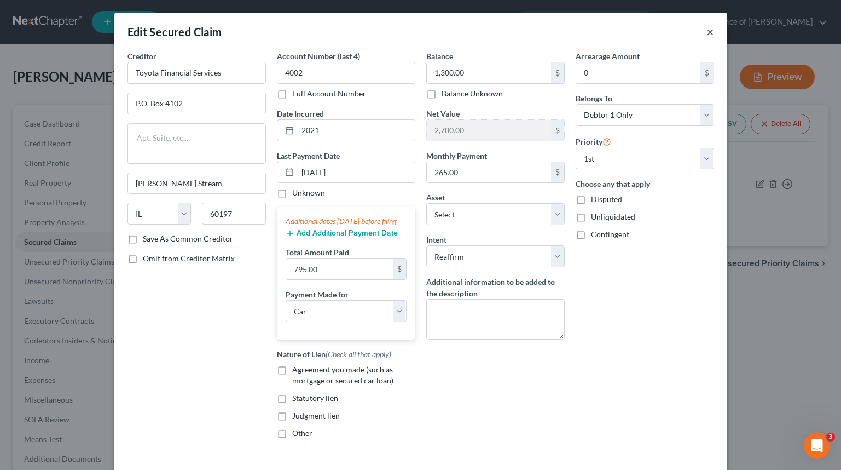
click at [707, 35] on button "×" at bounding box center [711, 31] width 8 height 13
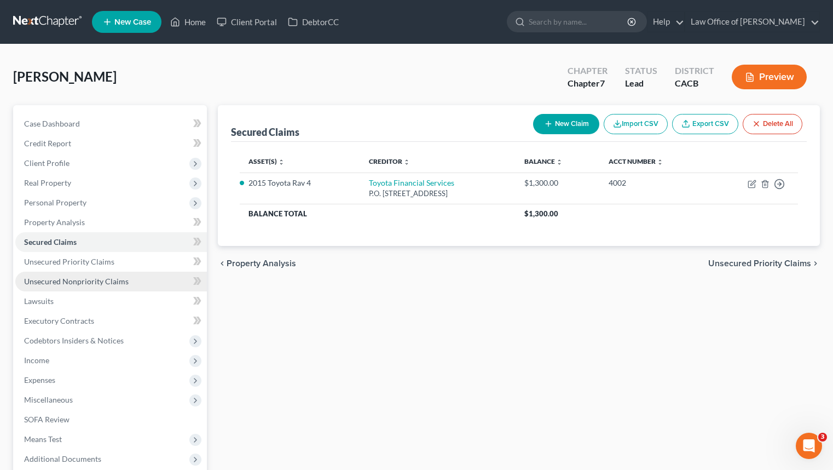
click at [146, 288] on link "Unsecured Nonpriority Claims" at bounding box center [111, 282] width 192 height 20
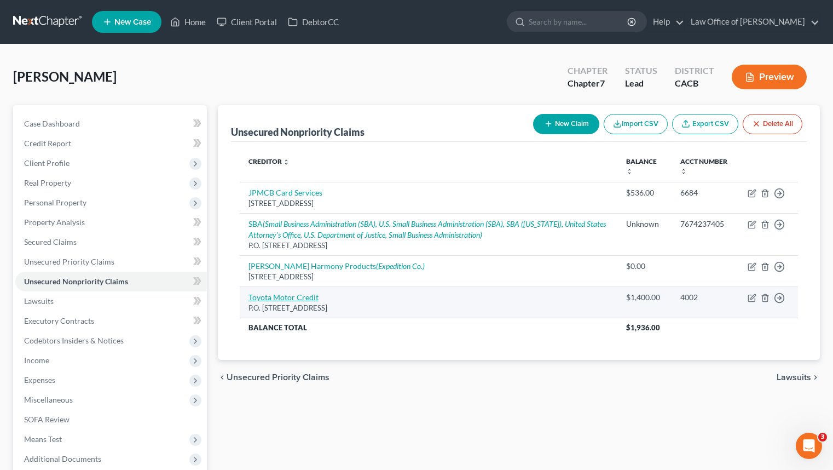
click at [304, 297] on link "Toyota Motor Credit" at bounding box center [284, 296] width 70 height 9
select select "16"
select select "4"
select select "0"
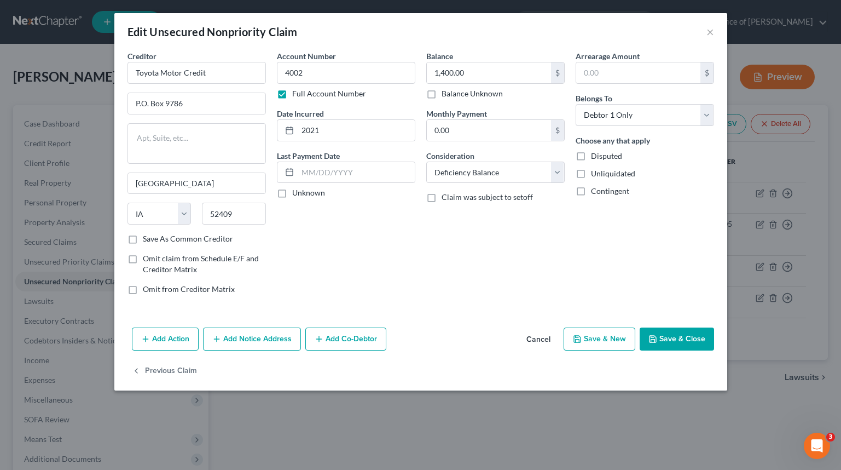
click at [715, 33] on div "Edit Unsecured Nonpriority Claim ×" at bounding box center [420, 31] width 613 height 37
click at [710, 35] on button "×" at bounding box center [711, 31] width 8 height 13
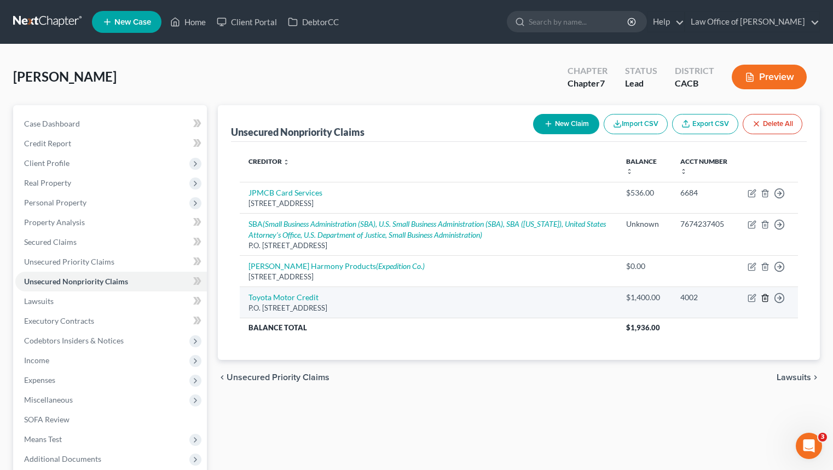
click at [763, 297] on icon "button" at bounding box center [765, 297] width 9 height 9
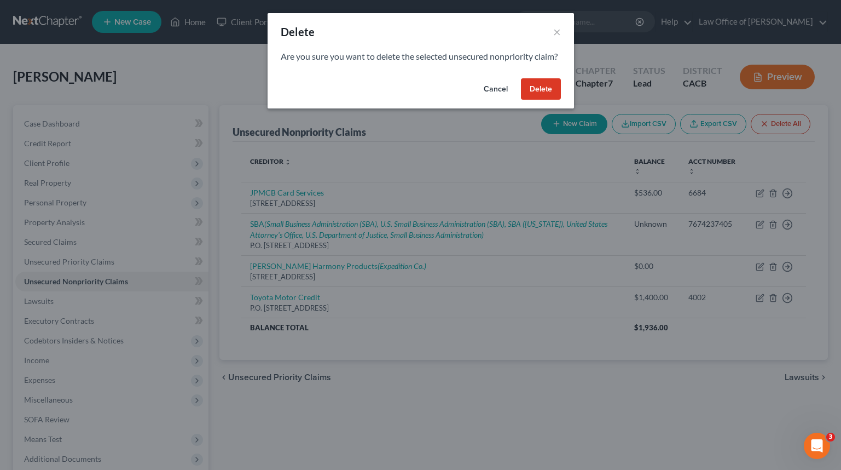
click at [545, 100] on button "Delete" at bounding box center [541, 89] width 40 height 22
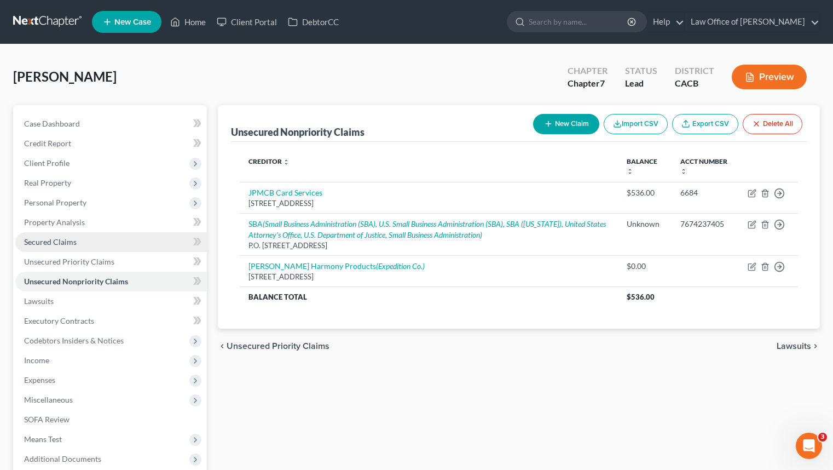
click at [109, 243] on link "Secured Claims" at bounding box center [111, 242] width 192 height 20
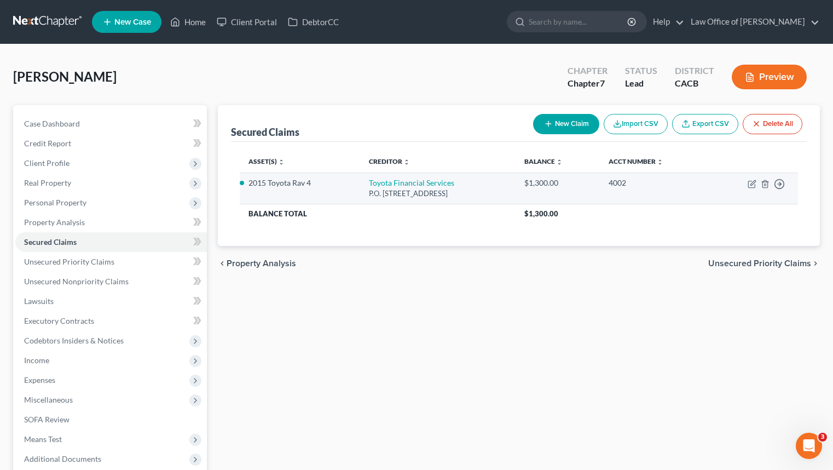
click at [409, 188] on div "P.O. Box 4102, Carol Stream, IL 60197" at bounding box center [438, 193] width 138 height 10
click at [423, 183] on link "Toyota Financial Services" at bounding box center [411, 182] width 85 height 9
select select "14"
select select "0"
select select "2"
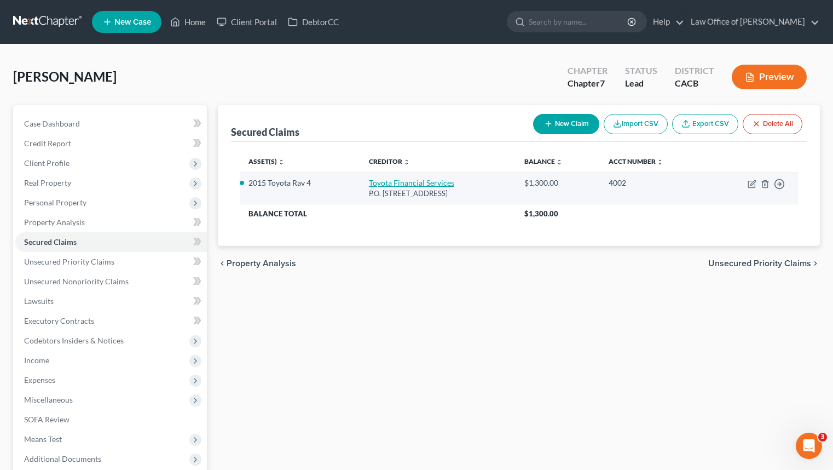
select select "0"
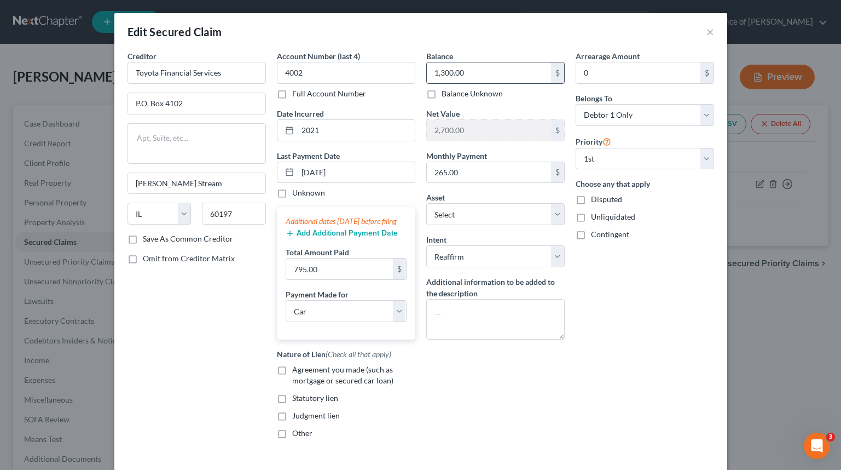
click at [441, 70] on input "1,300.00" at bounding box center [489, 72] width 124 height 21
drag, startPoint x: 445, startPoint y: 76, endPoint x: 458, endPoint y: 80, distance: 13.9
click at [446, 76] on input "1,300.00" at bounding box center [489, 72] width 124 height 21
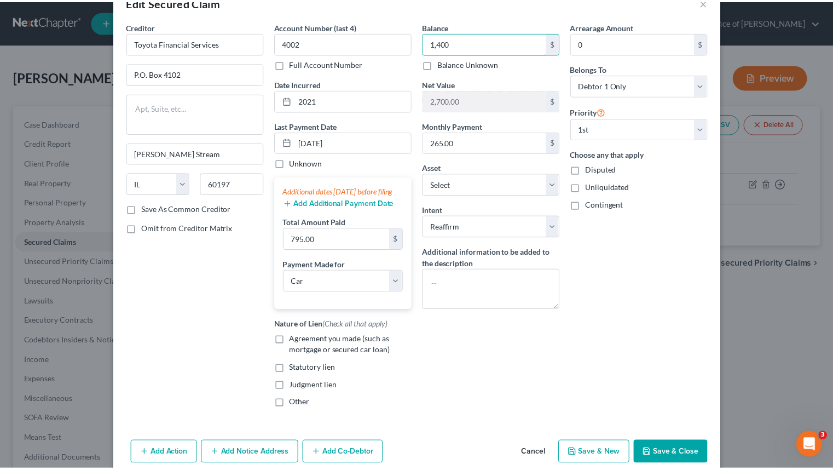
scroll to position [66, 0]
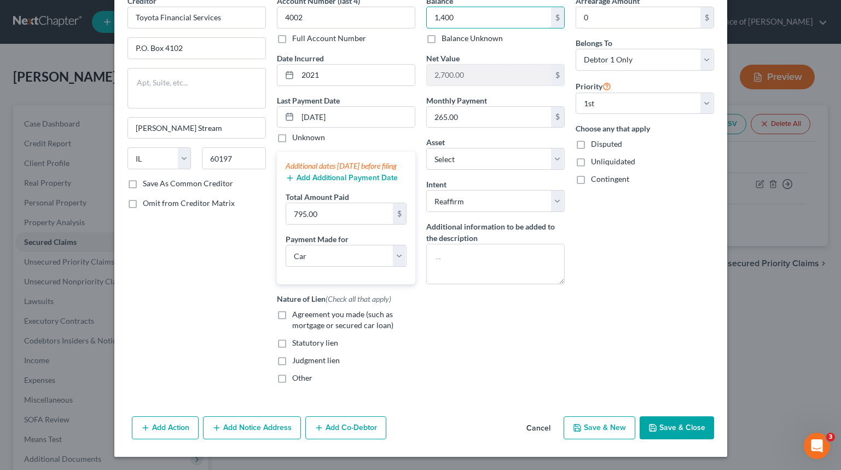
type input "1,400"
click at [529, 431] on button "Cancel" at bounding box center [539, 428] width 42 height 22
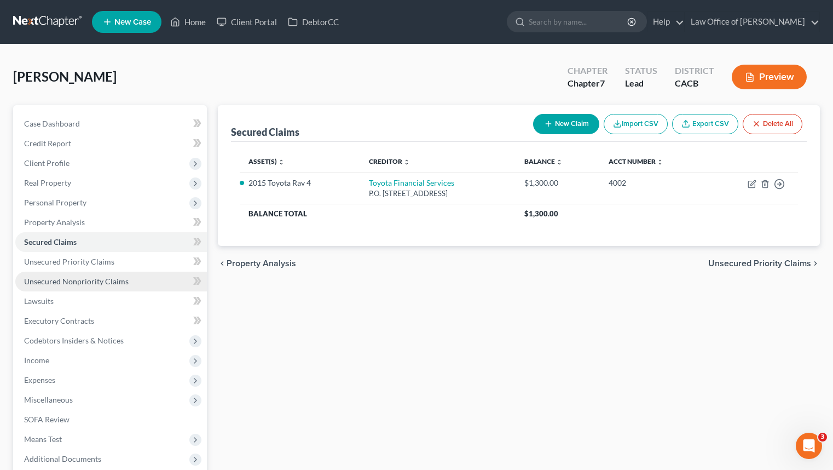
click at [150, 275] on link "Unsecured Nonpriority Claims" at bounding box center [111, 282] width 192 height 20
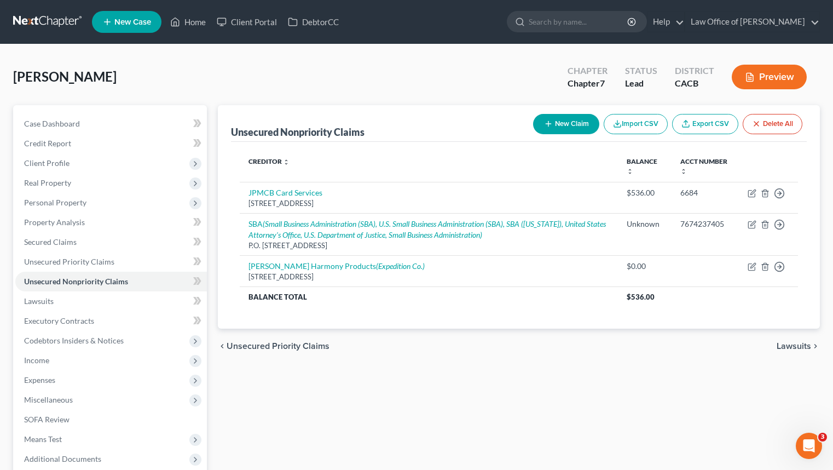
click at [60, 26] on link at bounding box center [48, 22] width 70 height 20
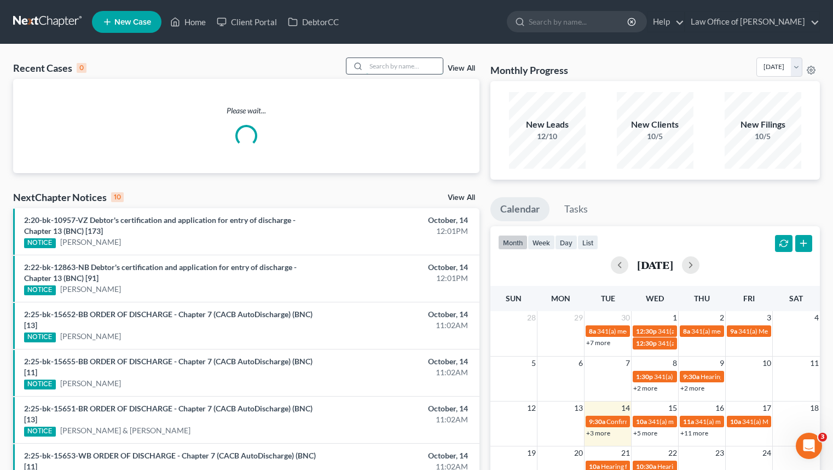
click at [383, 70] on input "search" at bounding box center [404, 66] width 77 height 16
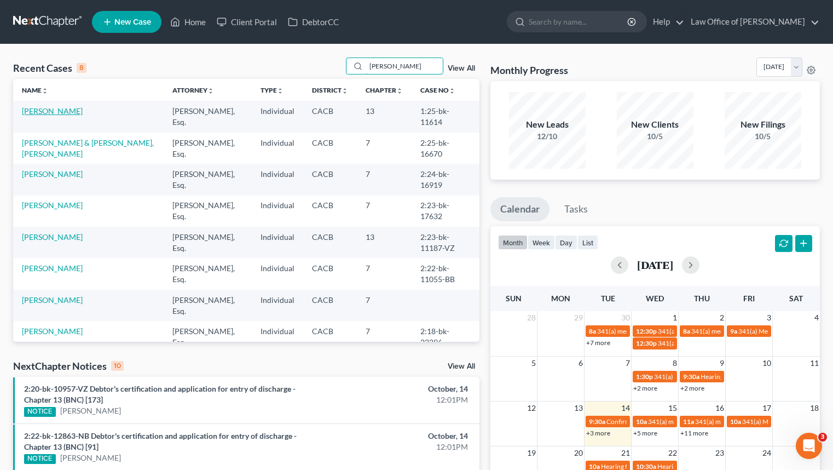
type input "armine"
click at [56, 112] on link "[PERSON_NAME]" at bounding box center [52, 110] width 61 height 9
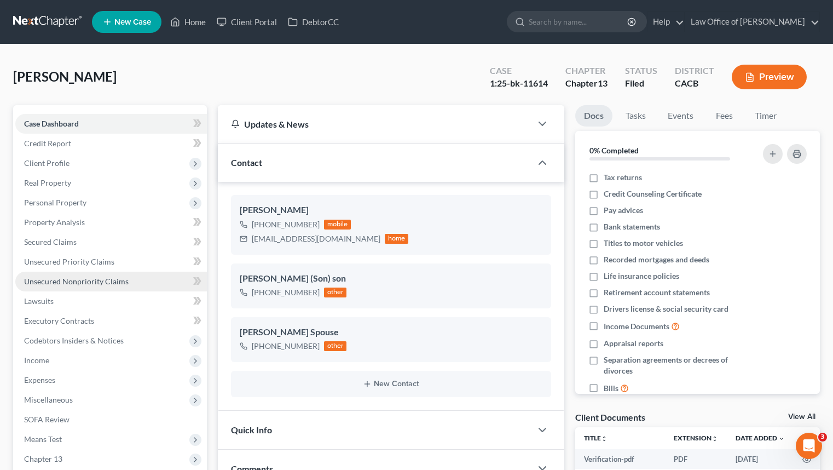
click at [137, 284] on link "Unsecured Nonpriority Claims" at bounding box center [111, 282] width 192 height 20
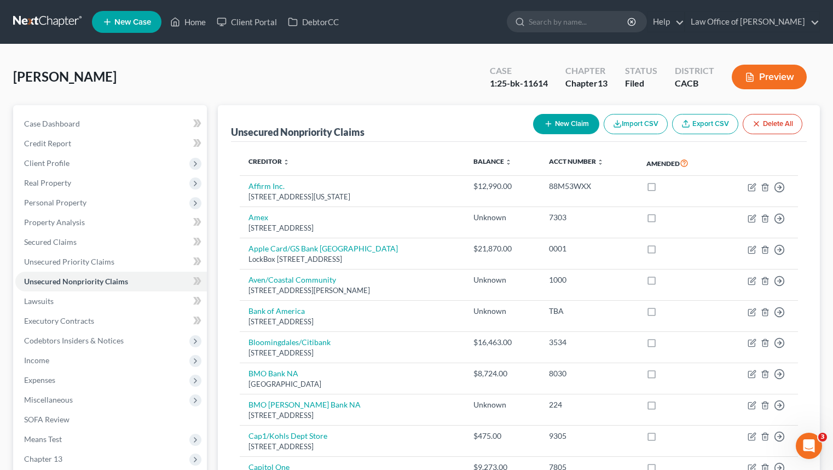
click at [54, 23] on link at bounding box center [48, 22] width 70 height 20
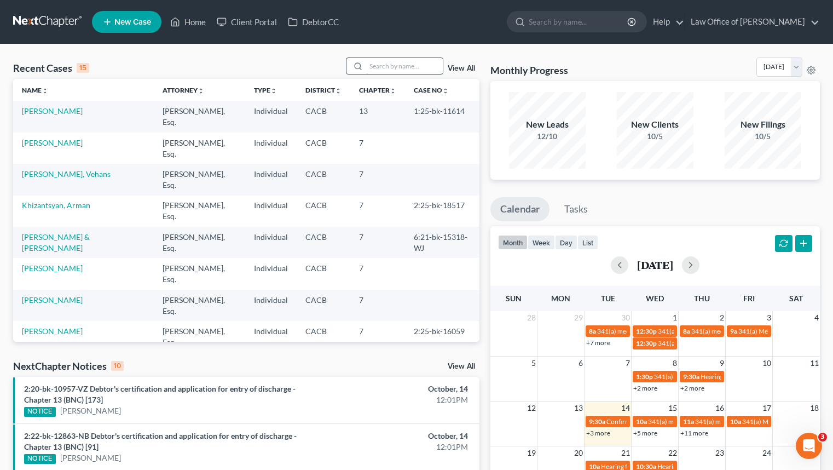
click at [412, 68] on input "search" at bounding box center [404, 66] width 77 height 16
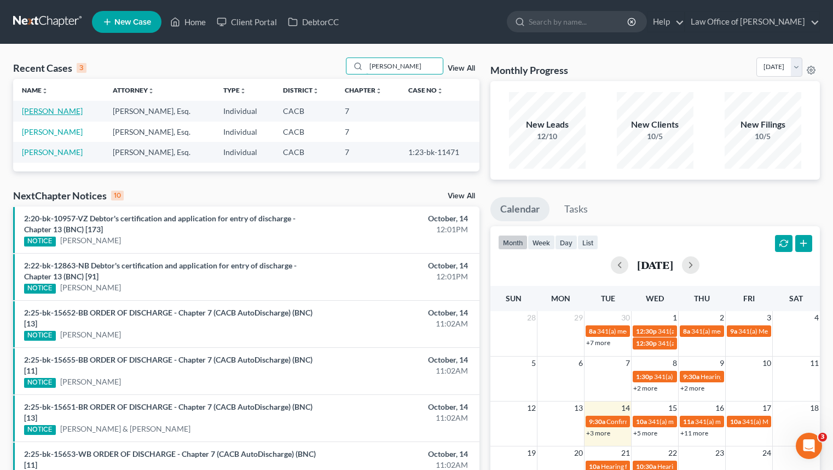
type input "[PERSON_NAME]"
click at [49, 112] on link "[PERSON_NAME]" at bounding box center [52, 110] width 61 height 9
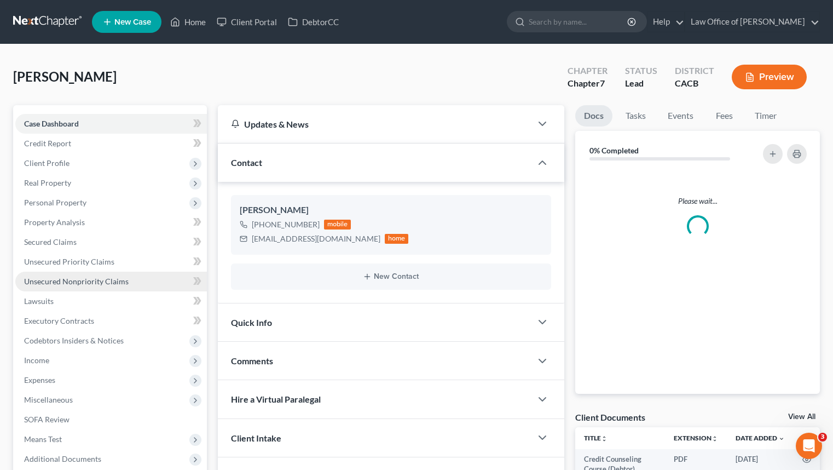
click at [121, 280] on span "Unsecured Nonpriority Claims" at bounding box center [76, 280] width 105 height 9
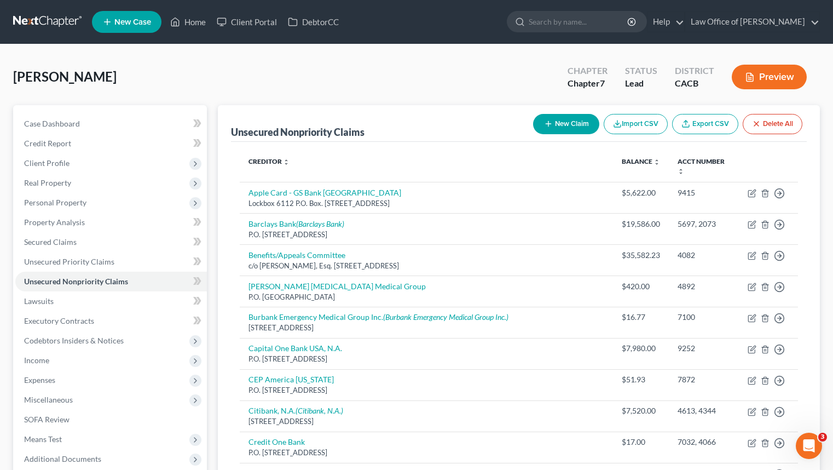
click at [46, 25] on link at bounding box center [48, 22] width 70 height 20
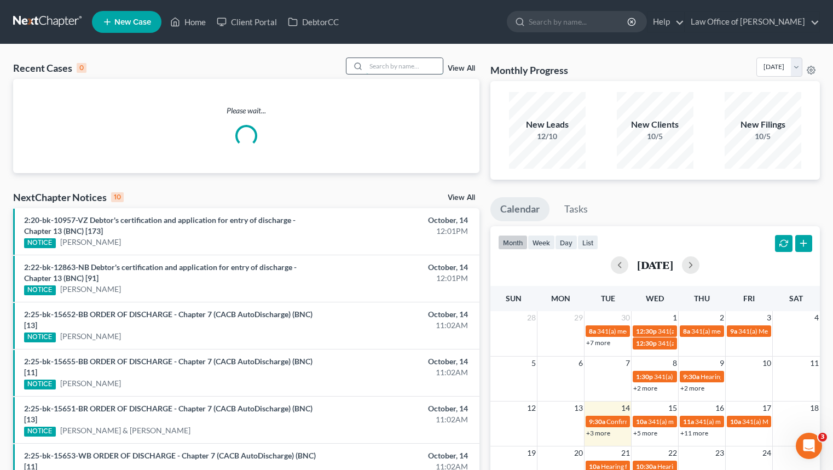
click at [405, 65] on input "search" at bounding box center [404, 66] width 77 height 16
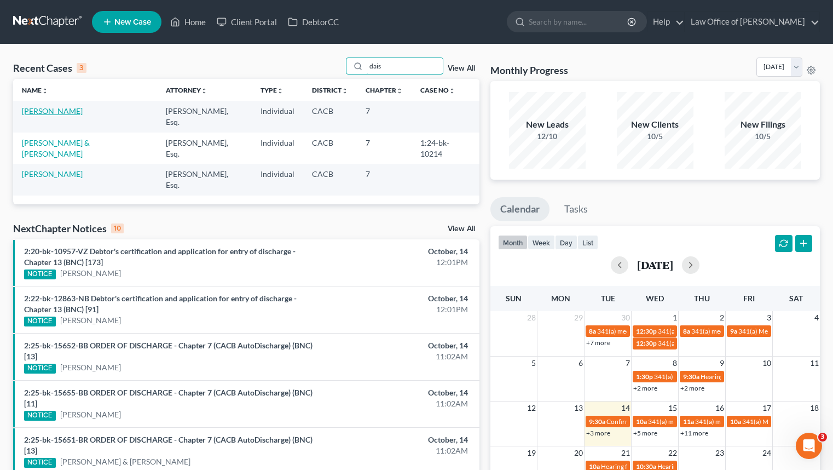
type input "dais"
click at [39, 113] on link "[PERSON_NAME]" at bounding box center [52, 110] width 61 height 9
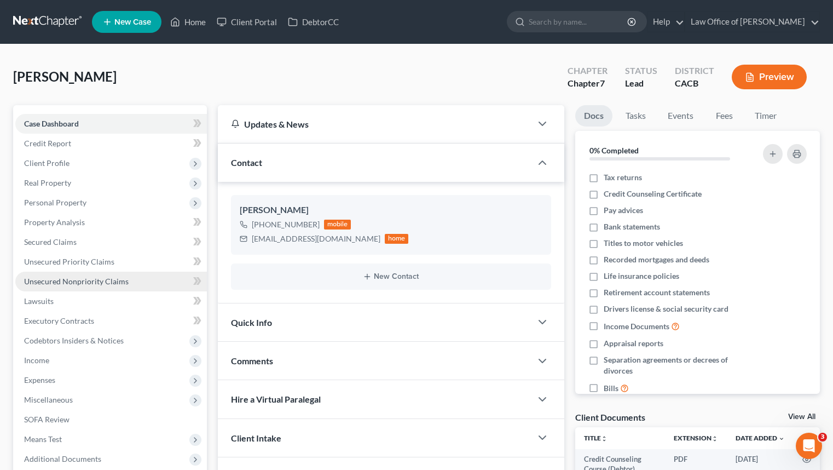
click at [152, 282] on link "Unsecured Nonpriority Claims" at bounding box center [111, 282] width 192 height 20
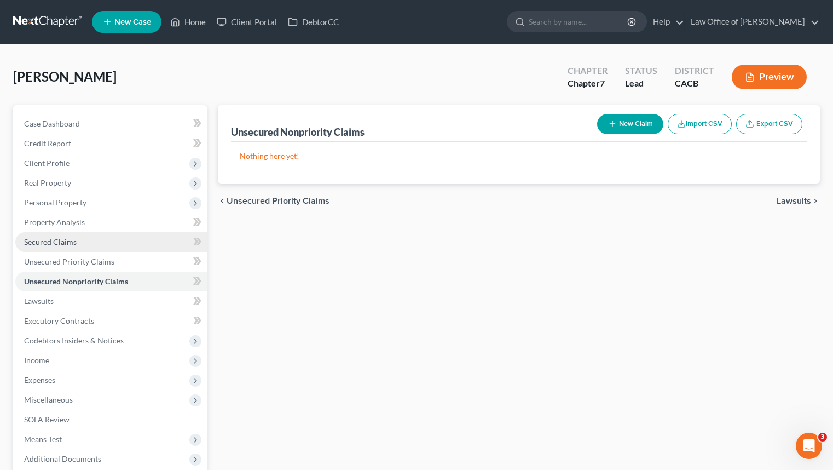
click at [130, 244] on link "Secured Claims" at bounding box center [111, 242] width 192 height 20
drag, startPoint x: 136, startPoint y: 285, endPoint x: 141, endPoint y: 284, distance: 5.6
click at [136, 285] on link "Unsecured Nonpriority Claims" at bounding box center [111, 282] width 192 height 20
click at [632, 120] on button "New Claim" at bounding box center [630, 124] width 66 height 20
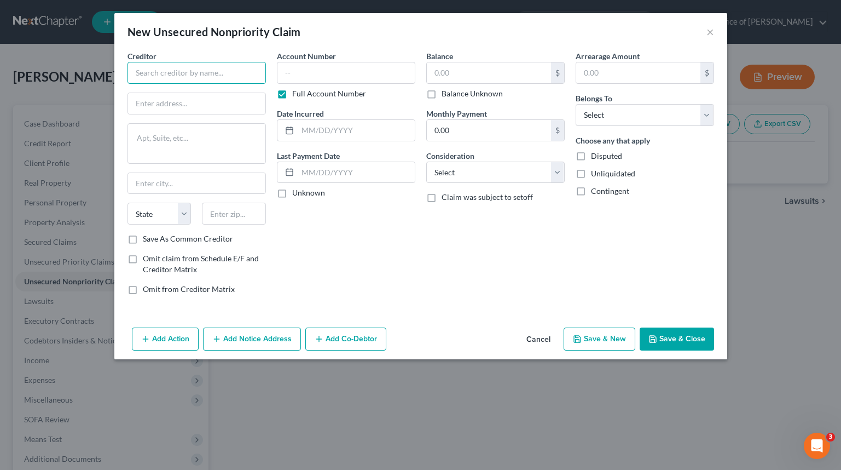
click at [178, 66] on input "text" at bounding box center [197, 73] width 139 height 22
click at [182, 68] on input "text" at bounding box center [197, 73] width 139 height 22
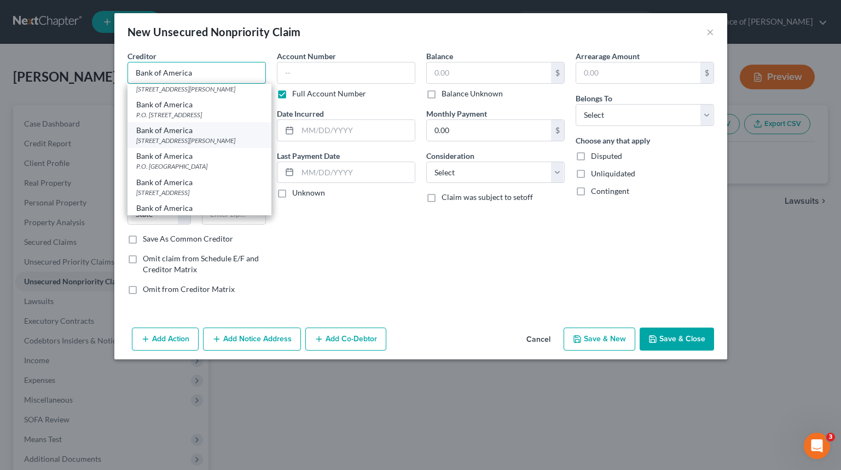
scroll to position [54, 0]
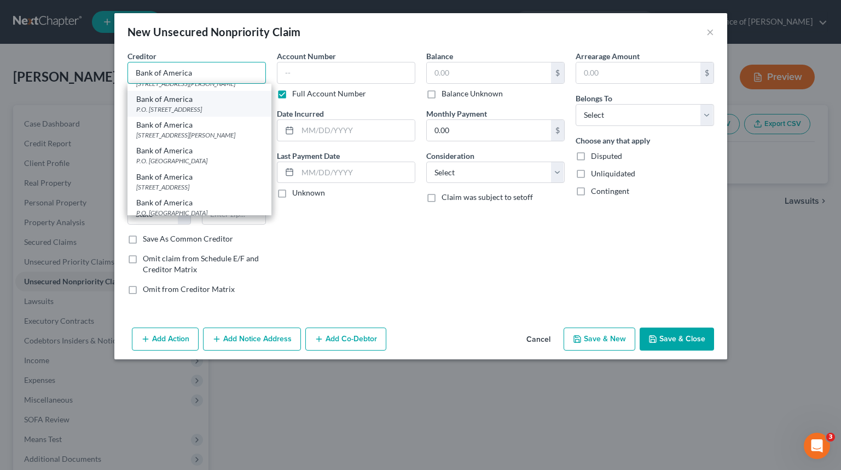
type input "Bank of America"
click at [235, 114] on div "P.O. [STREET_ADDRESS]" at bounding box center [199, 109] width 126 height 9
type input "P.O. Box 982238"
type input "[GEOGRAPHIC_DATA]"
select select "45"
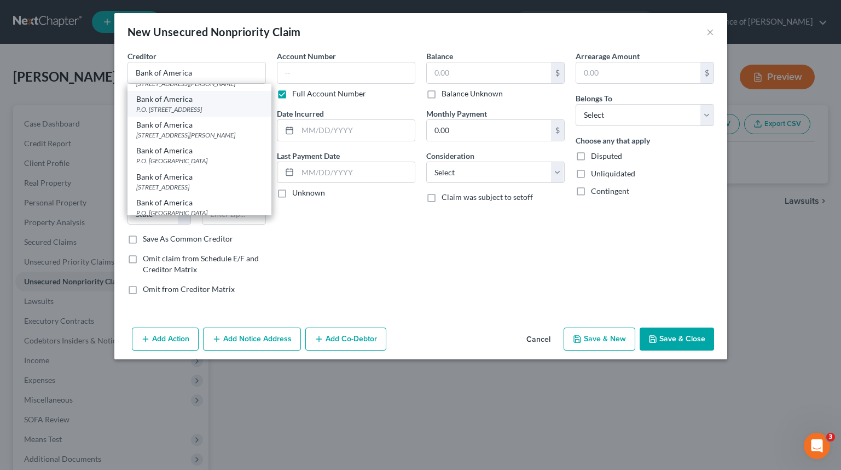
type input "79998"
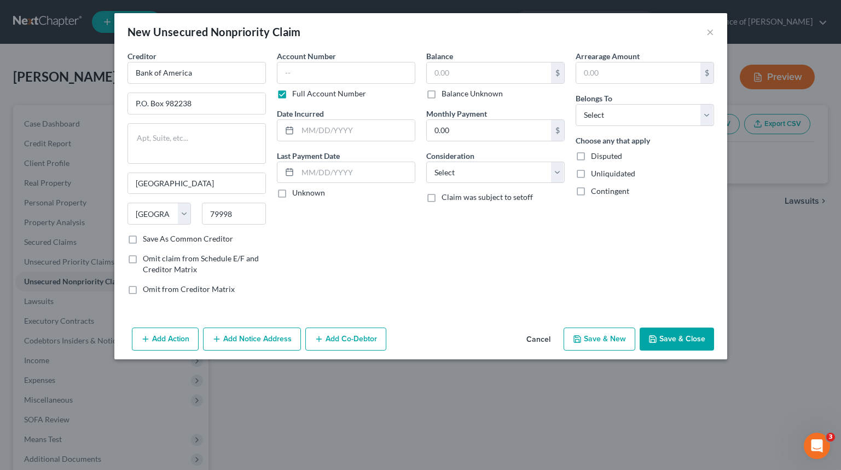
scroll to position [0, 0]
click at [322, 79] on input "text" at bounding box center [346, 73] width 139 height 22
type input "9893"
click at [479, 77] on input "text" at bounding box center [489, 72] width 124 height 21
type input "2,039"
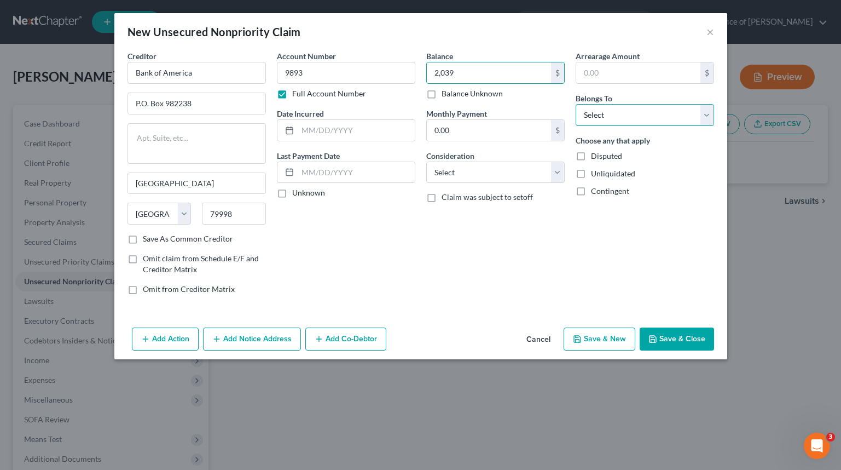
click at [607, 111] on select "Select Debtor 1 Only Debtor 2 Only Debtor 1 And Debtor 2 Only At Least One Of T…" at bounding box center [645, 115] width 139 height 22
select select "0"
click at [576, 104] on select "Select Debtor 1 Only Debtor 2 Only Debtor 1 And Debtor 2 Only At Least One Of T…" at bounding box center [645, 115] width 139 height 22
click at [360, 123] on input "text" at bounding box center [356, 130] width 117 height 21
type input "3"
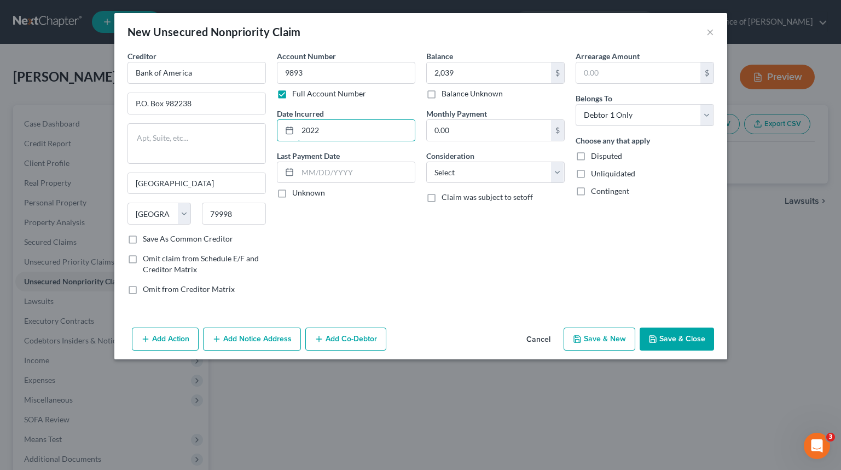
type input "2022"
click at [399, 320] on div "Creditor * Bank of America P.O. Box [GEOGRAPHIC_DATA][US_STATE] AZ CA CO CT DE …" at bounding box center [420, 186] width 613 height 273
click at [455, 174] on select "Select Cable / Satellite Services Collection Agency Credit Card Debt Debt Couns…" at bounding box center [495, 173] width 139 height 22
select select "2"
click at [426, 162] on select "Select Cable / Satellite Services Collection Agency Credit Card Debt Debt Couns…" at bounding box center [495, 173] width 139 height 22
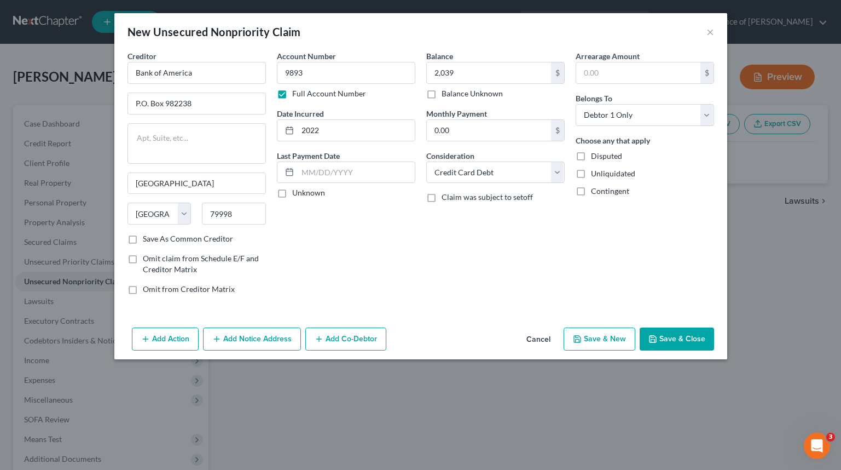
click at [707, 337] on button "Save & Close" at bounding box center [677, 338] width 74 height 23
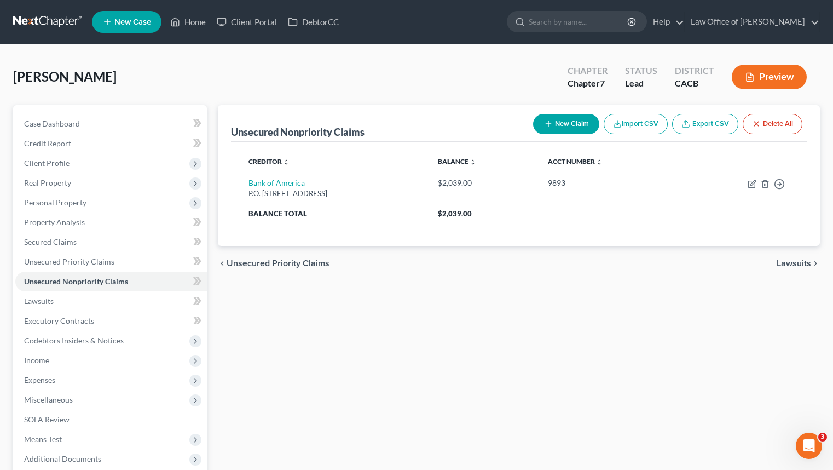
click at [569, 131] on button "New Claim" at bounding box center [566, 124] width 66 height 20
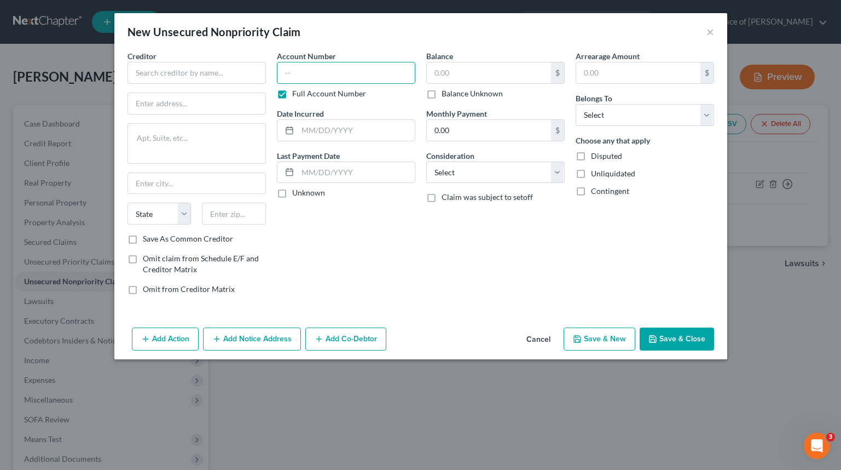
click at [362, 80] on input "text" at bounding box center [346, 73] width 139 height 22
type input "9567"
click at [519, 78] on input "text" at bounding box center [489, 72] width 124 height 21
type input "12,016"
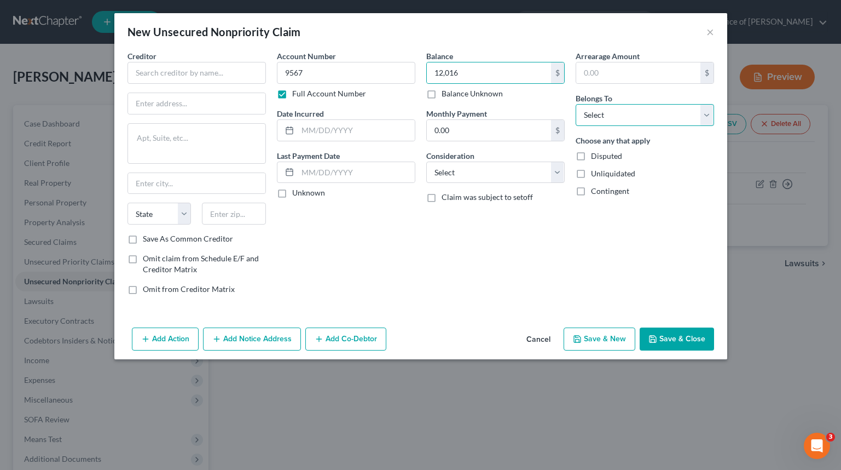
click at [618, 113] on select "Select Debtor 1 Only Debtor 2 Only Debtor 1 And Debtor 2 Only At Least One Of T…" at bounding box center [645, 115] width 139 height 22
select select "0"
click at [576, 104] on select "Select Debtor 1 Only Debtor 2 Only Debtor 1 And Debtor 2 Only At Least One Of T…" at bounding box center [645, 115] width 139 height 22
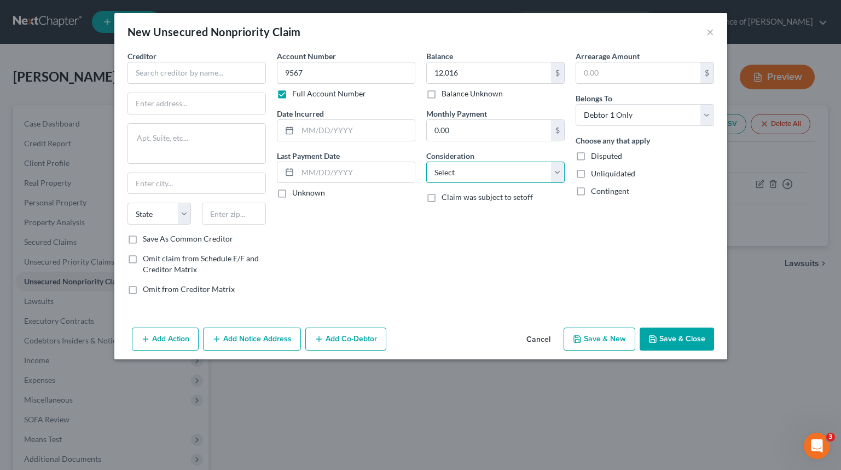
click at [465, 167] on select "Select Cable / Satellite Services Collection Agency Credit Card Debt Debt Couns…" at bounding box center [495, 173] width 139 height 22
select select "2"
click at [426, 162] on select "Select Cable / Satellite Services Collection Agency Credit Card Debt Debt Couns…" at bounding box center [495, 173] width 139 height 22
click at [369, 130] on input "text" at bounding box center [356, 130] width 117 height 21
type input "2014"
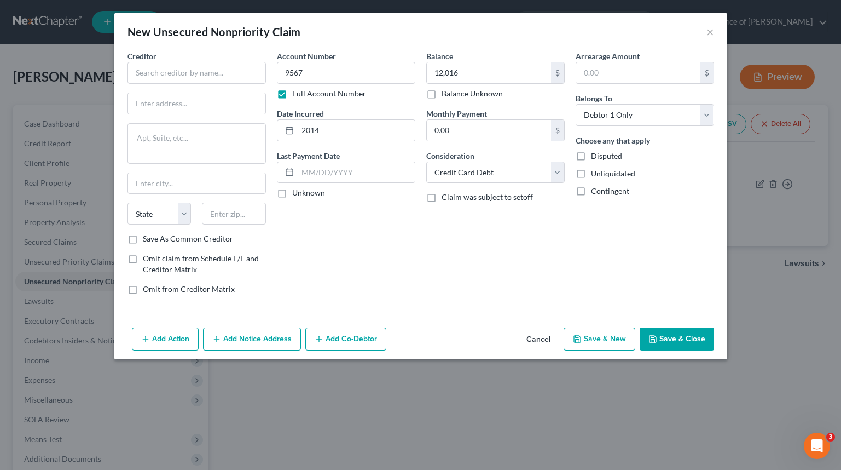
click at [419, 227] on div "Account Number 9567 Full Account Number Date Incurred 2014 Last Payment Date Un…" at bounding box center [346, 176] width 149 height 253
click at [225, 67] on input "text" at bounding box center [197, 73] width 139 height 22
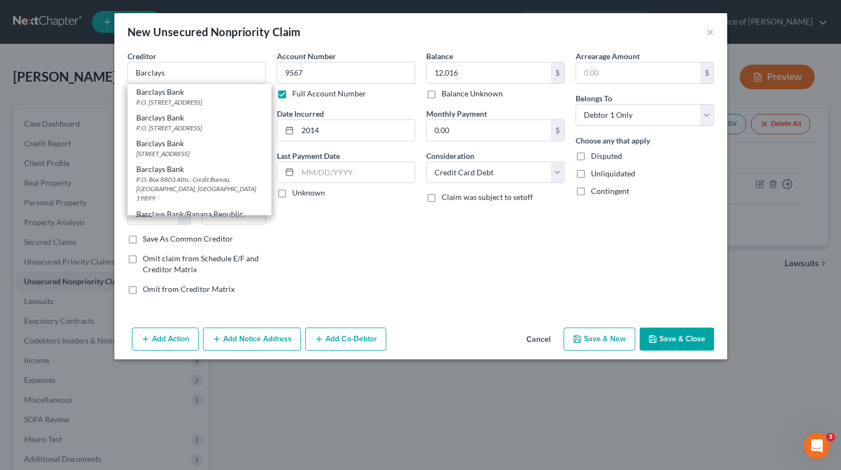
click at [251, 97] on div "P.O. [STREET_ADDRESS]" at bounding box center [199, 101] width 126 height 9
type input "Barclays Bank"
type input "P.O. Box 8803"
type input "Wilmington"
select select "7"
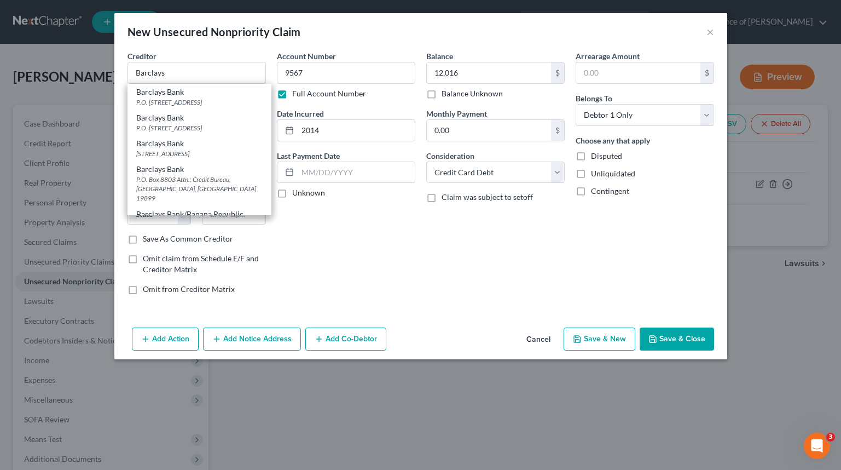
type input "19899"
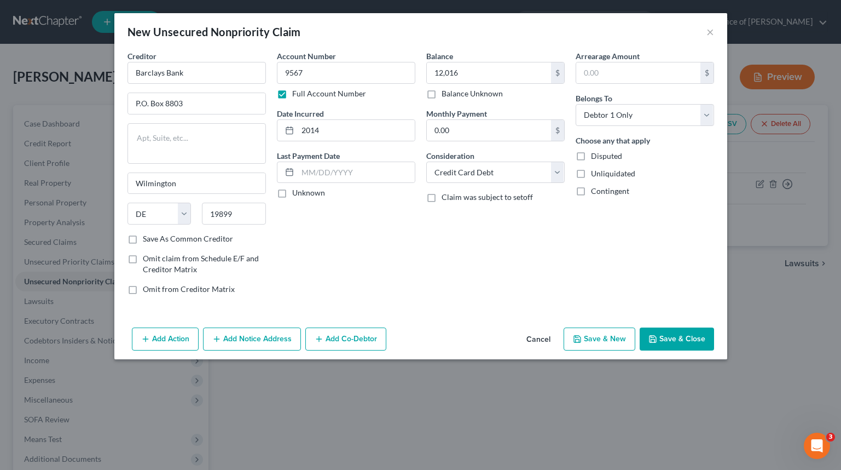
click at [685, 336] on button "Save & Close" at bounding box center [677, 338] width 74 height 23
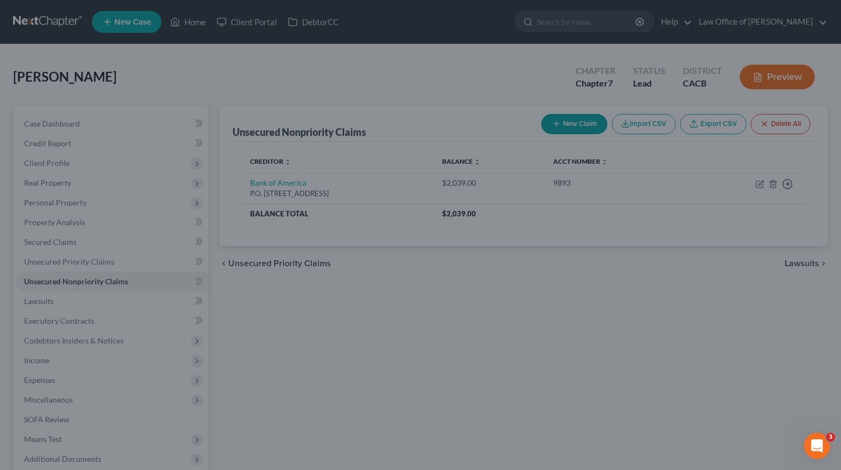
type input "12,016.00"
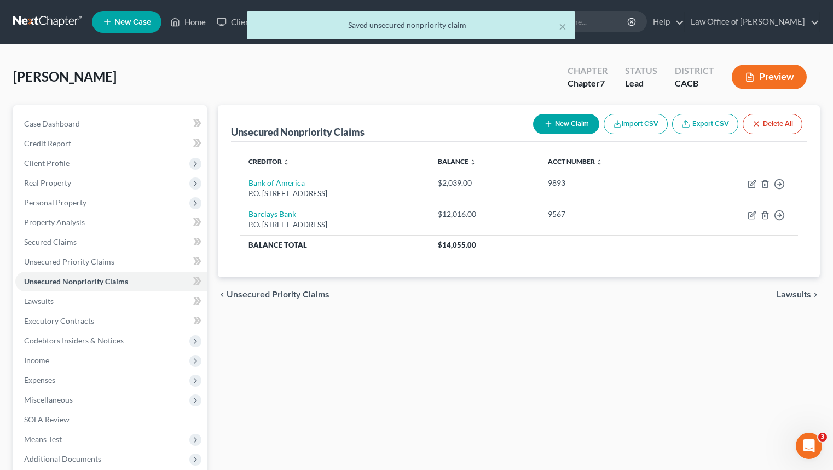
click at [599, 115] on div "New Claim Import CSV Export CSV Delete All" at bounding box center [668, 123] width 278 height 29
click at [546, 127] on icon "button" at bounding box center [548, 123] width 9 height 9
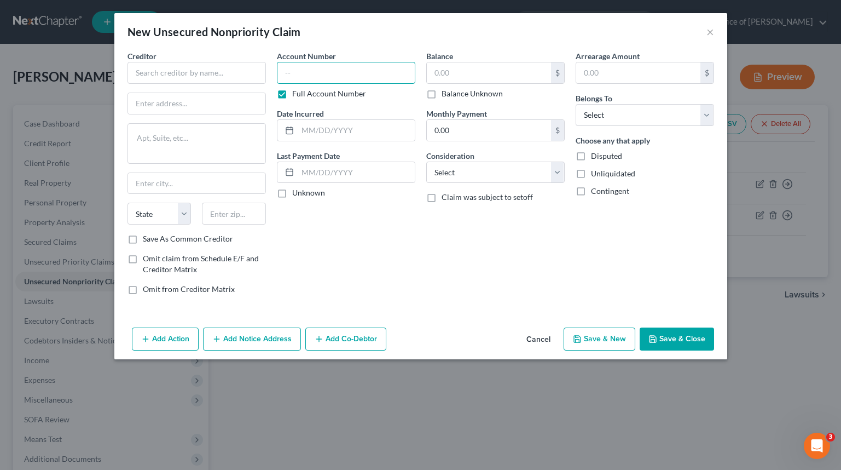
click at [390, 80] on input "text" at bounding box center [346, 73] width 139 height 22
type input "6107"
click at [164, 65] on input "text" at bounding box center [197, 73] width 139 height 22
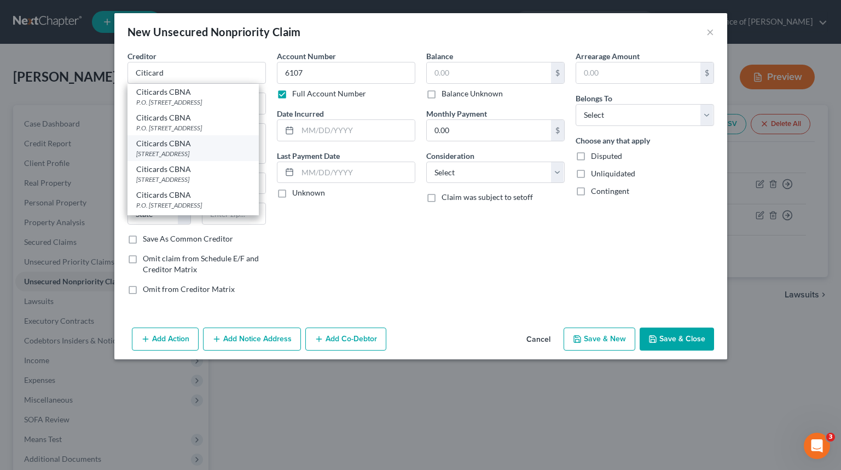
click at [234, 158] on div "[STREET_ADDRESS]" at bounding box center [193, 153] width 114 height 9
type input "Citicards CBNA"
type input "5800 South Corporate Pl"
type textarea "Mail Code 234"
type input "[GEOGRAPHIC_DATA]"
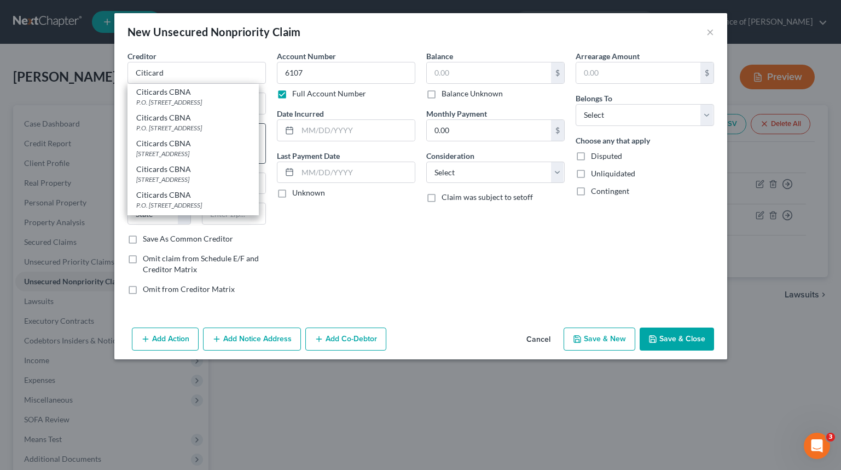
select select "43"
type input "57108"
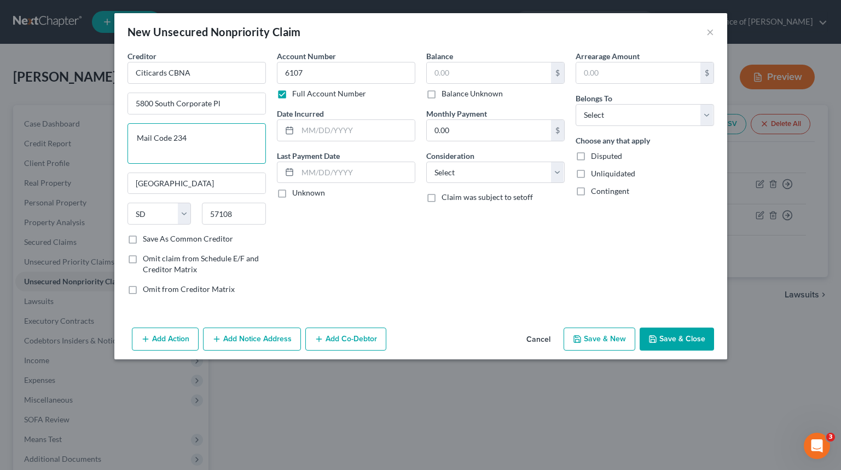
drag, startPoint x: 221, startPoint y: 136, endPoint x: 128, endPoint y: 136, distance: 92.5
click at [128, 136] on textarea "Mail Code 234" at bounding box center [197, 143] width 139 height 41
click at [178, 137] on textarea "Mail Code 234" at bounding box center [197, 143] width 139 height 41
click at [181, 143] on textarea "Mail Code 234" at bounding box center [197, 143] width 139 height 41
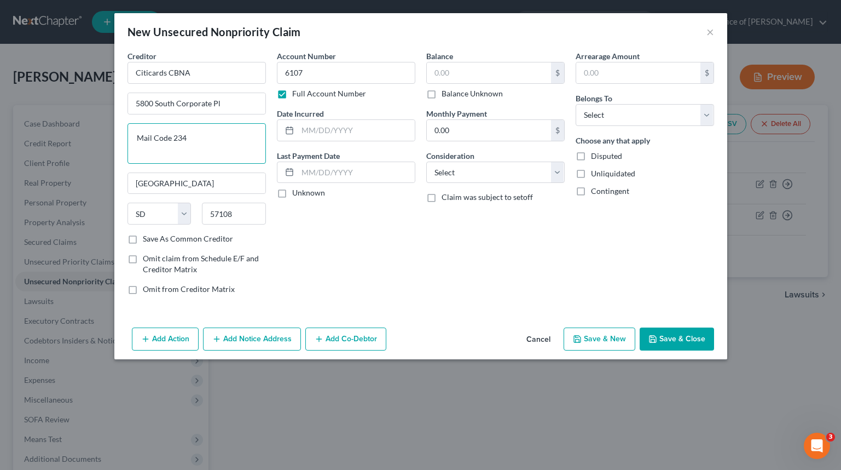
click at [181, 143] on textarea "Mail Code 234" at bounding box center [197, 143] width 139 height 41
click at [336, 123] on input "text" at bounding box center [356, 130] width 117 height 21
type input "2018"
click at [477, 76] on input "text" at bounding box center [489, 72] width 124 height 21
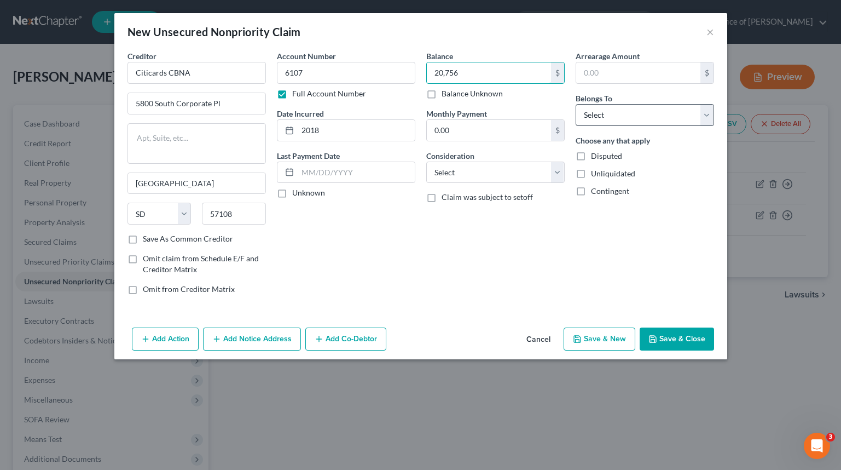
type input "20,756"
click at [624, 111] on select "Select Debtor 1 Only Debtor 2 Only Debtor 1 And Debtor 2 Only At Least One Of T…" at bounding box center [645, 115] width 139 height 22
select select "0"
click at [576, 104] on select "Select Debtor 1 Only Debtor 2 Only Debtor 1 And Debtor 2 Only At Least One Of T…" at bounding box center [645, 115] width 139 height 22
click at [520, 182] on select "Select Cable / Satellite Services Collection Agency Credit Card Debt Debt Couns…" at bounding box center [495, 173] width 139 height 22
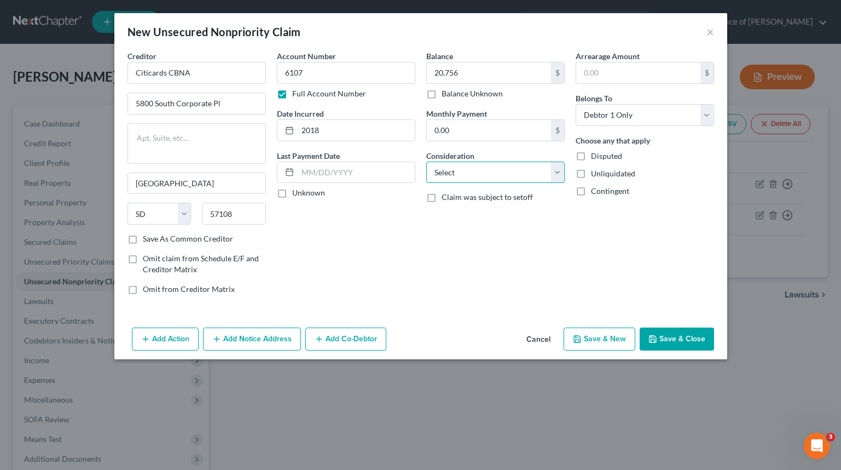
select select "2"
click at [426, 162] on select "Select Cable / Satellite Services Collection Agency Credit Card Debt Debt Couns…" at bounding box center [495, 173] width 139 height 22
click at [452, 287] on div "Balance 20,756.00 $ Balance Unknown Balance Undetermined 20,756 $ Balance Unkno…" at bounding box center [495, 176] width 149 height 253
click at [671, 332] on button "Save & Close" at bounding box center [677, 338] width 74 height 23
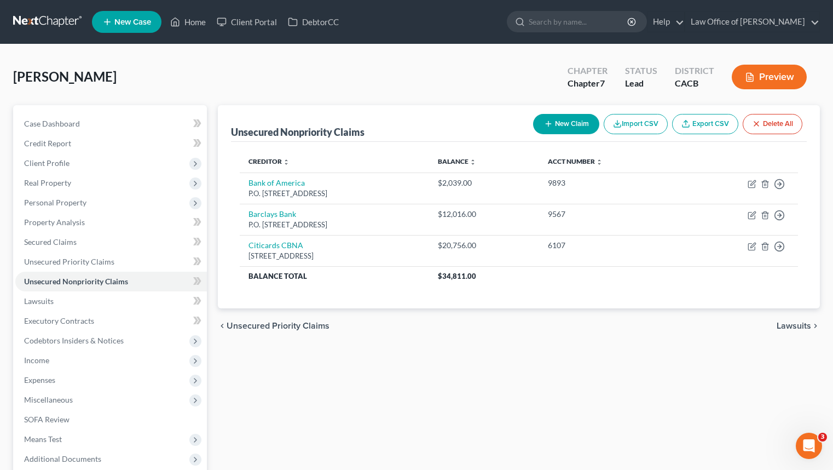
click at [568, 125] on button "New Claim" at bounding box center [566, 124] width 66 height 20
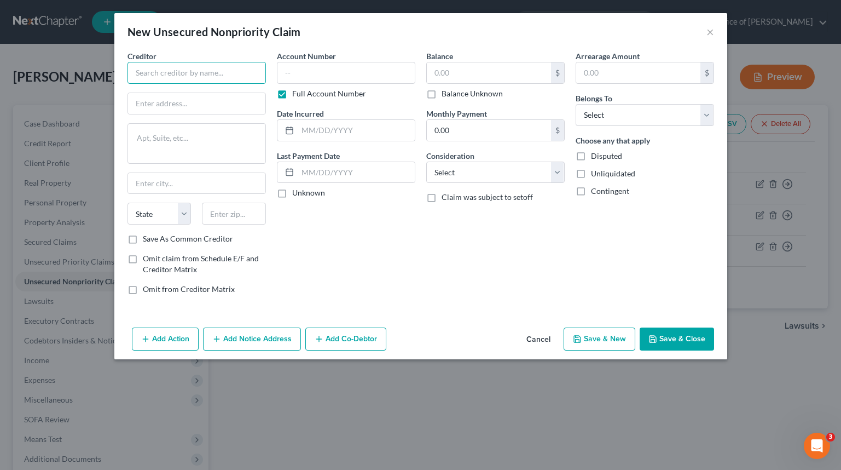
click at [235, 73] on input "text" at bounding box center [197, 73] width 139 height 22
type input "SYNCB/Sweet"
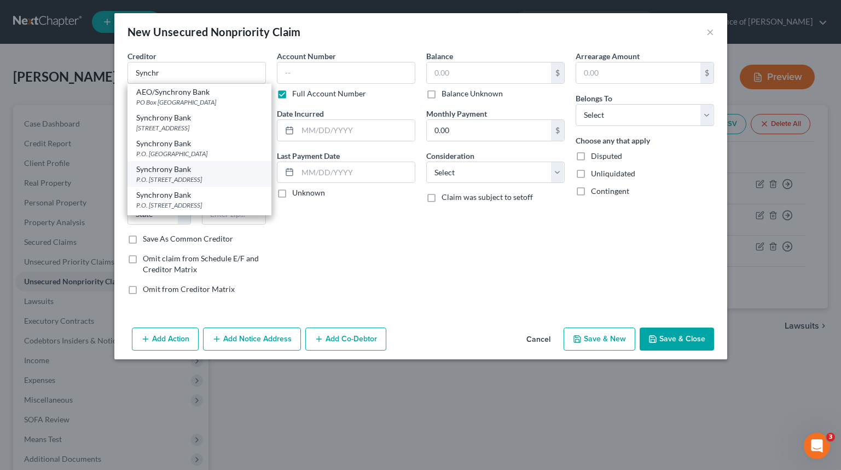
click at [202, 184] on div "P.O. [STREET_ADDRESS]" at bounding box center [199, 179] width 126 height 9
type input "Synchrony Bank"
type input "P.O. Box 71757"
type input "[GEOGRAPHIC_DATA]"
select select "39"
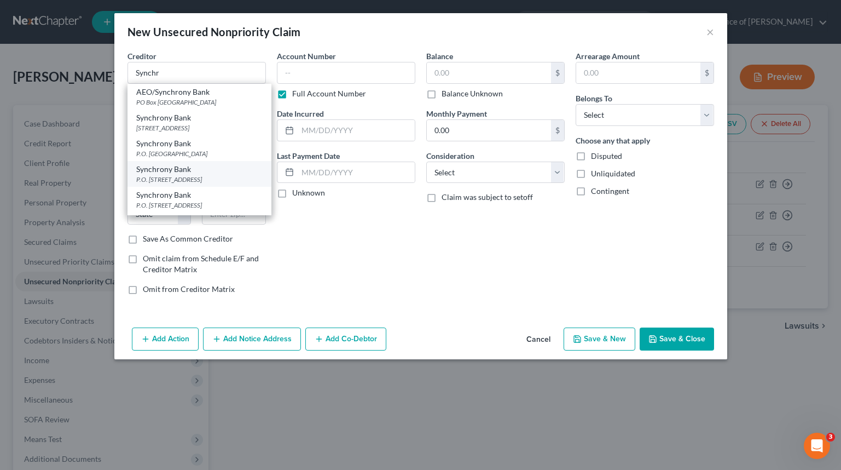
type input "19176"
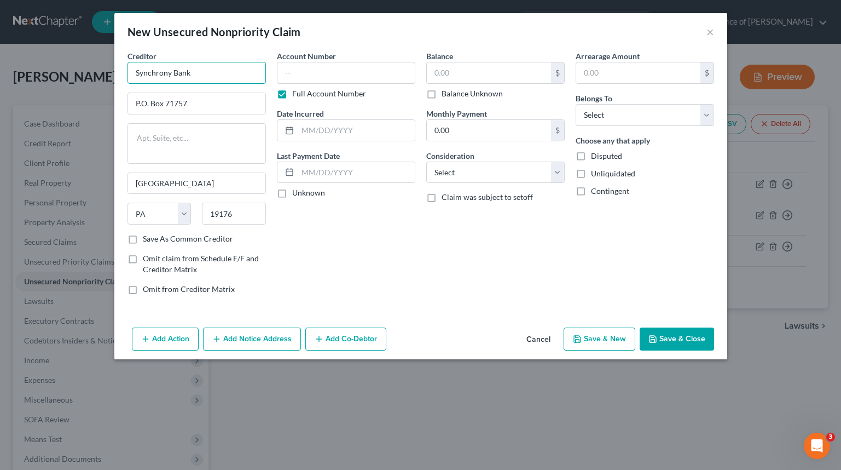
click at [208, 67] on input "Synchrony Bank" at bounding box center [197, 73] width 139 height 22
type input "SYNCB/Sweetwater Sound"
click at [332, 67] on input "text" at bounding box center [346, 73] width 139 height 22
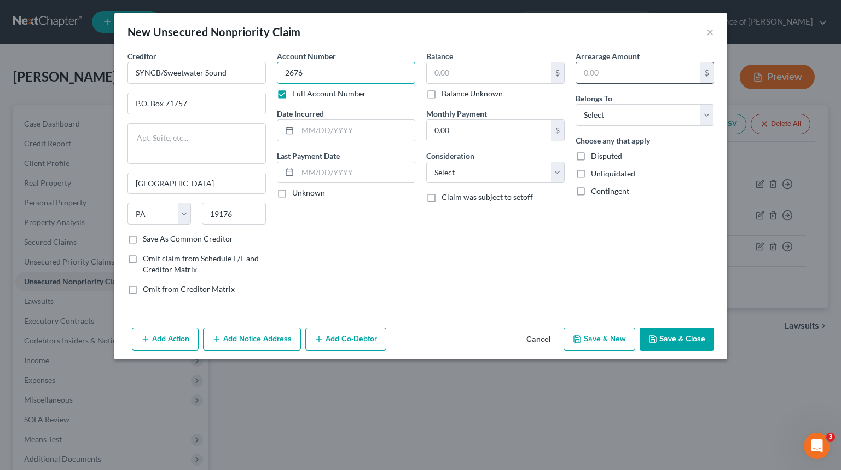
type input "2676"
click at [653, 71] on input "text" at bounding box center [638, 72] width 124 height 21
click at [506, 74] on input "text" at bounding box center [489, 72] width 124 height 21
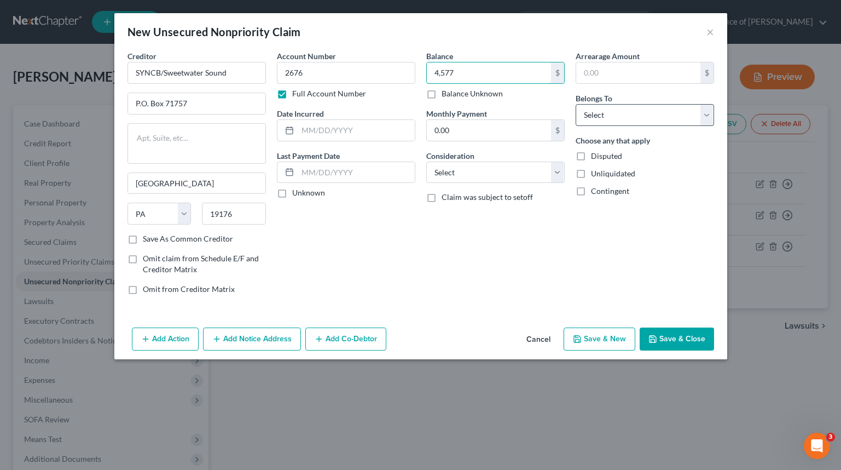
type input "4,577"
click at [665, 108] on select "Select Debtor 1 Only Debtor 2 Only Debtor 1 And Debtor 2 Only At Least One Of T…" at bounding box center [645, 115] width 139 height 22
select select "0"
click at [576, 104] on select "Select Debtor 1 Only Debtor 2 Only Debtor 1 And Debtor 2 Only At Least One Of T…" at bounding box center [645, 115] width 139 height 22
click at [353, 132] on input "text" at bounding box center [356, 130] width 117 height 21
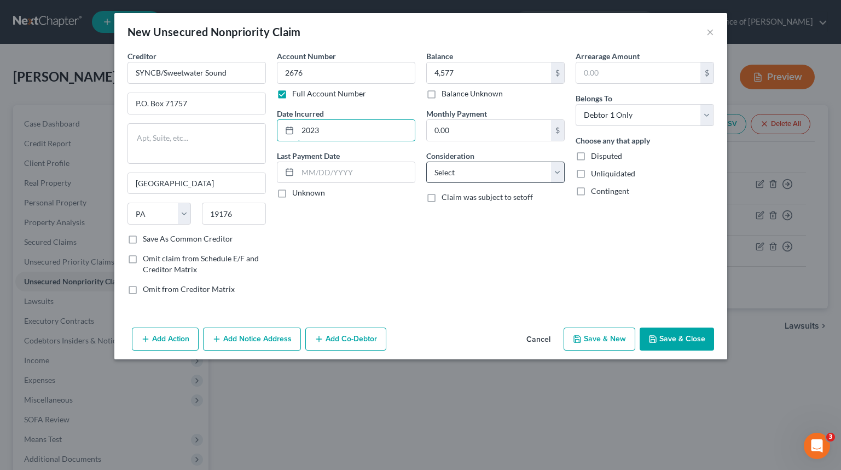
type input "2023"
click at [512, 174] on select "Select Cable / Satellite Services Collection Agency Credit Card Debt Debt Couns…" at bounding box center [495, 173] width 139 height 22
select select "2"
click at [426, 162] on select "Select Cable / Satellite Services Collection Agency Credit Card Debt Debt Couns…" at bounding box center [495, 173] width 139 height 22
click at [685, 335] on button "Save & Close" at bounding box center [677, 338] width 74 height 23
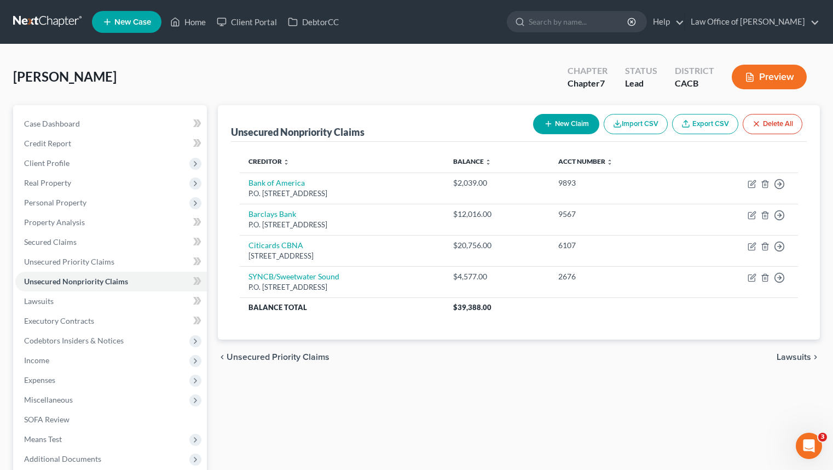
click at [563, 124] on button "New Claim" at bounding box center [566, 124] width 66 height 20
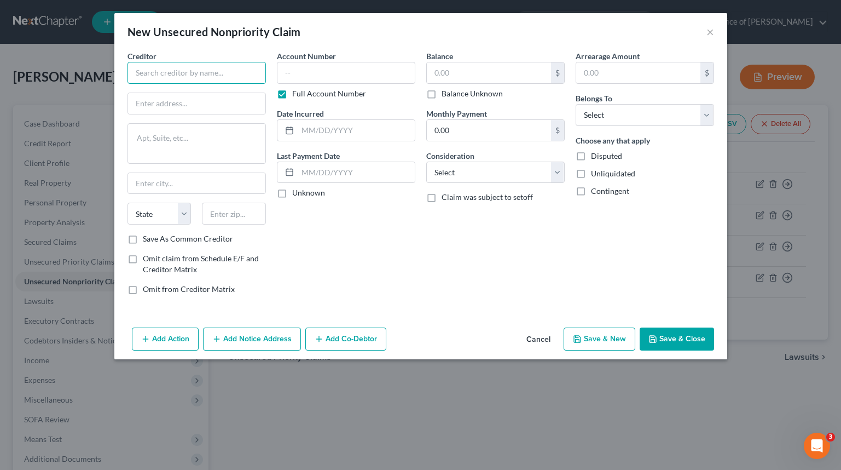
click at [239, 79] on input "text" at bounding box center [197, 73] width 139 height 22
click at [355, 78] on input "text" at bounding box center [346, 73] width 139 height 22
type input "2423"
click at [211, 76] on input "text" at bounding box center [197, 73] width 139 height 22
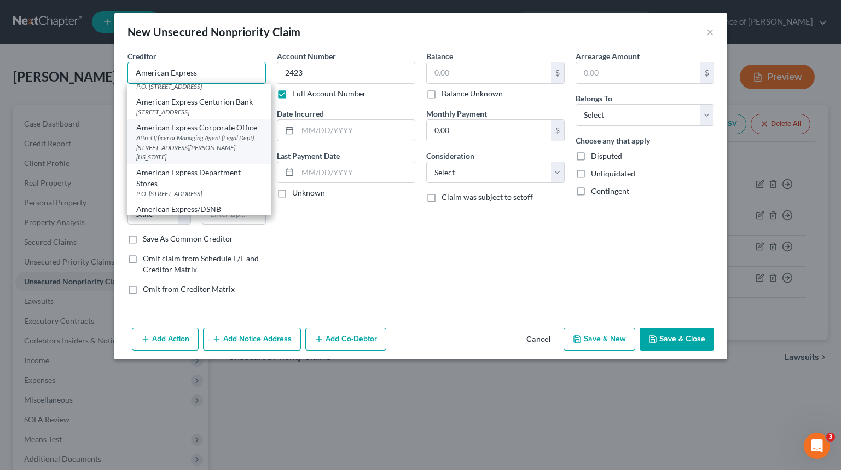
scroll to position [93, 0]
type input "American Express"
click at [240, 91] on div "P.O. [STREET_ADDRESS]" at bounding box center [199, 86] width 126 height 9
type input "P.O. Box 981537"
type input "[GEOGRAPHIC_DATA]"
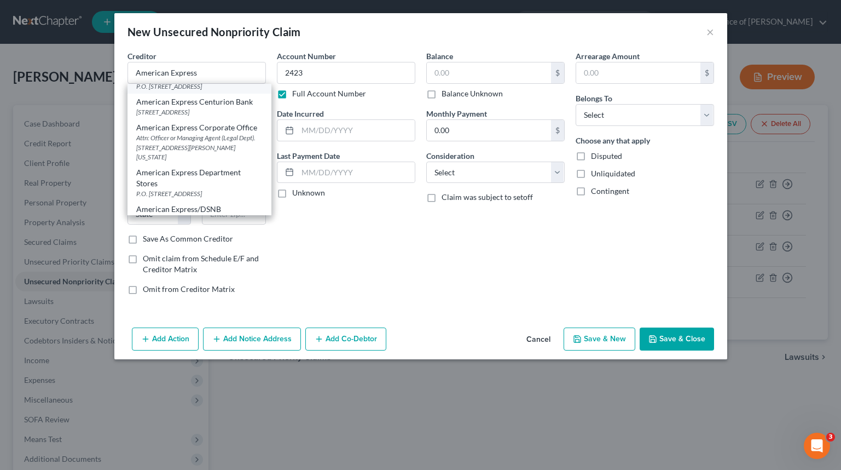
select select "45"
type input "79998"
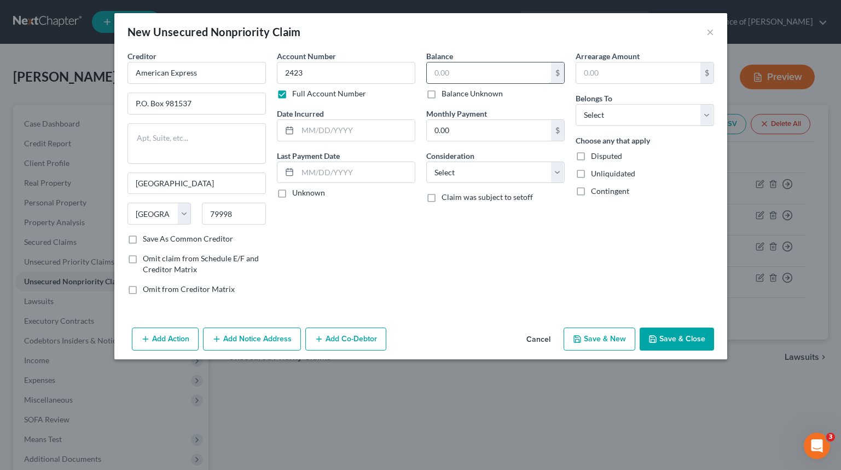
click at [479, 72] on input "text" at bounding box center [489, 72] width 124 height 21
type input "18,197"
click at [629, 114] on select "Select Debtor 1 Only Debtor 2 Only Debtor 1 And Debtor 2 Only At Least One Of T…" at bounding box center [645, 115] width 139 height 22
select select "0"
click at [576, 104] on select "Select Debtor 1 Only Debtor 2 Only Debtor 1 And Debtor 2 Only At Least One Of T…" at bounding box center [645, 115] width 139 height 22
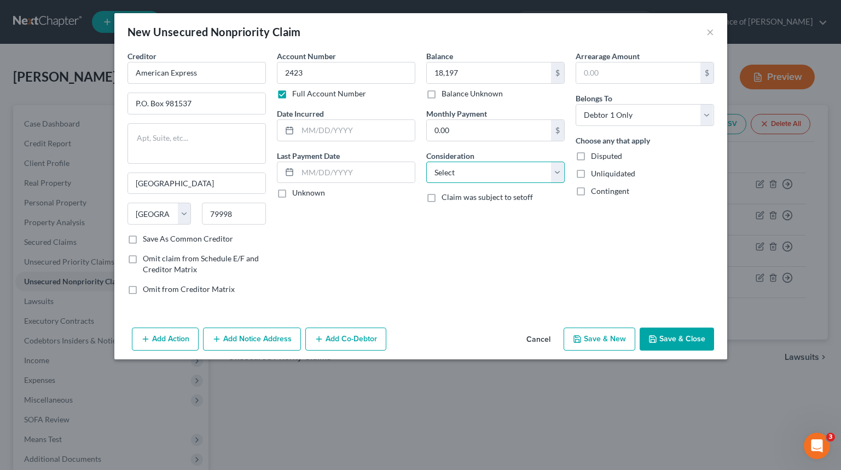
click at [535, 166] on select "Select Cable / Satellite Services Collection Agency Credit Card Debt Debt Couns…" at bounding box center [495, 173] width 139 height 22
select select "2"
click at [426, 162] on select "Select Cable / Satellite Services Collection Agency Credit Card Debt Debt Couns…" at bounding box center [495, 173] width 139 height 22
click at [348, 125] on input "text" at bounding box center [356, 130] width 117 height 21
type input "1999"
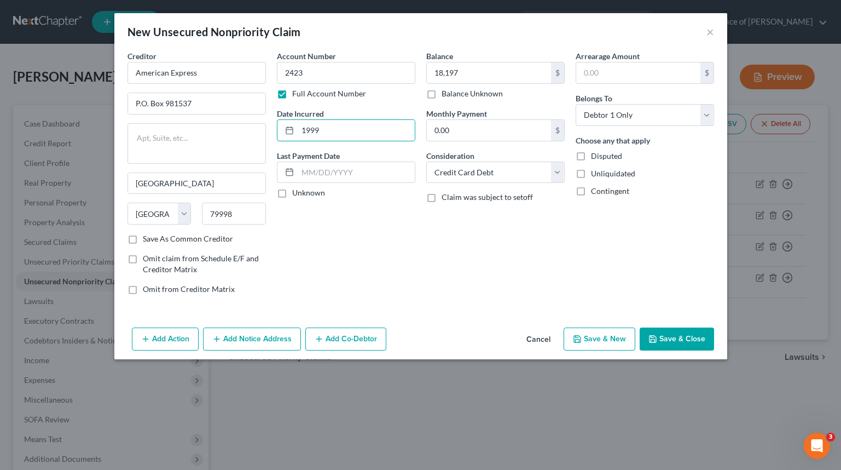
click at [410, 259] on div "Account Number 2423 Full Account Number Date Incurred 1999 Last Payment Date Un…" at bounding box center [346, 176] width 149 height 253
click at [660, 342] on button "Save & Close" at bounding box center [677, 338] width 74 height 23
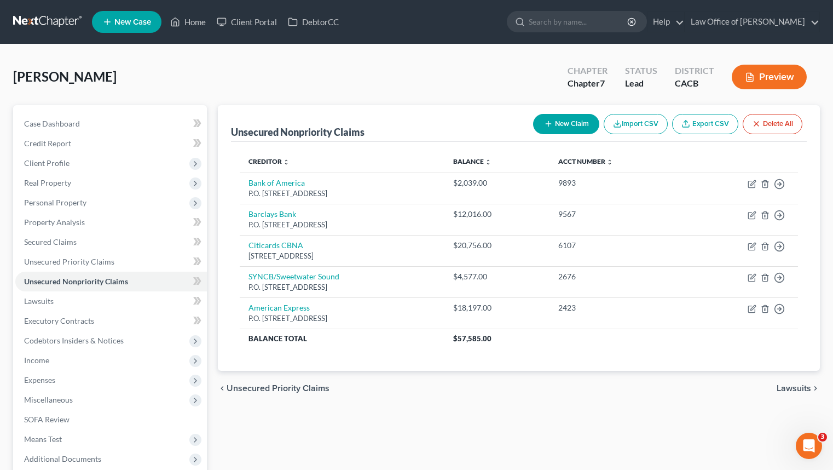
click at [550, 116] on button "New Claim" at bounding box center [566, 124] width 66 height 20
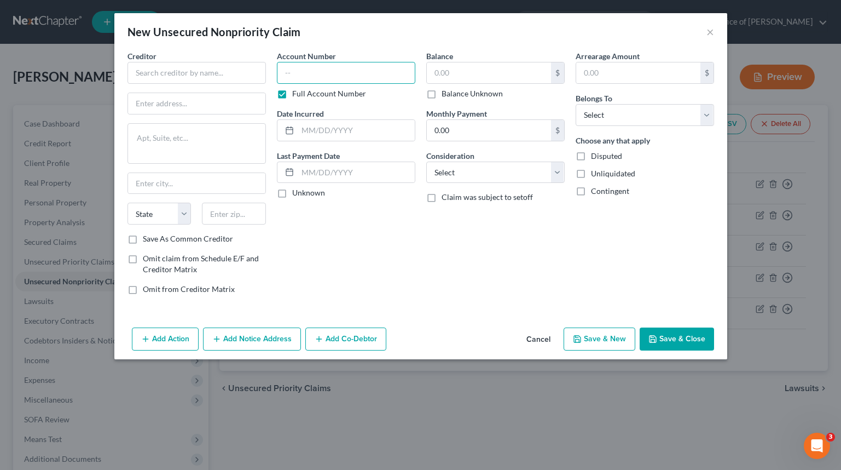
click at [375, 76] on input "text" at bounding box center [346, 73] width 139 height 22
type input "8510"
click at [243, 70] on input "text" at bounding box center [197, 73] width 139 height 22
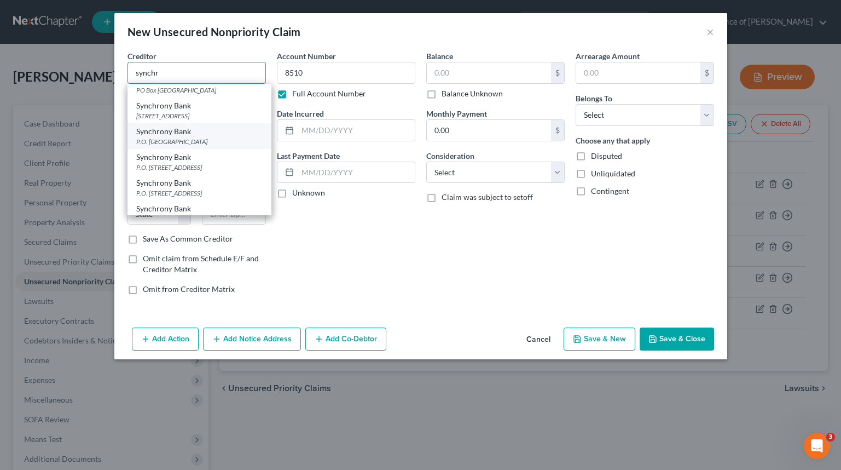
scroll to position [13, 0]
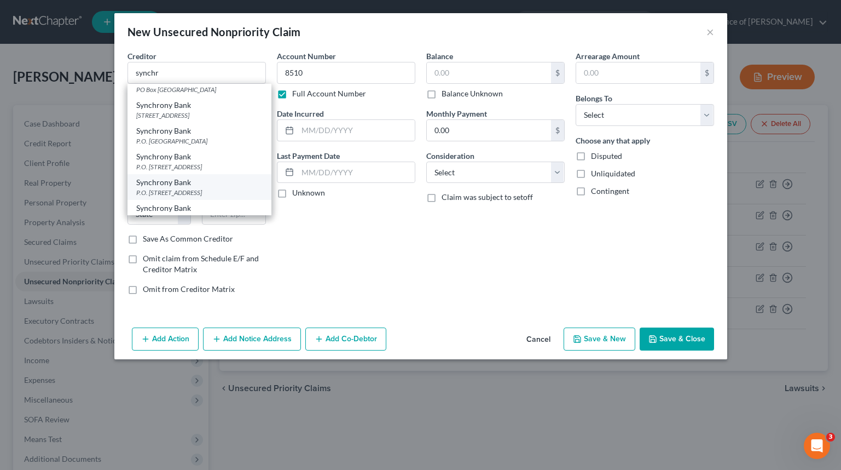
click at [242, 188] on div "Synchrony Bank" at bounding box center [199, 182] width 126 height 11
type input "Synchrony Bank"
type input "P.O. Box 71727"
type input "[GEOGRAPHIC_DATA]"
select select "39"
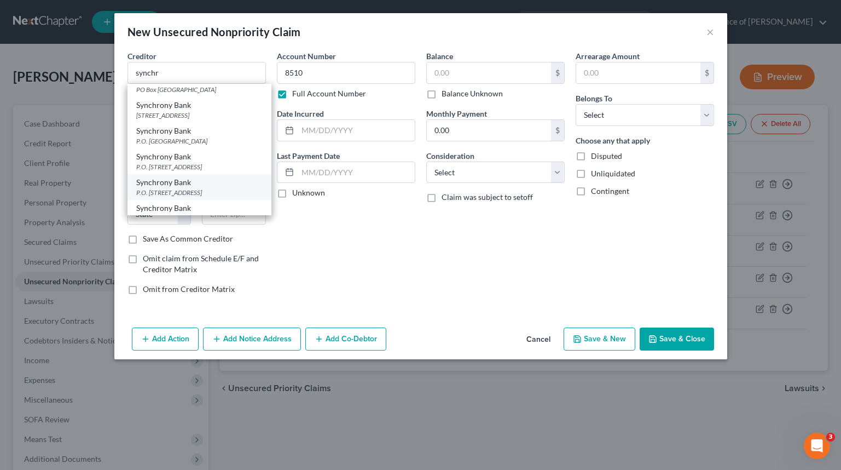
type input "19176"
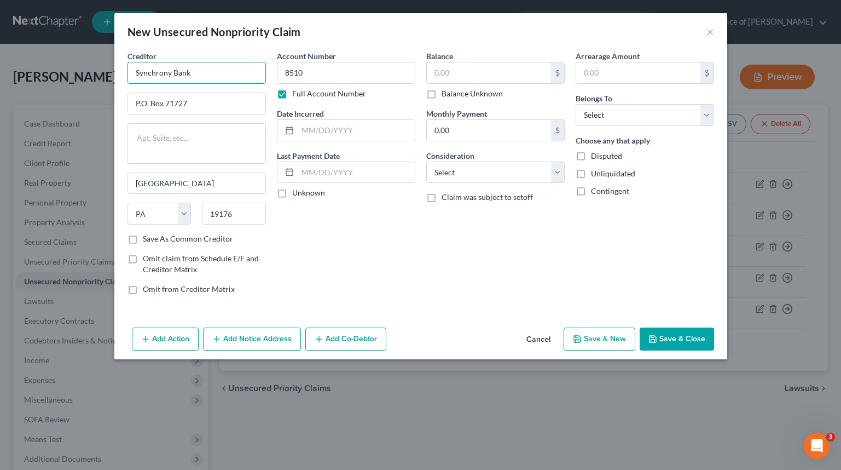
click at [209, 78] on input "Synchrony Bank" at bounding box center [197, 73] width 139 height 22
type input "SYNCB/PAYPAL"
click at [504, 72] on input "text" at bounding box center [489, 72] width 124 height 21
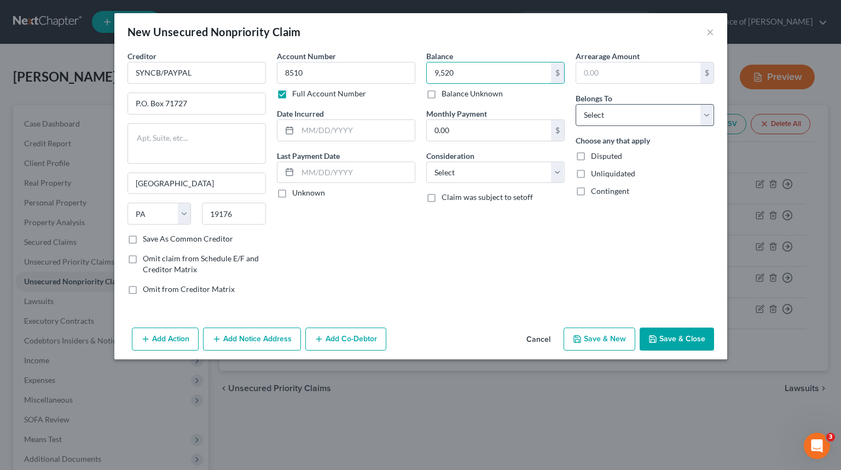
type input "9,520"
click at [679, 110] on select "Select Debtor 1 Only Debtor 2 Only Debtor 1 And Debtor 2 Only At Least One Of T…" at bounding box center [645, 115] width 139 height 22
select select "0"
click at [576, 104] on select "Select Debtor 1 Only Debtor 2 Only Debtor 1 And Debtor 2 Only At Least One Of T…" at bounding box center [645, 115] width 139 height 22
click at [492, 167] on select "Select Cable / Satellite Services Collection Agency Credit Card Debt Debt Couns…" at bounding box center [495, 173] width 139 height 22
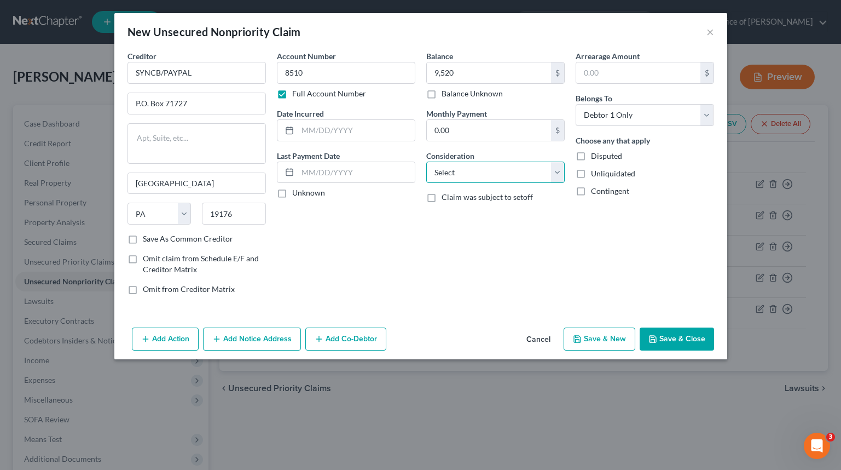
select select "2"
click at [426, 162] on select "Select Cable / Satellite Services Collection Agency Credit Card Debt Debt Couns…" at bounding box center [495, 173] width 139 height 22
click at [387, 130] on input "text" at bounding box center [356, 130] width 117 height 21
type input "2015"
click at [489, 237] on div "Balance 9,520.00 $ Balance Unknown Balance Undetermined 9,520 $ Balance Unknown…" at bounding box center [495, 176] width 149 height 253
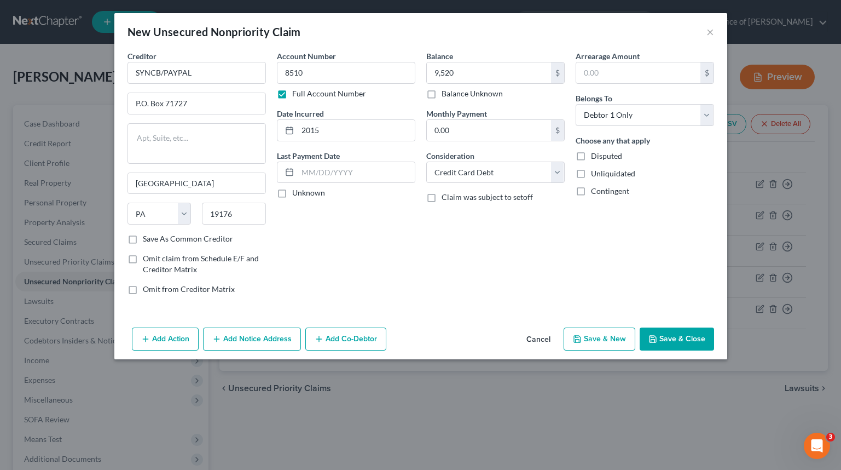
click at [687, 333] on button "Save & Close" at bounding box center [677, 338] width 74 height 23
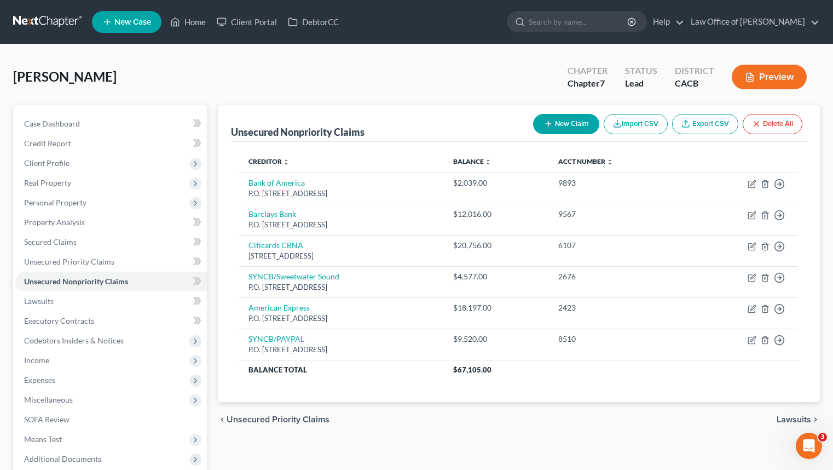
click at [571, 129] on button "New Claim" at bounding box center [566, 124] width 66 height 20
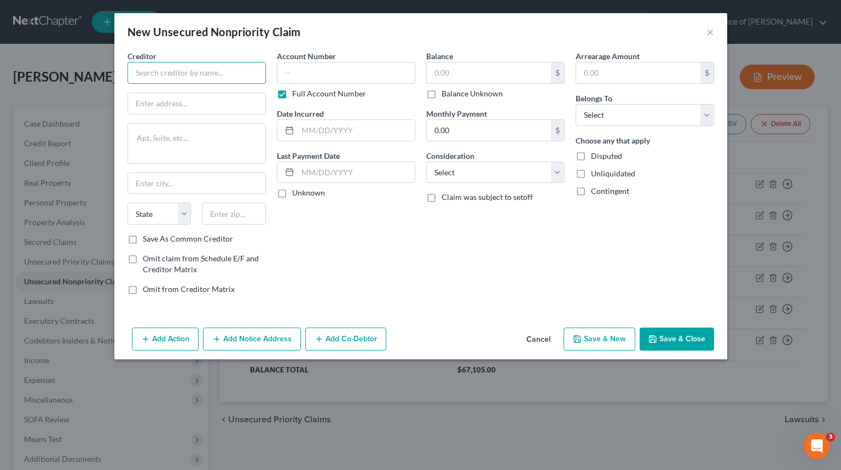
click at [232, 64] on input "text" at bounding box center [197, 73] width 139 height 22
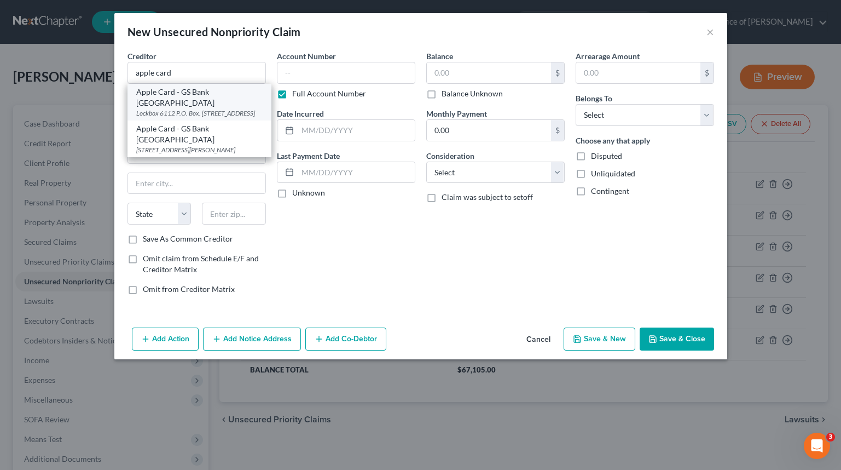
click at [227, 94] on div "Apple Card - GS Bank [GEOGRAPHIC_DATA]" at bounding box center [199, 98] width 126 height 22
type input "Apple Card - GS Bank [GEOGRAPHIC_DATA]"
type input "Lockbox 6112 P.O. Box. 7247"
type input "[GEOGRAPHIC_DATA]"
select select "39"
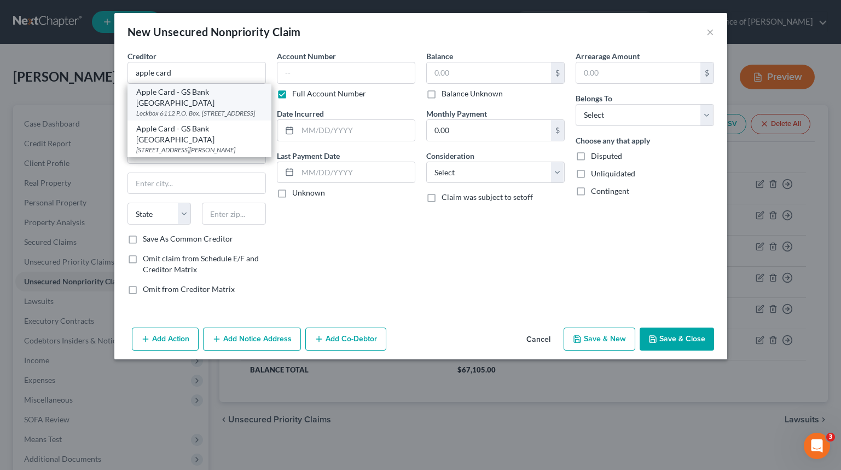
type input "19170"
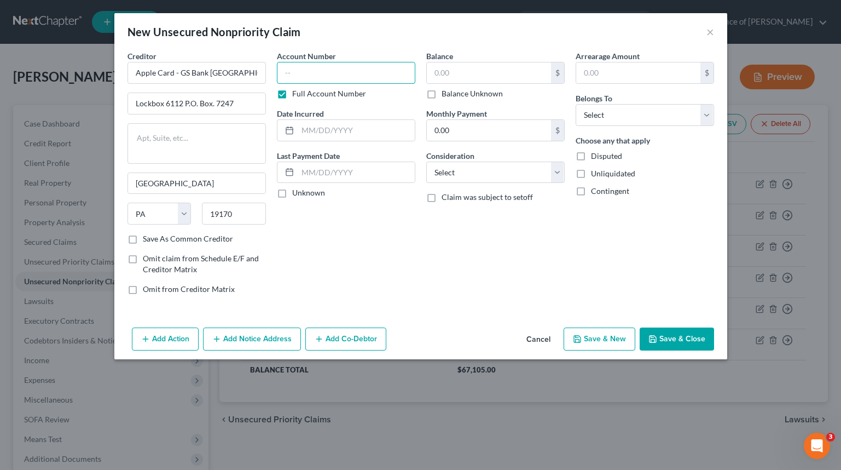
click at [330, 73] on input "text" at bounding box center [346, 73] width 139 height 22
type input "0239"
click at [504, 70] on input "text" at bounding box center [489, 72] width 124 height 21
type input "19,616"
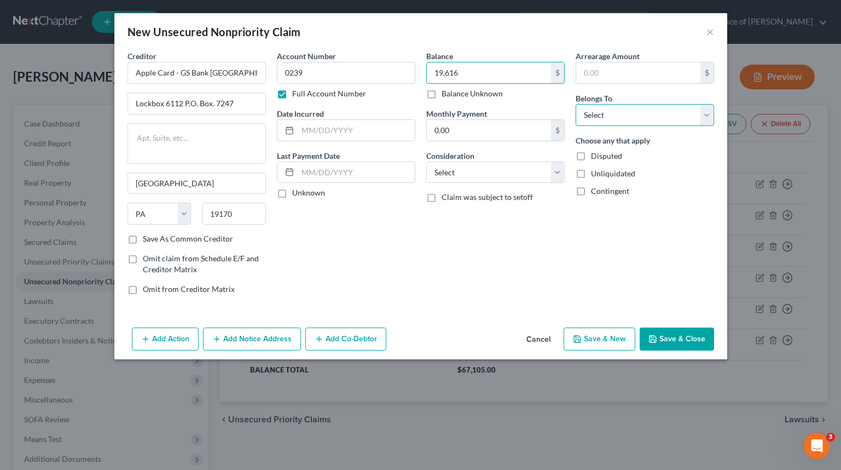
click at [637, 113] on select "Select Debtor 1 Only Debtor 2 Only Debtor 1 And Debtor 2 Only At Least One Of T…" at bounding box center [645, 115] width 139 height 22
select select "0"
click at [576, 104] on select "Select Debtor 1 Only Debtor 2 Only Debtor 1 And Debtor 2 Only At Least One Of T…" at bounding box center [645, 115] width 139 height 22
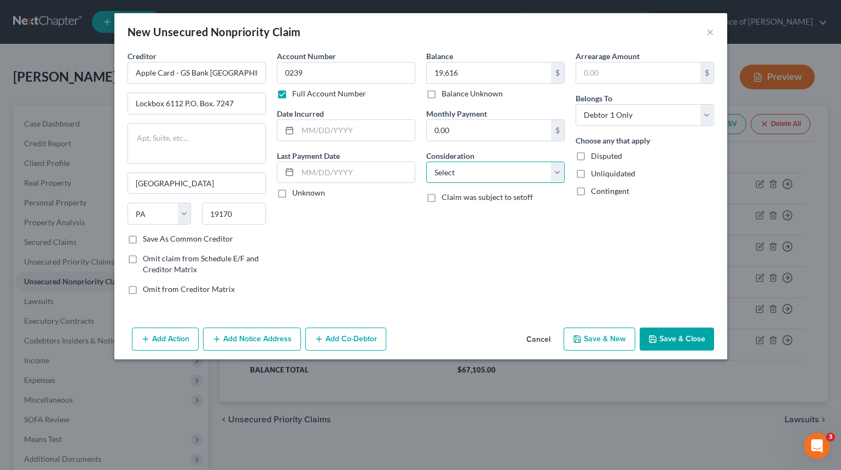
click at [507, 169] on select "Select Cable / Satellite Services Collection Agency Credit Card Debt Debt Couns…" at bounding box center [495, 173] width 139 height 22
select select "2"
click at [426, 162] on select "Select Cable / Satellite Services Collection Agency Credit Card Debt Debt Couns…" at bounding box center [495, 173] width 139 height 22
click at [359, 129] on input "text" at bounding box center [356, 130] width 117 height 21
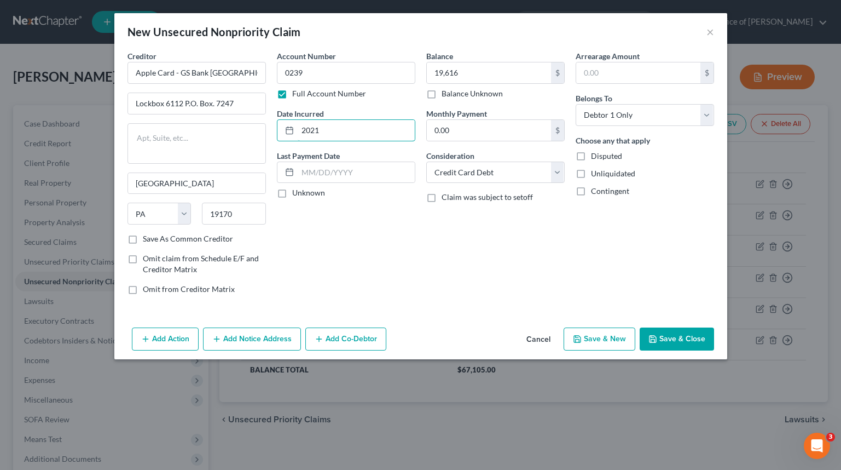
type input "2021"
click at [680, 335] on button "Save & Close" at bounding box center [677, 338] width 74 height 23
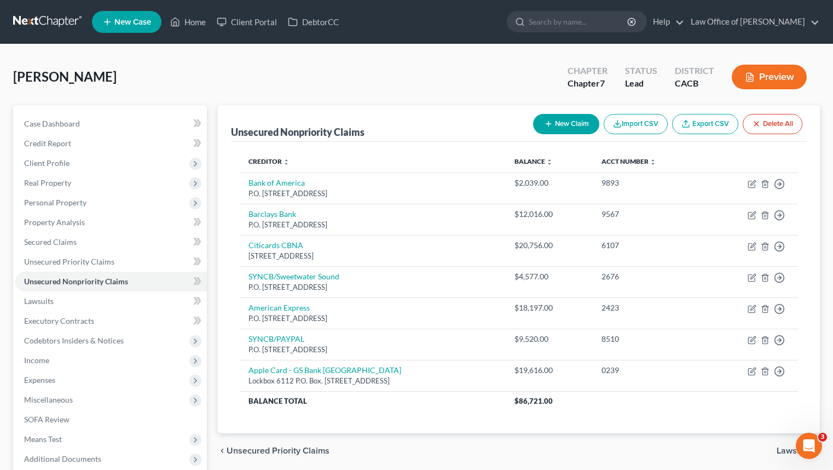
click at [581, 119] on button "New Claim" at bounding box center [566, 124] width 66 height 20
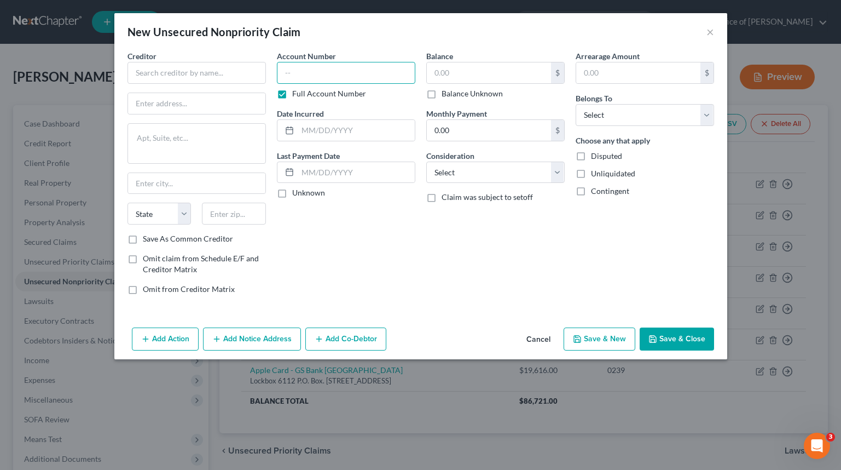
click at [381, 73] on input "text" at bounding box center [346, 73] width 139 height 22
type input "0893"
click at [494, 71] on input "text" at bounding box center [489, 72] width 124 height 21
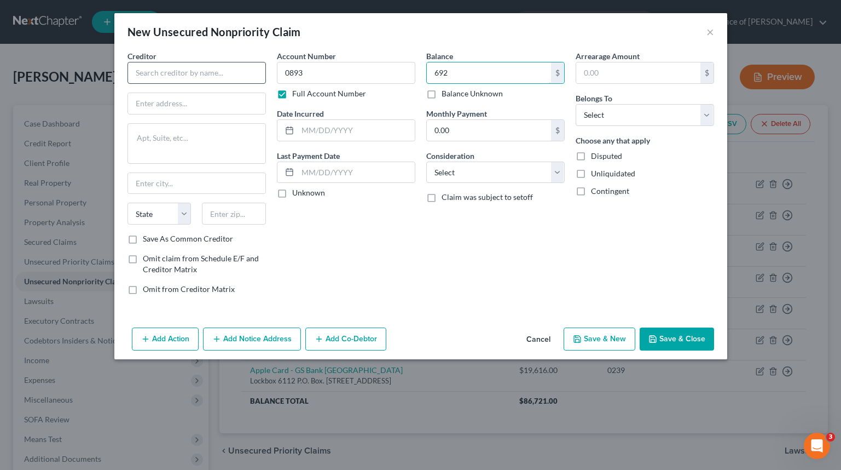
type input "692"
click at [182, 65] on input "text" at bounding box center [197, 73] width 139 height 22
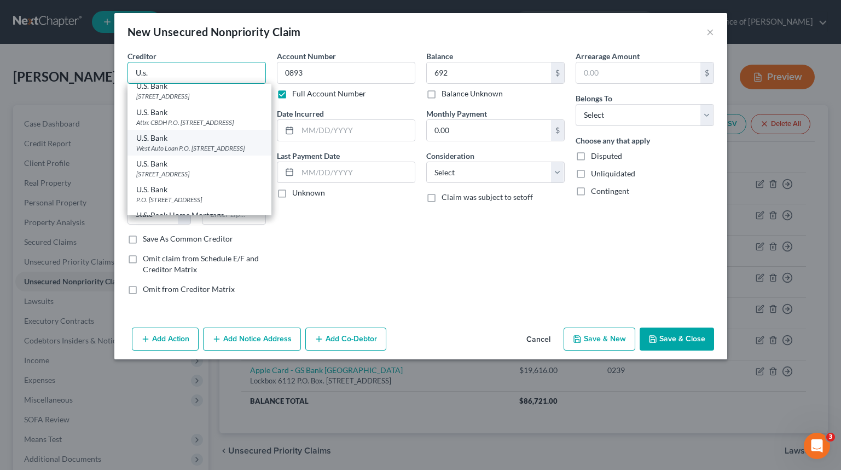
scroll to position [135, 0]
click at [215, 169] on div "U.S. Bank" at bounding box center [199, 163] width 126 height 11
type input "U.S. Bank"
type input "[STREET_ADDRESS]"
type input "[GEOGRAPHIC_DATA]"
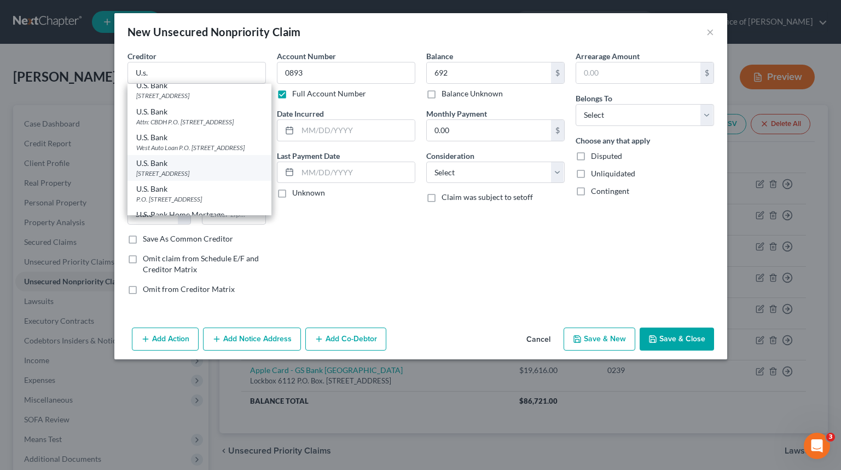
select select "24"
type input "55402"
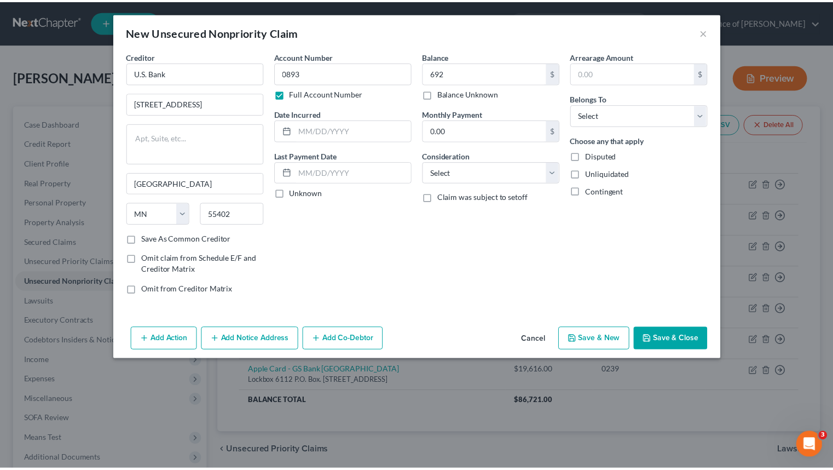
scroll to position [0, 0]
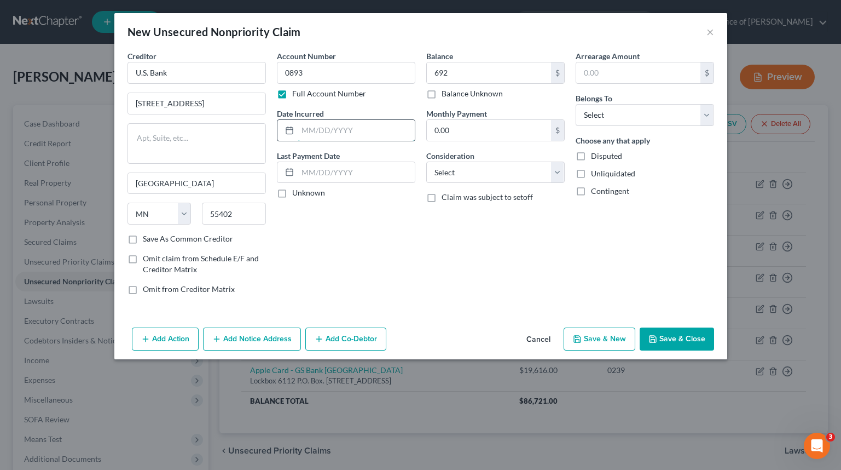
click at [356, 137] on input "text" at bounding box center [356, 130] width 117 height 21
type input "2022"
click at [626, 121] on select "Select Debtor 1 Only Debtor 2 Only Debtor 1 And Debtor 2 Only At Least One Of T…" at bounding box center [645, 115] width 139 height 22
select select "0"
click at [576, 104] on select "Select Debtor 1 Only Debtor 2 Only Debtor 1 And Debtor 2 Only At Least One Of T…" at bounding box center [645, 115] width 139 height 22
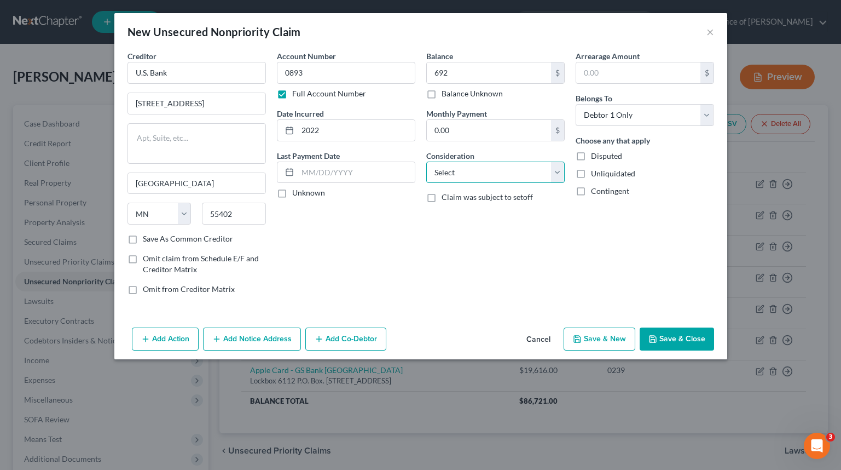
click at [486, 170] on select "Select Cable / Satellite Services Collection Agency Credit Card Debt Debt Couns…" at bounding box center [495, 173] width 139 height 22
select select "2"
click at [426, 162] on select "Select Cable / Satellite Services Collection Agency Credit Card Debt Debt Couns…" at bounding box center [495, 173] width 139 height 22
click at [670, 341] on button "Save & Close" at bounding box center [677, 338] width 74 height 23
